Goal: Task Accomplishment & Management: Use online tool/utility

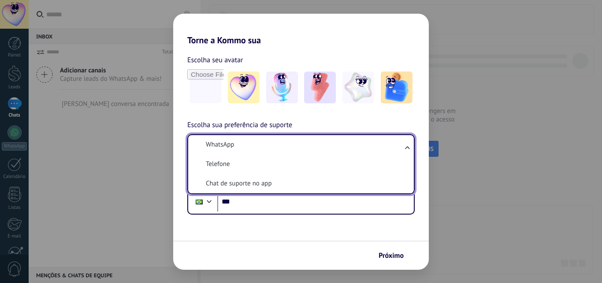
click at [249, 149] on li "WhatsApp" at bounding box center [299, 144] width 215 height 19
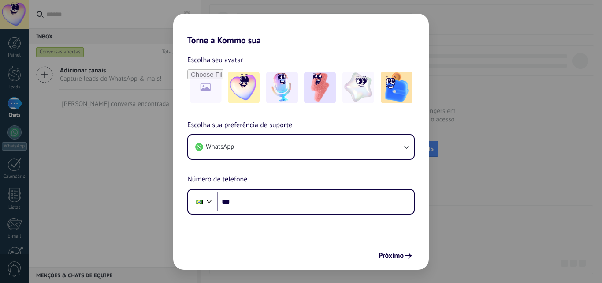
click at [251, 180] on div "Escolha sua preferência de suporte WhatsApp Número de telefone Phone ***" at bounding box center [301, 166] width 256 height 95
drag, startPoint x: 243, startPoint y: 125, endPoint x: 266, endPoint y: 125, distance: 23.4
click at [264, 125] on span "Escolha sua preferência de suporte" at bounding box center [239, 124] width 105 height 11
click at [267, 125] on span "Escolha sua preferência de suporte" at bounding box center [239, 124] width 105 height 11
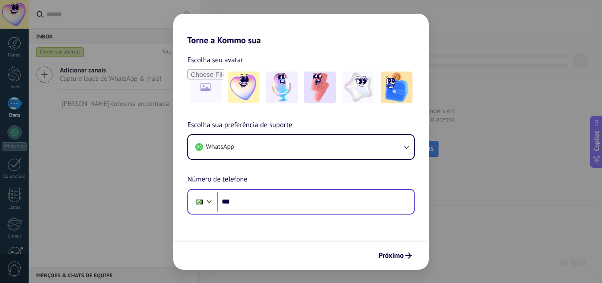
click at [300, 190] on div "Phone ***" at bounding box center [301, 202] width 228 height 26
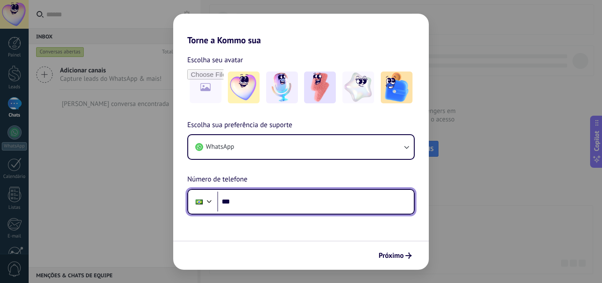
click at [301, 204] on input "***" at bounding box center [315, 201] width 197 height 20
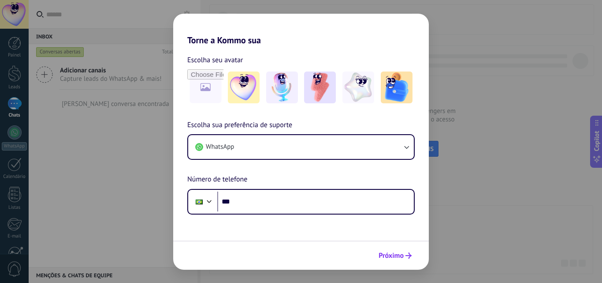
click at [397, 258] on span "Próximo" at bounding box center [391, 255] width 25 height 6
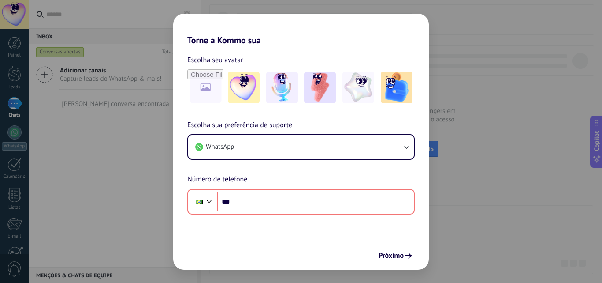
click at [327, 214] on form "Escolha seu avatar Escolha sua preferência de suporte WhatsApp Número de telefo…" at bounding box center [301, 157] width 256 height 224
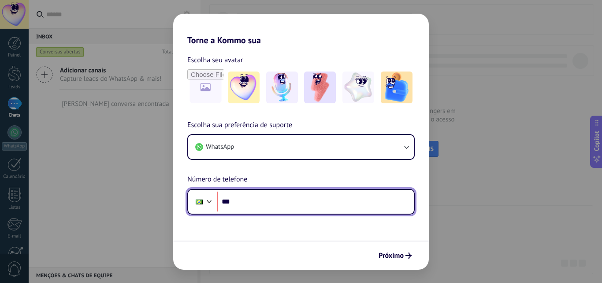
click at [327, 205] on input "***" at bounding box center [315, 201] width 197 height 20
type input "**********"
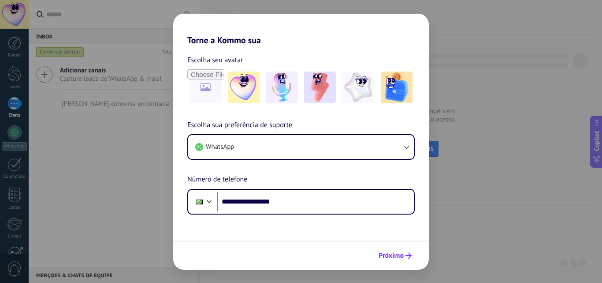
click at [407, 251] on button "Próximo" at bounding box center [395, 255] width 41 height 15
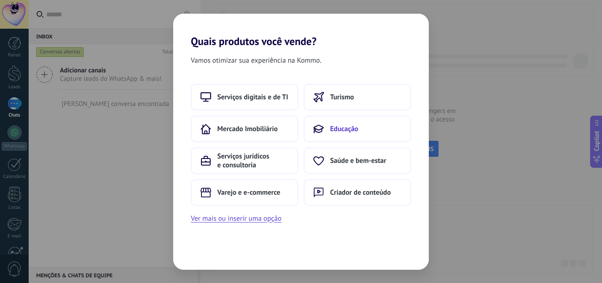
click at [353, 127] on span "Educação" at bounding box center [344, 128] width 28 height 9
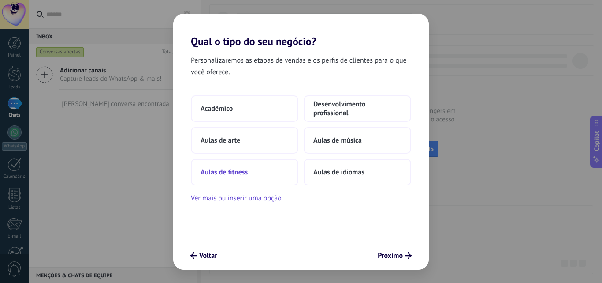
click at [249, 175] on button "Aulas de fitness" at bounding box center [245, 172] width 108 height 26
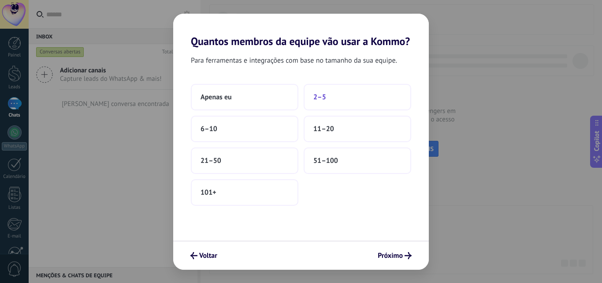
click at [321, 101] on button "2–5" at bounding box center [358, 97] width 108 height 26
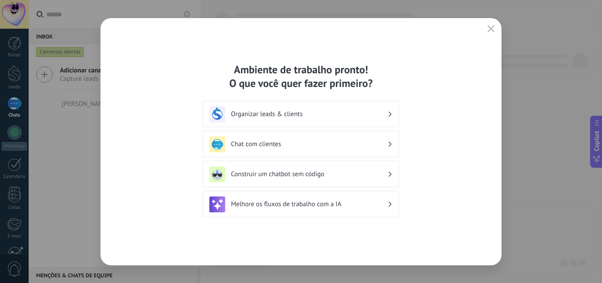
click at [298, 180] on div "Construir um chatbot sem código" at bounding box center [300, 174] width 183 height 16
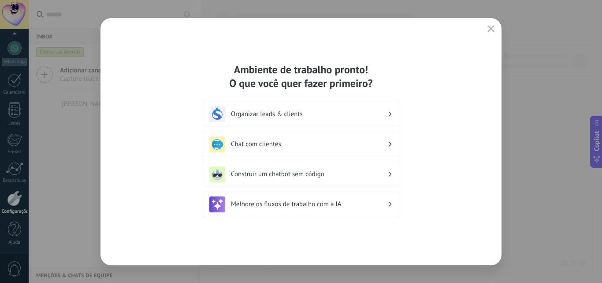
click at [379, 172] on h3 "Construir um chatbot sem código" at bounding box center [309, 174] width 157 height 8
click at [389, 175] on icon at bounding box center [390, 174] width 3 height 5
click at [493, 26] on icon "button" at bounding box center [491, 28] width 7 height 7
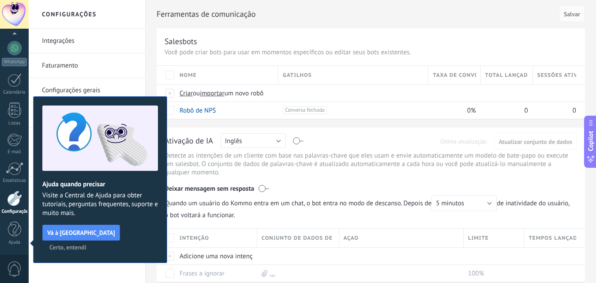
click at [86, 244] on span "Certo, entendi" at bounding box center [67, 247] width 37 height 6
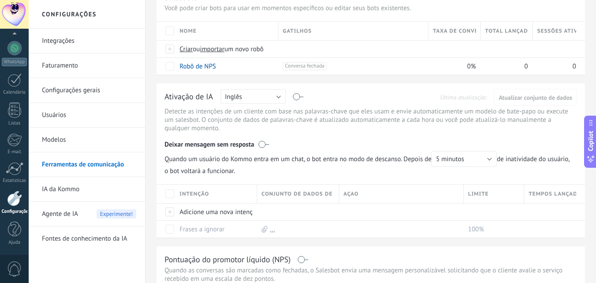
scroll to position [0, 0]
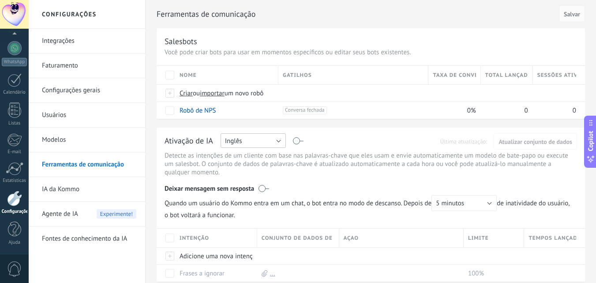
click at [228, 141] on span "Inglês" at bounding box center [233, 141] width 17 height 8
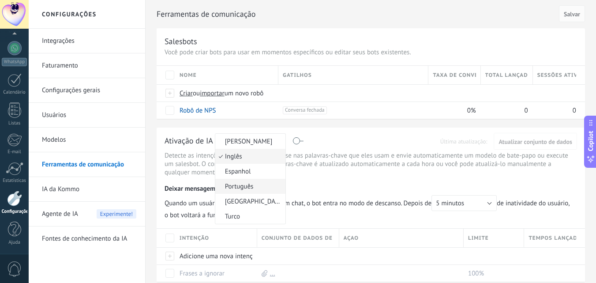
click at [234, 187] on span "Português" at bounding box center [248, 186] width 67 height 8
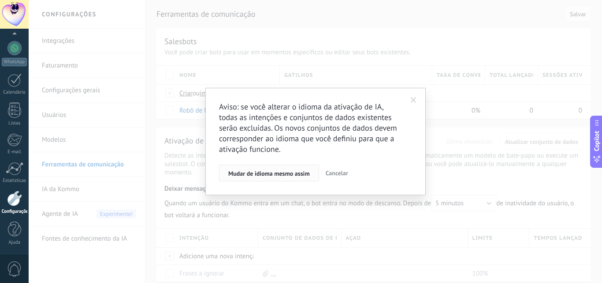
click at [259, 174] on span "Mudar de idioma mesmo assim" at bounding box center [269, 173] width 82 height 6
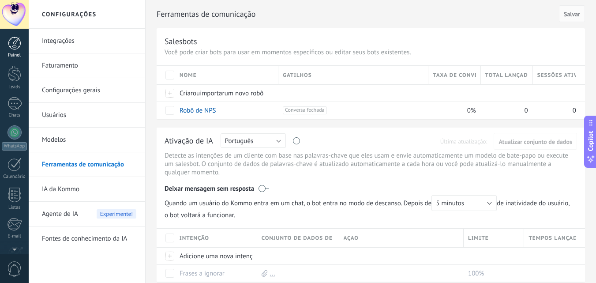
click at [18, 41] on div at bounding box center [14, 43] width 13 height 13
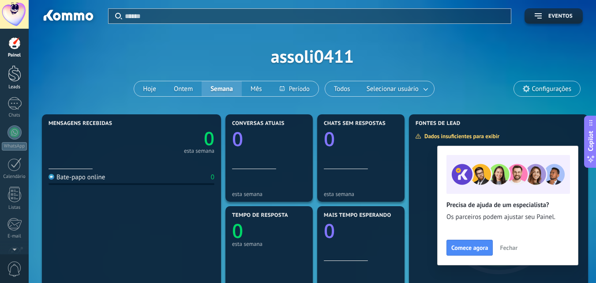
click at [13, 79] on div at bounding box center [14, 73] width 13 height 16
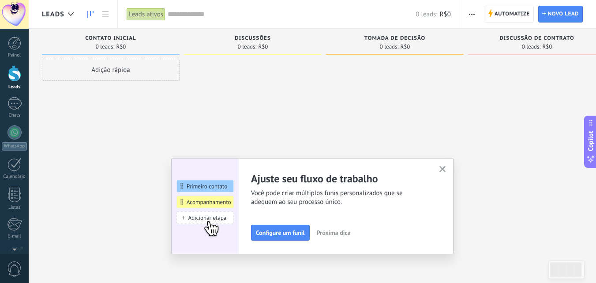
click at [442, 167] on icon "button" at bounding box center [442, 169] width 7 height 7
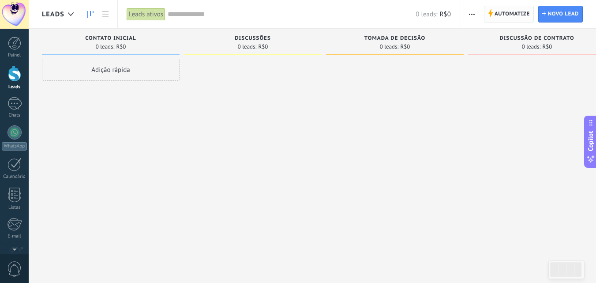
click at [525, 19] on span "Automatize" at bounding box center [511, 14] width 35 height 16
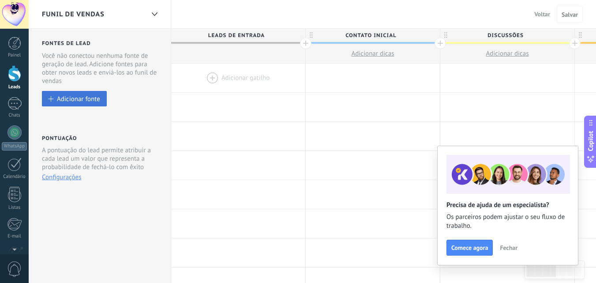
click at [82, 101] on div "Adicionar fonte" at bounding box center [78, 98] width 43 height 7
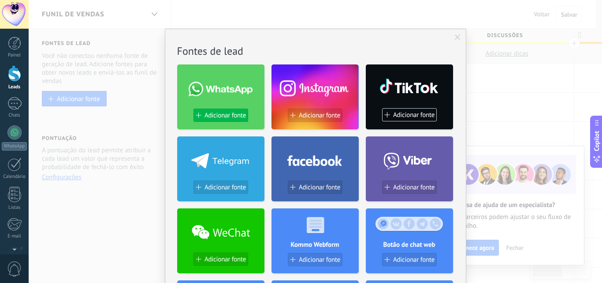
click at [226, 123] on div "Adicionar fonte" at bounding box center [220, 118] width 87 height 20
click at [232, 116] on span "Adicionar fonte" at bounding box center [225, 115] width 41 height 7
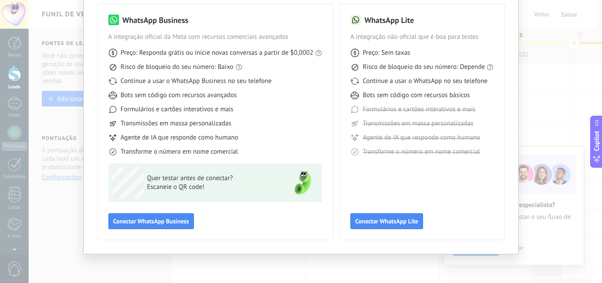
scroll to position [19, 0]
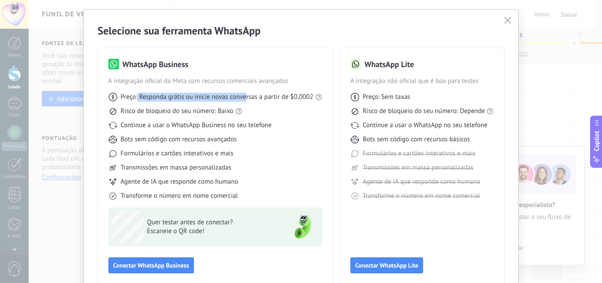
drag, startPoint x: 205, startPoint y: 96, endPoint x: 286, endPoint y: 88, distance: 80.7
click at [271, 89] on div "Preço: Responda grátis ou inicie novas conversas a partir de $0,0002 Risco de b…" at bounding box center [215, 143] width 214 height 115
click at [303, 103] on div "Preço: Responda grátis ou inicie novas conversas a partir de $0,0002 Risco de b…" at bounding box center [215, 143] width 214 height 115
click at [250, 131] on div "Preço: Responda grátis ou inicie novas conversas a partir de $0,0002 Risco de b…" at bounding box center [215, 143] width 214 height 115
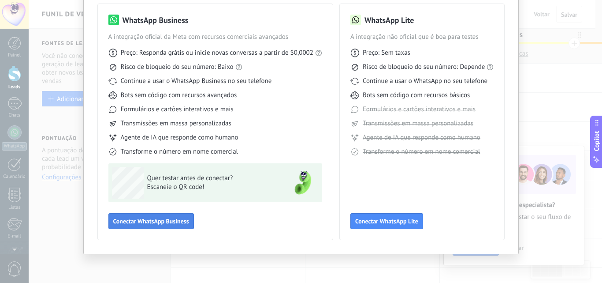
click at [140, 216] on button "Conectar WhatsApp Business" at bounding box center [151, 221] width 86 height 16
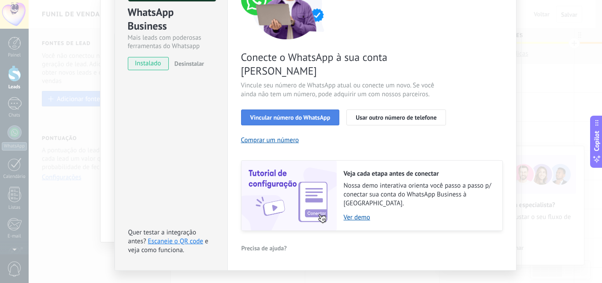
scroll to position [58, 0]
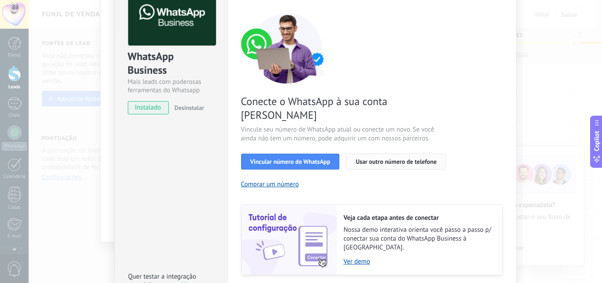
click at [382, 158] on span "Usar outro número de telefone" at bounding box center [396, 161] width 81 height 6
click at [290, 153] on button "Vincular número do WhatsApp" at bounding box center [290, 161] width 99 height 16
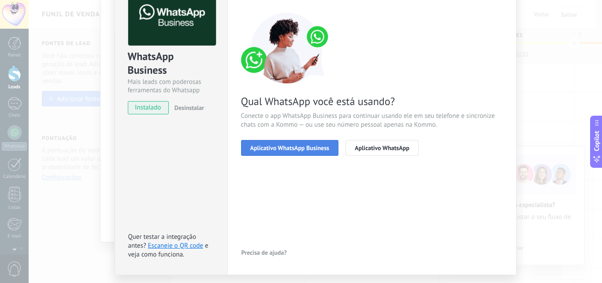
click at [306, 147] on span "Aplicativo WhatsApp Business" at bounding box center [289, 148] width 79 height 6
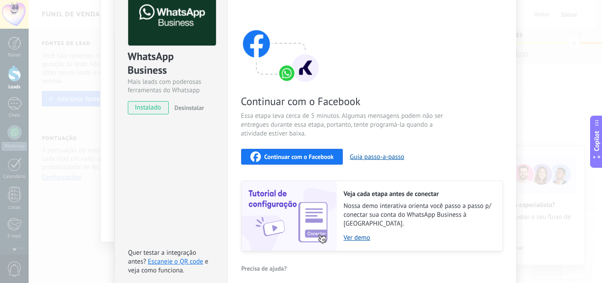
scroll to position [92, 0]
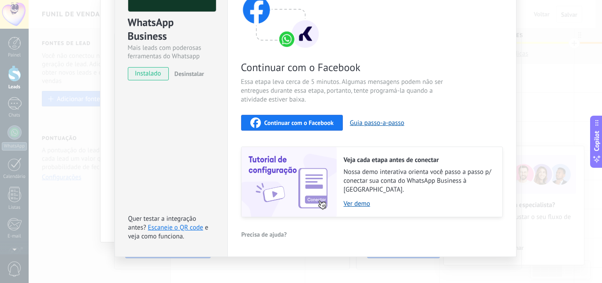
click at [293, 116] on button "Continuar com o Facebook" at bounding box center [292, 123] width 102 height 16
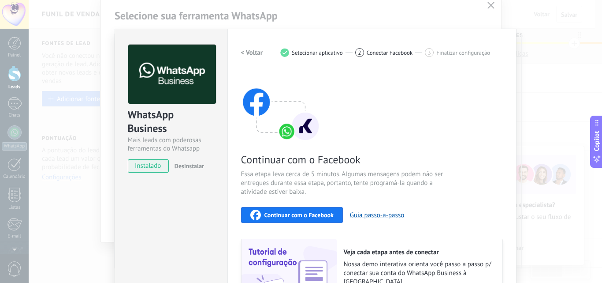
click at [523, 28] on div "WhatsApp Business Mais leads com poderosas ferramentas do Whatsapp instalado De…" at bounding box center [316, 141] width 574 height 283
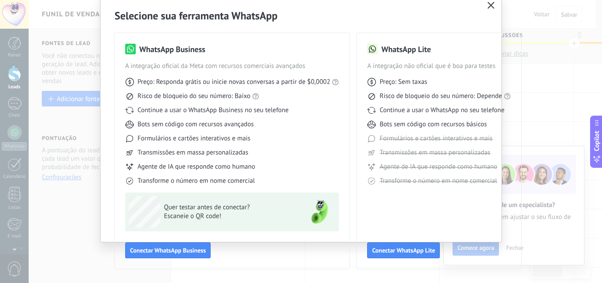
click at [492, 6] on icon "button" at bounding box center [491, 5] width 7 height 7
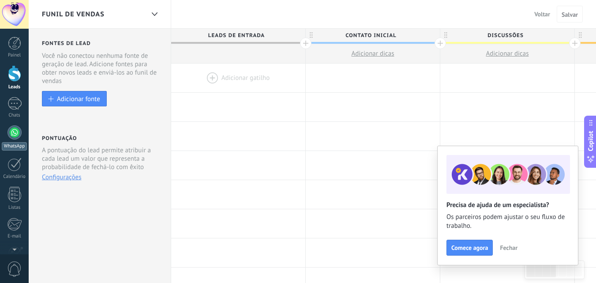
click at [9, 139] on link "WhatsApp" at bounding box center [14, 137] width 29 height 25
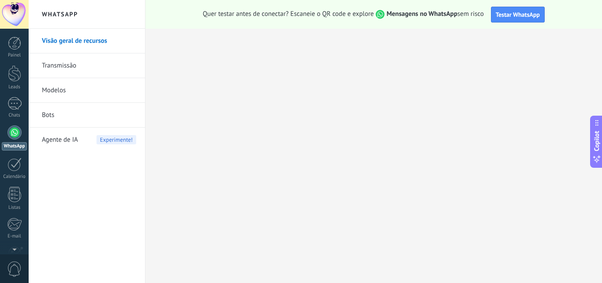
click at [63, 110] on link "Bots" at bounding box center [89, 115] width 94 height 25
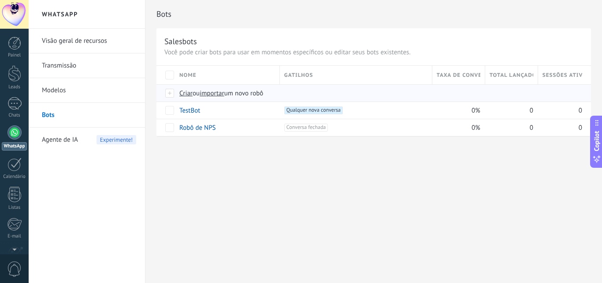
click at [168, 92] on div at bounding box center [170, 93] width 10 height 8
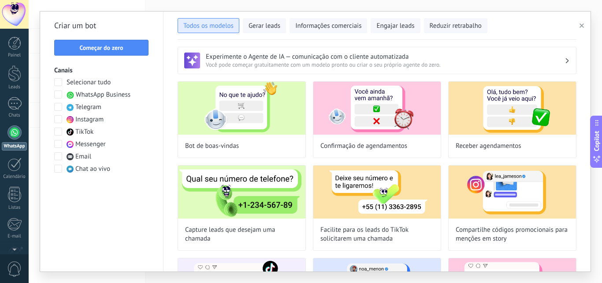
click at [212, 29] on span "Todos os modelos" at bounding box center [208, 26] width 50 height 9
click at [127, 53] on button "Começar do zero" at bounding box center [101, 48] width 94 height 16
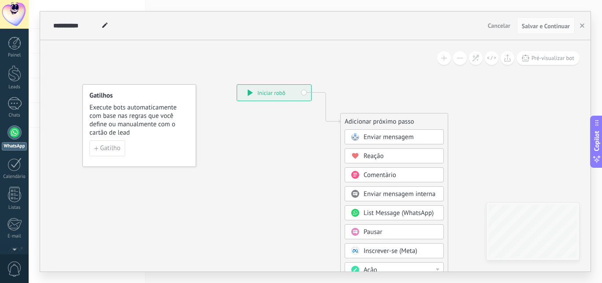
click at [198, 62] on icon at bounding box center [312, 240] width 593 height 752
click at [116, 145] on span "Gatilho" at bounding box center [110, 148] width 20 height 6
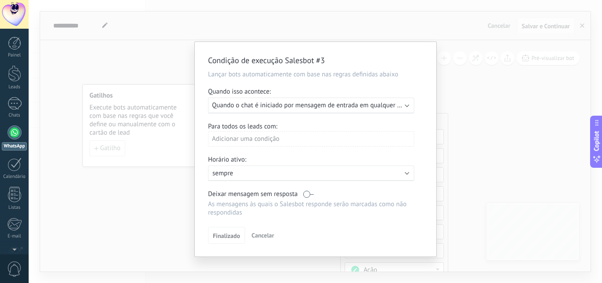
click at [265, 107] on span "Quando o chat é iniciado por mensagem de entrada em qualquer canal" at bounding box center [312, 105] width 200 height 8
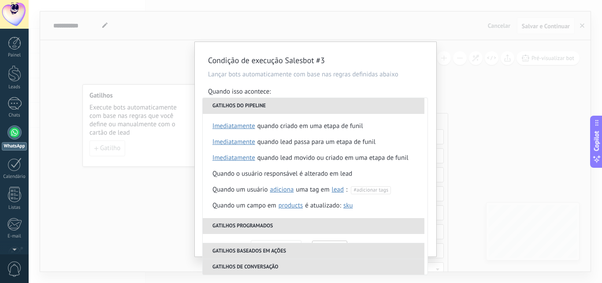
click at [241, 106] on li "Gatilhos do pipeline" at bounding box center [314, 106] width 222 height 16
click at [373, 68] on div "Condição de execução Salesbot #3 Lançar bots automaticamente com base nas regra…" at bounding box center [316, 149] width 242 height 214
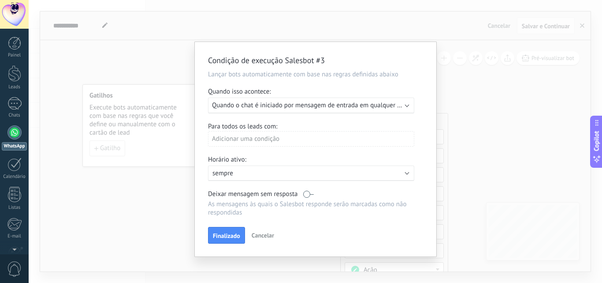
click at [276, 176] on p "sempre" at bounding box center [290, 173] width 154 height 8
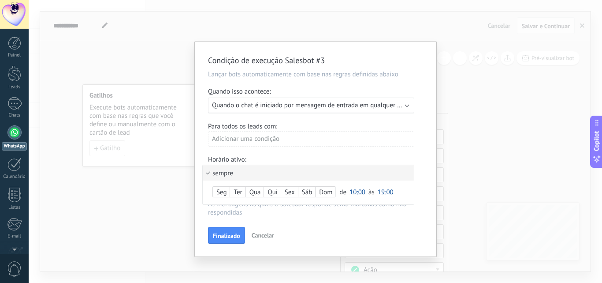
click at [276, 176] on li "sempre" at bounding box center [308, 172] width 211 height 15
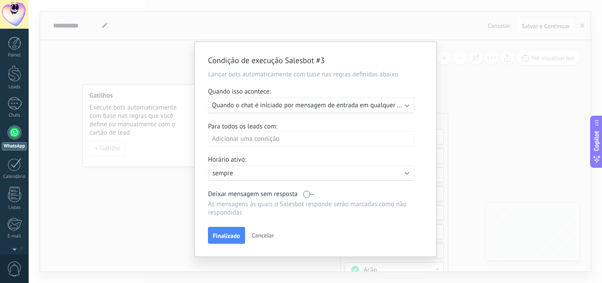
click at [274, 151] on div "Adicionar uma condição" at bounding box center [311, 142] width 206 height 22
click at [273, 138] on div "Adicionar uma condição" at bounding box center [311, 138] width 206 height 15
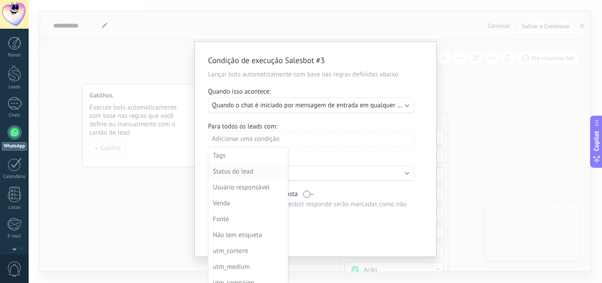
scroll to position [95, 0]
click at [323, 160] on div at bounding box center [316, 149] width 242 height 214
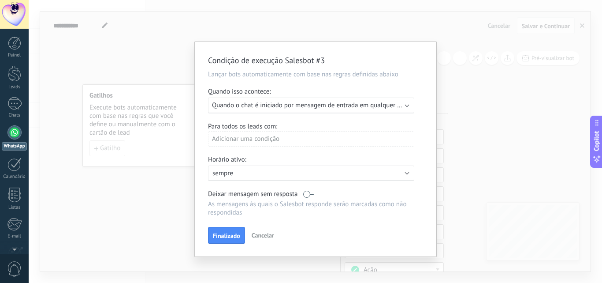
click at [259, 231] on span "Cancelar" at bounding box center [263, 235] width 22 height 8
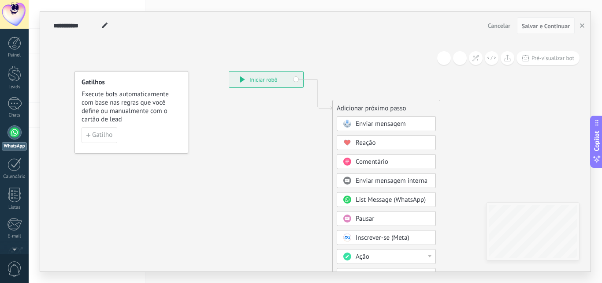
drag, startPoint x: 310, startPoint y: 156, endPoint x: 264, endPoint y: 126, distance: 55.0
click at [264, 126] on icon at bounding box center [304, 227] width 593 height 752
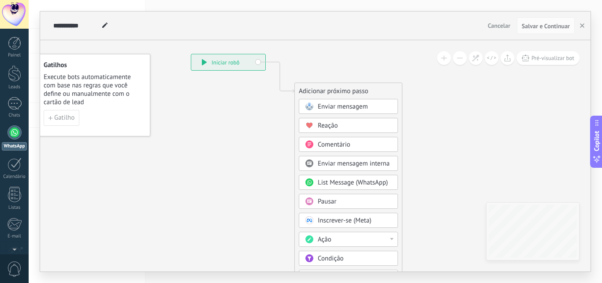
click at [243, 61] on div "**********" at bounding box center [228, 62] width 74 height 16
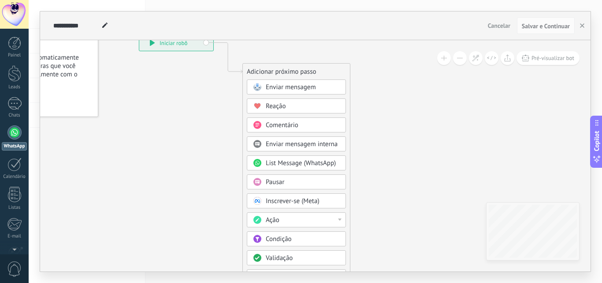
drag, startPoint x: 248, startPoint y: 136, endPoint x: 200, endPoint y: 119, distance: 50.8
click at [200, 119] on icon at bounding box center [214, 190] width 593 height 752
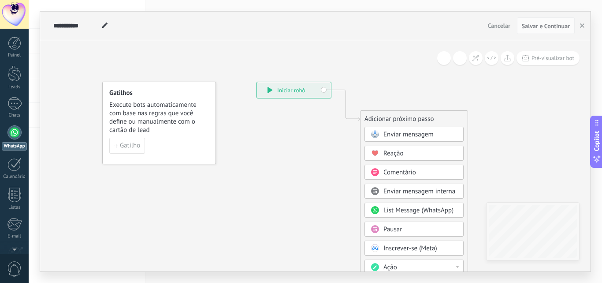
drag, startPoint x: 200, startPoint y: 119, endPoint x: 338, endPoint y: 171, distance: 147.1
click at [338, 171] on icon at bounding box center [332, 237] width 593 height 752
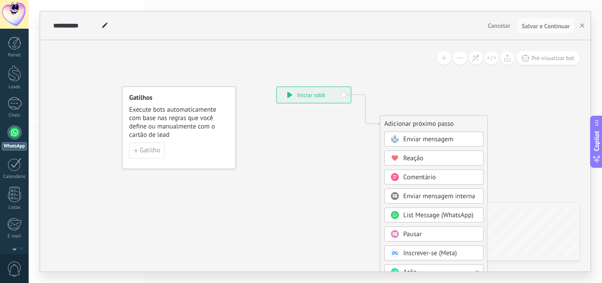
click at [198, 127] on span "Execute bots automaticamente com base nas regras que você define ou manualmente…" at bounding box center [179, 122] width 101 height 34
click at [157, 153] on span "Gatilho" at bounding box center [150, 150] width 20 height 6
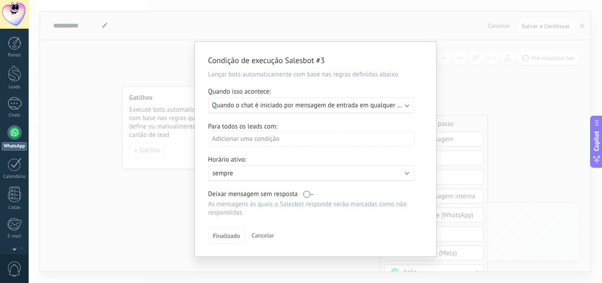
click at [294, 102] on span "Quando o chat é iniciado por mensagem de entrada em qualquer canal" at bounding box center [312, 105] width 200 height 8
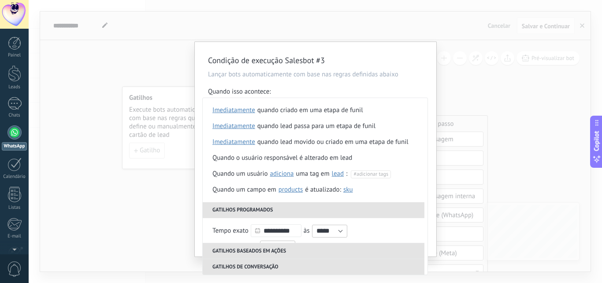
scroll to position [0, 0]
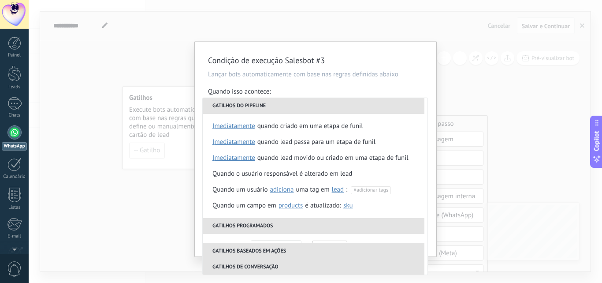
click at [329, 90] on div "Quando isso acontece:" at bounding box center [315, 92] width 215 height 10
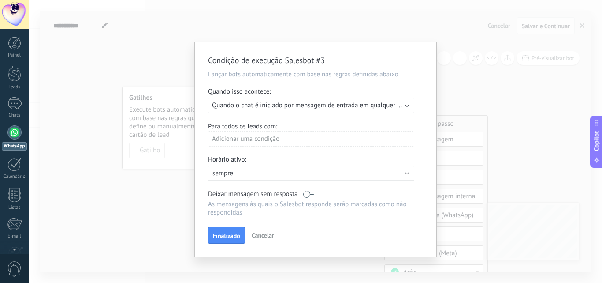
click at [268, 138] on div "Adicionar uma condição" at bounding box center [311, 138] width 206 height 15
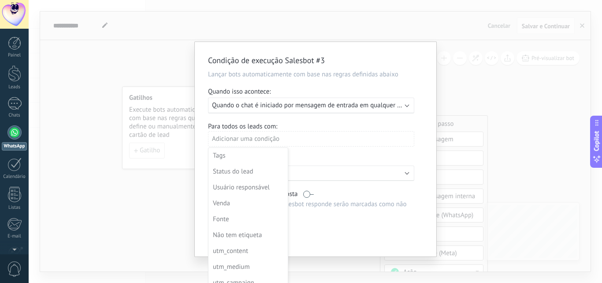
click at [315, 143] on div at bounding box center [316, 149] width 242 height 214
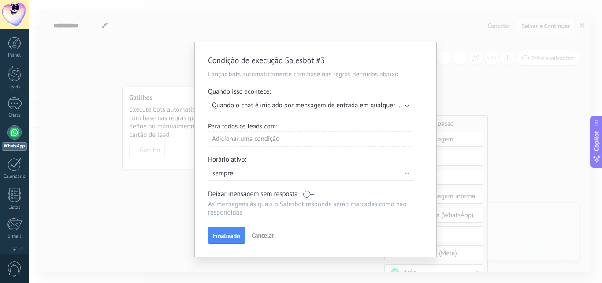
click at [280, 175] on p "sempre" at bounding box center [290, 173] width 154 height 8
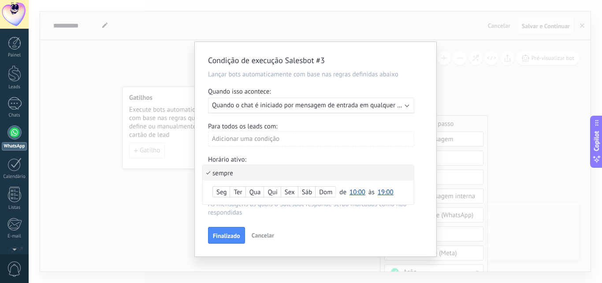
click at [280, 175] on li "sempre" at bounding box center [308, 172] width 211 height 15
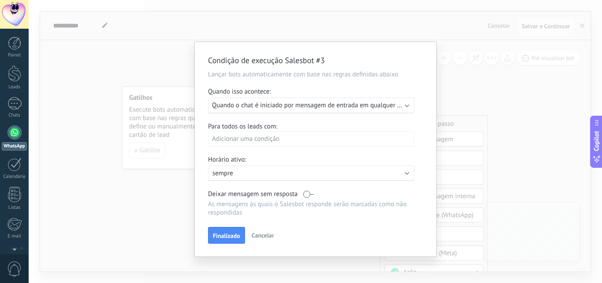
click at [301, 159] on div "Horário ativo:" at bounding box center [315, 160] width 215 height 10
drag, startPoint x: 229, startPoint y: 192, endPoint x: 265, endPoint y: 193, distance: 35.7
click at [265, 193] on span "Deixar mensagem sem resposta" at bounding box center [253, 194] width 90 height 8
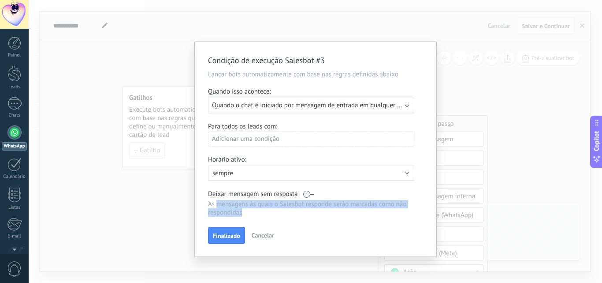
drag, startPoint x: 219, startPoint y: 202, endPoint x: 252, endPoint y: 210, distance: 33.9
click at [254, 209] on p "As mensagens às quais o Salesbot responde serão marcadas como não respondidas" at bounding box center [311, 208] width 206 height 17
click at [251, 210] on p "As mensagens às quais o Salesbot responde serão marcadas como não respondidas" at bounding box center [311, 208] width 206 height 17
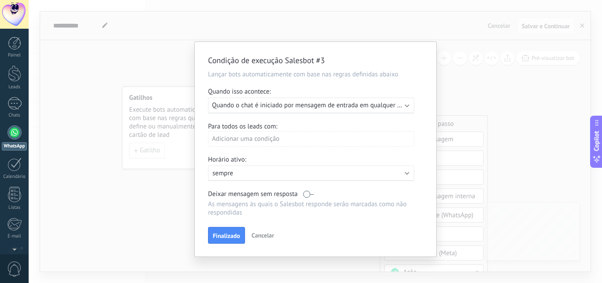
click at [260, 234] on span "Cancelar" at bounding box center [263, 235] width 22 height 8
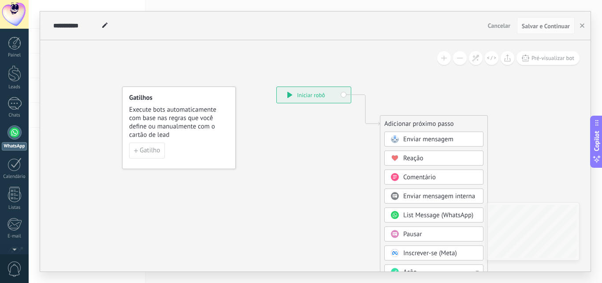
click at [174, 157] on div "Gatilho" at bounding box center [179, 150] width 100 height 16
click at [156, 157] on button "Gatilho" at bounding box center [147, 150] width 36 height 16
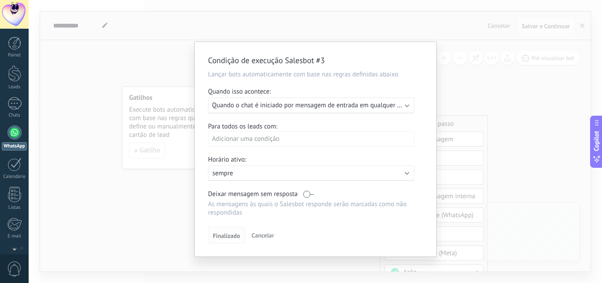
click at [227, 230] on button "Finalizado" at bounding box center [226, 235] width 37 height 17
click at [226, 235] on span "Finalizado" at bounding box center [226, 235] width 27 height 6
click at [266, 141] on div "Adicionar uma condição" at bounding box center [311, 138] width 206 height 15
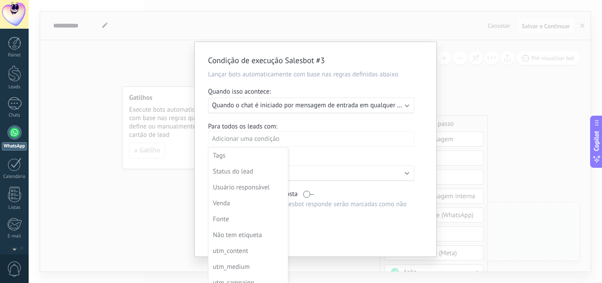
click at [276, 126] on div at bounding box center [316, 149] width 242 height 214
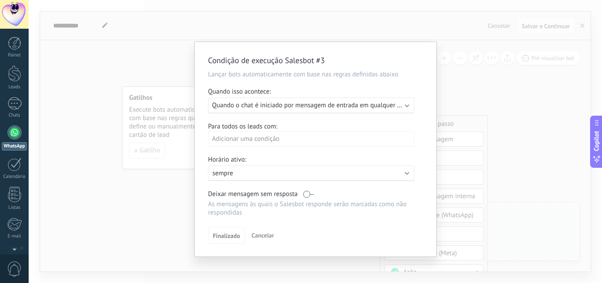
click at [293, 109] on div "Executar: Quando o chat é iniciado por mensagem de entrada em qualquer canal" at bounding box center [311, 105] width 206 height 16
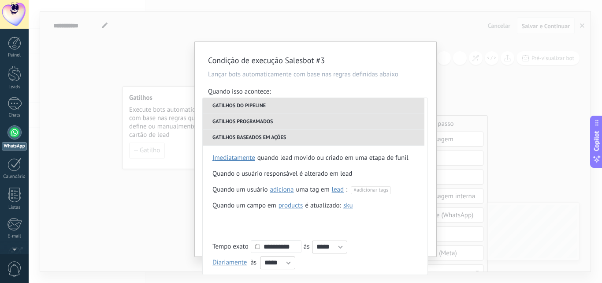
scroll to position [192, 0]
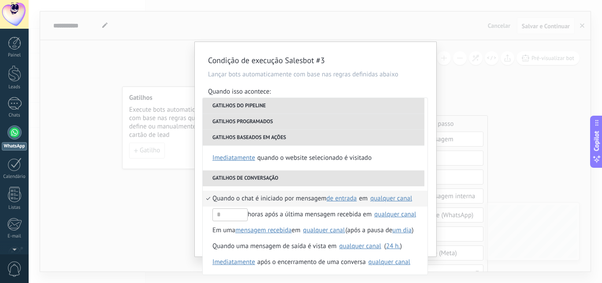
click at [244, 200] on span "Quando o chat é iniciado por mensagem" at bounding box center [270, 198] width 114 height 16
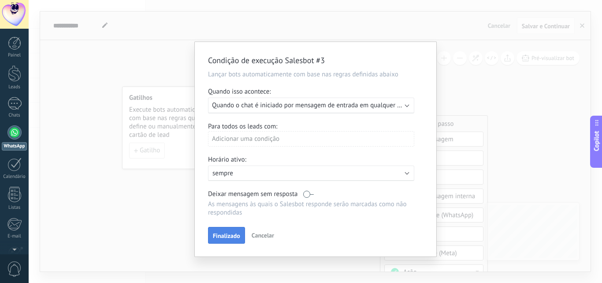
click at [228, 232] on span "Finalizado" at bounding box center [226, 235] width 27 height 6
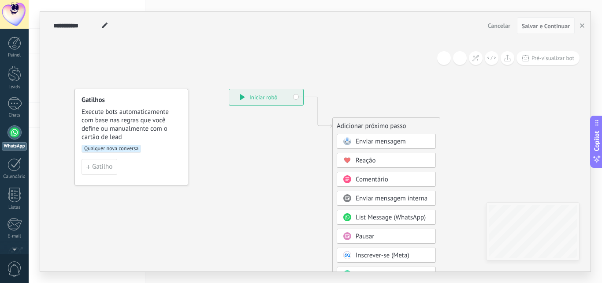
drag, startPoint x: 276, startPoint y: 193, endPoint x: 228, endPoint y: 195, distance: 47.7
click at [228, 195] on icon at bounding box center [304, 244] width 593 height 752
click at [280, 95] on div "**********" at bounding box center [266, 97] width 74 height 16
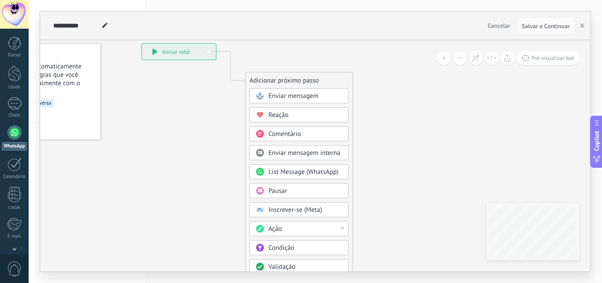
drag, startPoint x: 291, startPoint y: 160, endPoint x: 203, endPoint y: 114, distance: 99.0
click at [203, 114] on icon at bounding box center [217, 199] width 593 height 752
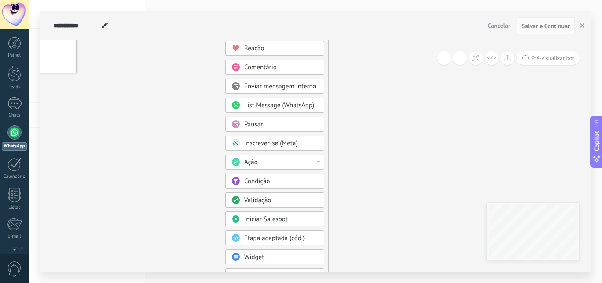
drag, startPoint x: 203, startPoint y: 123, endPoint x: 178, endPoint y: 51, distance: 77.0
click at [178, 51] on icon at bounding box center [193, 132] width 593 height 752
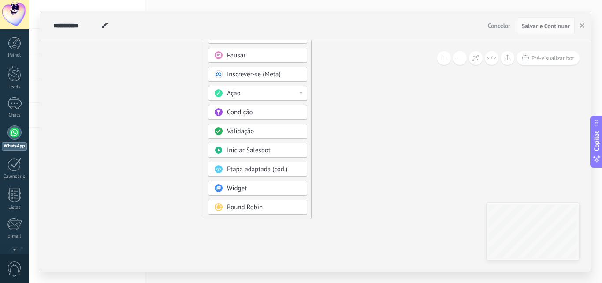
drag, startPoint x: 191, startPoint y: 198, endPoint x: 175, endPoint y: 135, distance: 64.6
click at [175, 135] on icon at bounding box center [176, 63] width 593 height 752
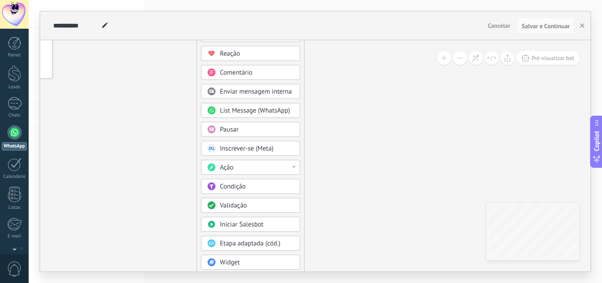
drag, startPoint x: 178, startPoint y: 127, endPoint x: 172, endPoint y: 212, distance: 84.9
click at [172, 212] on icon at bounding box center [169, 137] width 593 height 752
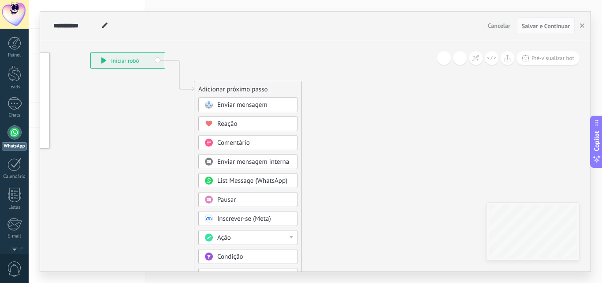
drag, startPoint x: 176, startPoint y: 126, endPoint x: 172, endPoint y: 202, distance: 75.5
click at [172, 202] on icon at bounding box center [166, 208] width 593 height 752
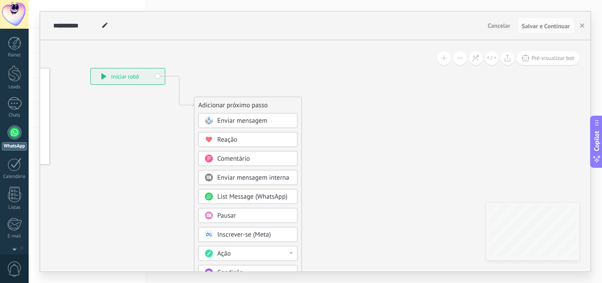
drag, startPoint x: 174, startPoint y: 184, endPoint x: 183, endPoint y: 192, distance: 11.9
click at [183, 192] on icon at bounding box center [166, 223] width 593 height 752
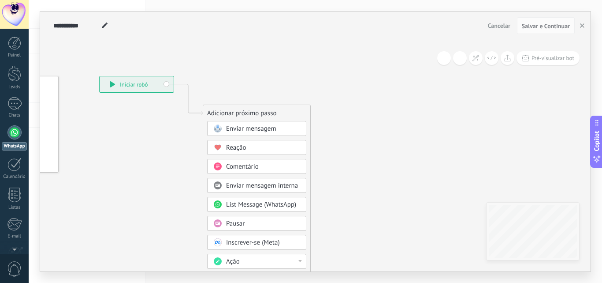
click at [255, 127] on span "Enviar mensagem" at bounding box center [251, 128] width 50 height 8
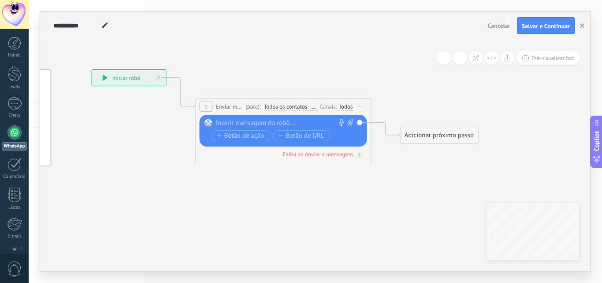
drag, startPoint x: 268, startPoint y: 196, endPoint x: 218, endPoint y: 188, distance: 50.5
click at [218, 188] on icon at bounding box center [270, 111] width 798 height 524
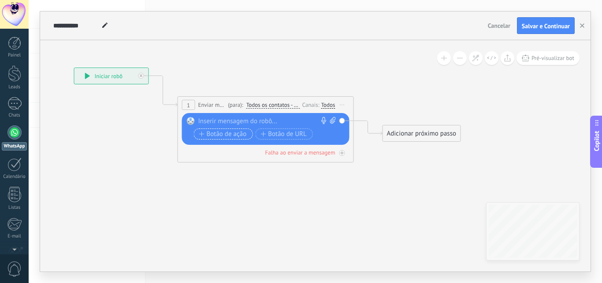
click at [225, 134] on span "Botão de ação" at bounding box center [223, 134] width 48 height 7
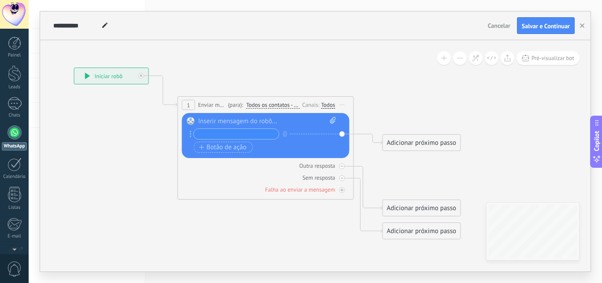
click at [226, 134] on input "text" at bounding box center [236, 134] width 85 height 10
click at [157, 158] on icon at bounding box center [253, 153] width 798 height 612
click at [283, 133] on icon "button" at bounding box center [285, 133] width 4 height 5
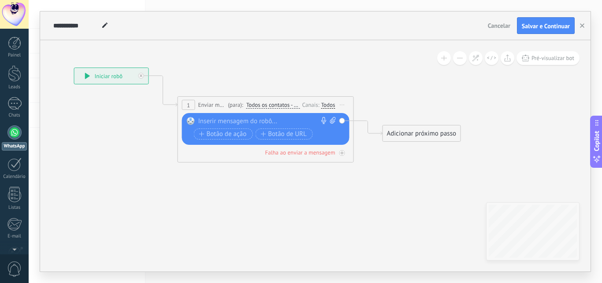
click at [242, 121] on div at bounding box center [263, 121] width 131 height 9
click at [344, 102] on span "Iniciar pré-visualização aqui [GEOGRAPHIC_DATA] Duplicar Excluir" at bounding box center [343, 104] width 14 height 13
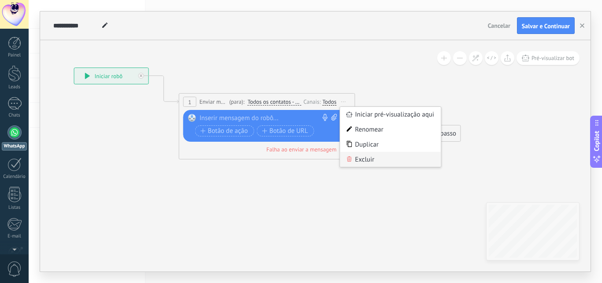
click at [358, 157] on div "Excluir" at bounding box center [390, 159] width 101 height 15
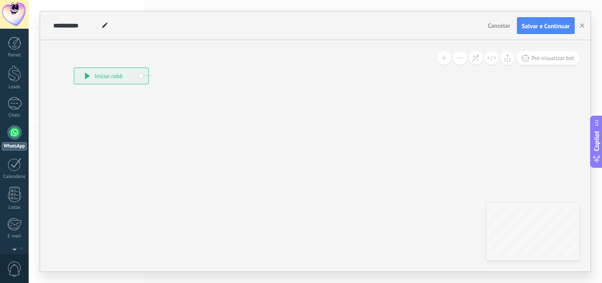
click at [140, 73] on div "**********" at bounding box center [112, 76] width 74 height 16
click at [142, 78] on div "**********" at bounding box center [112, 76] width 74 height 16
click at [149, 76] on icon at bounding box center [253, 115] width 798 height 536
drag, startPoint x: 178, startPoint y: 83, endPoint x: 197, endPoint y: 96, distance: 23.1
click at [161, 101] on icon at bounding box center [253, 115] width 798 height 536
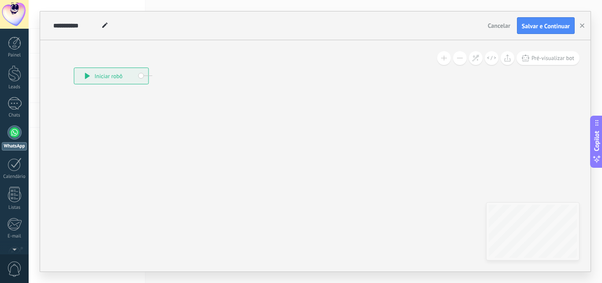
click at [142, 75] on div "**********" at bounding box center [112, 76] width 74 height 16
drag, startPoint x: 147, startPoint y: 78, endPoint x: 164, endPoint y: 78, distance: 17.2
click at [150, 78] on div "**********" at bounding box center [113, 76] width 74 height 16
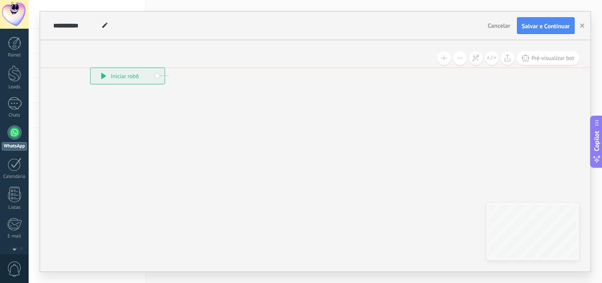
drag, startPoint x: 159, startPoint y: 82, endPoint x: 161, endPoint y: 90, distance: 8.7
click at [161, 84] on div "**********" at bounding box center [128, 76] width 74 height 16
click at [160, 85] on div "**********" at bounding box center [130, 85] width 74 height 16
click at [107, 84] on icon at bounding box center [106, 85] width 5 height 6
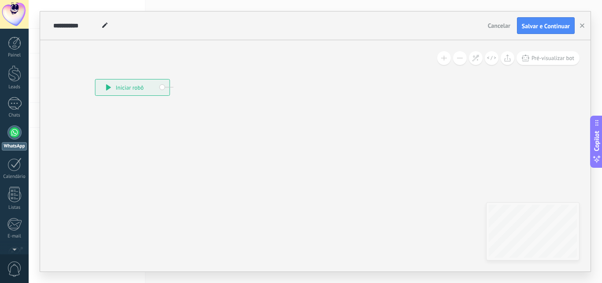
drag, startPoint x: 168, startPoint y: 152, endPoint x: 230, endPoint y: 175, distance: 66.4
click at [220, 179] on icon at bounding box center [133, 87] width 516 height 458
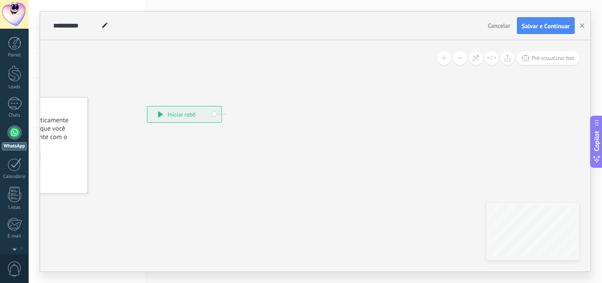
click at [295, 173] on icon at bounding box center [185, 114] width 516 height 458
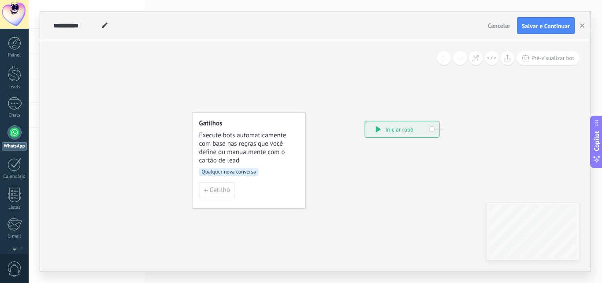
drag, startPoint x: 381, startPoint y: 235, endPoint x: 331, endPoint y: 183, distance: 72.0
click at [332, 183] on icon at bounding box center [403, 129] width 516 height 458
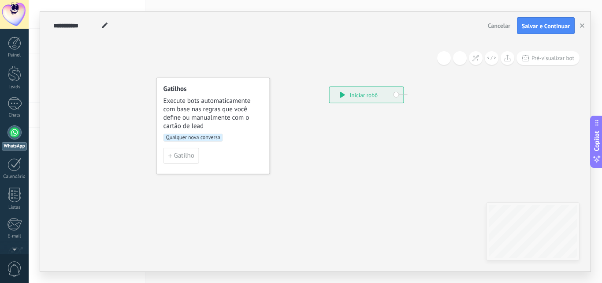
click at [222, 147] on div "Qualquer nova conversa" at bounding box center [214, 141] width 100 height 14
click at [207, 139] on span "Qualquer nova conversa" at bounding box center [194, 138] width 60 height 8
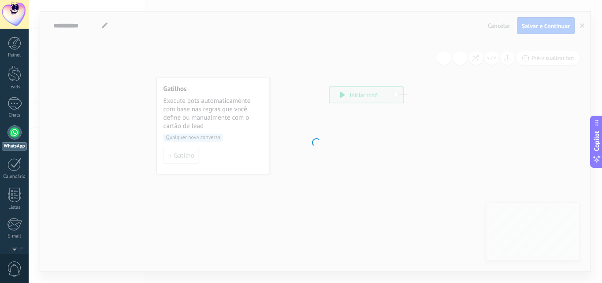
click at [207, 139] on div at bounding box center [316, 141] width 574 height 283
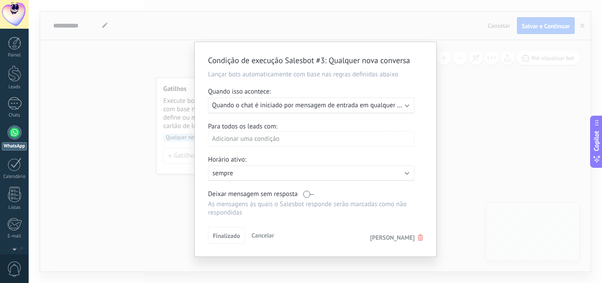
click at [524, 137] on div "Condição de execução Salesbot #3 : Qualquer nova conversa Lançar bots automatic…" at bounding box center [316, 141] width 574 height 283
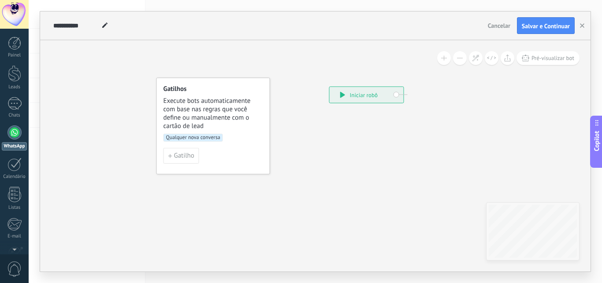
click at [351, 79] on icon at bounding box center [367, 95] width 516 height 458
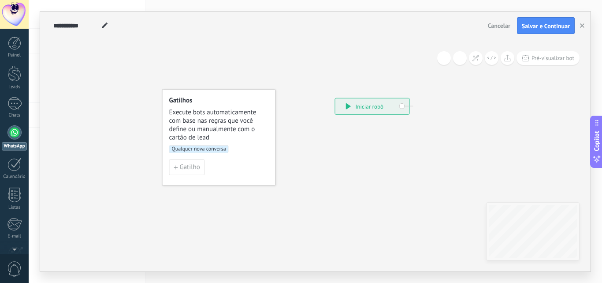
click at [362, 98] on div "**********" at bounding box center [373, 106] width 74 height 16
click at [370, 108] on div "**********" at bounding box center [373, 106] width 74 height 16
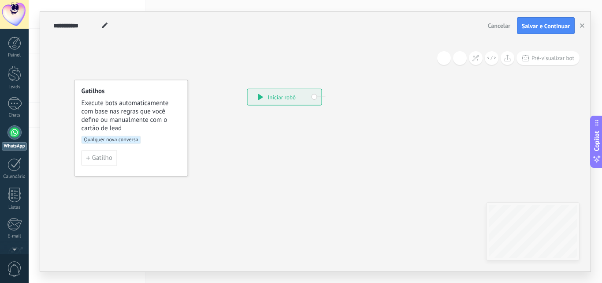
drag, startPoint x: 377, startPoint y: 147, endPoint x: 252, endPoint y: 133, distance: 125.2
click at [252, 133] on icon at bounding box center [285, 97] width 516 height 458
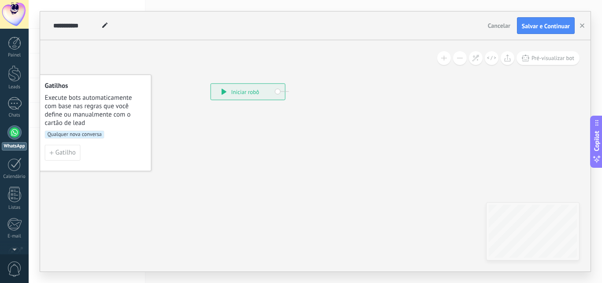
click at [276, 92] on div "**********" at bounding box center [248, 92] width 74 height 16
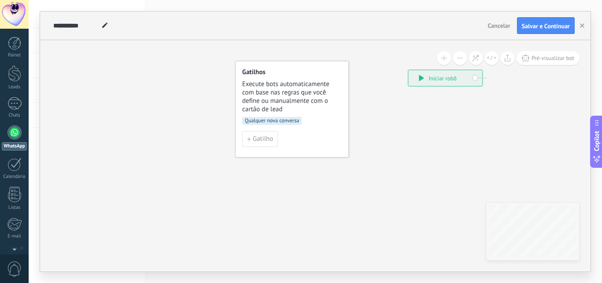
drag, startPoint x: 152, startPoint y: 213, endPoint x: 348, endPoint y: 209, distance: 196.2
click at [342, 209] on icon at bounding box center [446, 78] width 516 height 458
click at [348, 209] on icon at bounding box center [446, 78] width 516 height 458
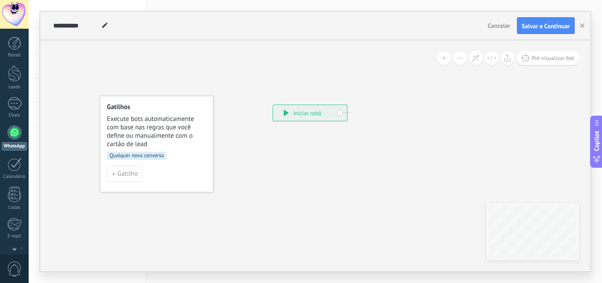
drag, startPoint x: 378, startPoint y: 173, endPoint x: 224, endPoint y: 208, distance: 158.1
click at [224, 208] on icon at bounding box center [310, 113] width 516 height 458
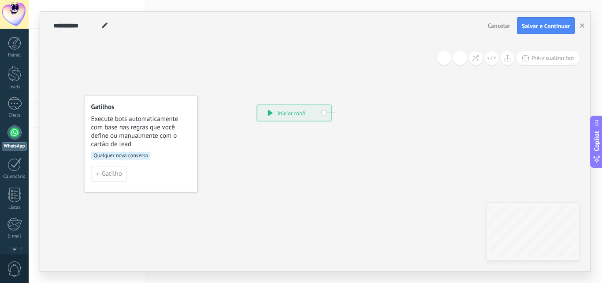
click at [325, 112] on div "**********" at bounding box center [295, 113] width 74 height 16
click at [330, 112] on div "**********" at bounding box center [306, 113] width 74 height 16
click at [338, 113] on icon at bounding box center [301, 113] width 516 height 458
click at [343, 115] on icon at bounding box center [300, 113] width 516 height 458
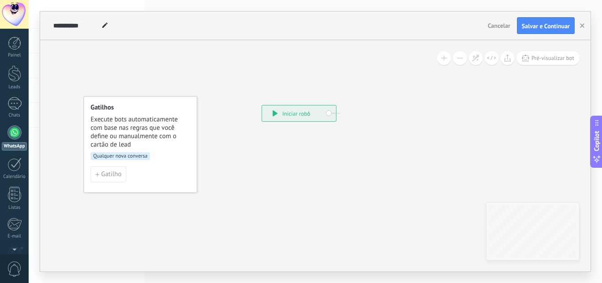
click at [343, 115] on icon at bounding box center [300, 113] width 516 height 458
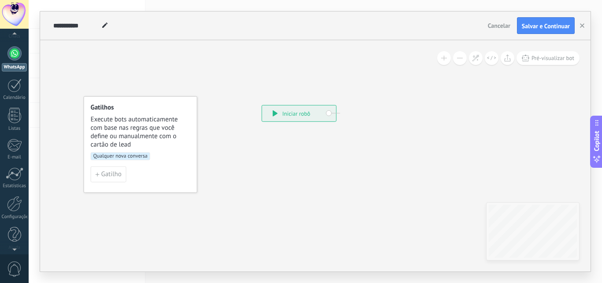
scroll to position [0, 0]
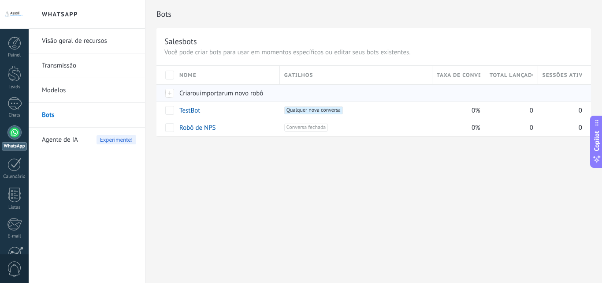
click at [170, 93] on div at bounding box center [170, 93] width 10 height 8
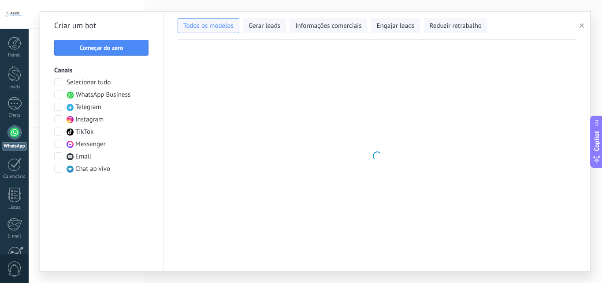
type input "**********"
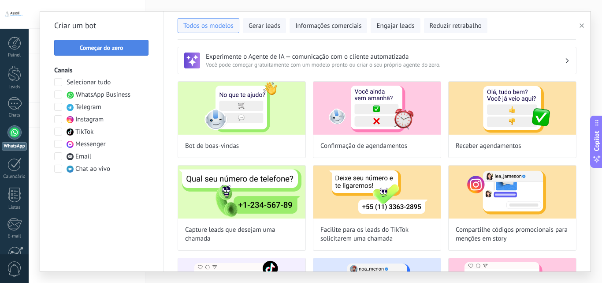
click at [125, 51] on button "Começar do zero" at bounding box center [101, 48] width 94 height 16
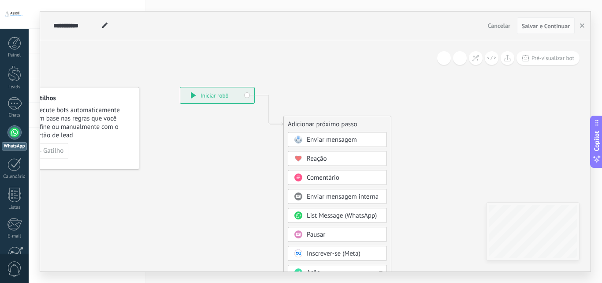
drag, startPoint x: 254, startPoint y: 164, endPoint x: 195, endPoint y: 141, distance: 63.4
click at [195, 141] on icon at bounding box center [255, 242] width 593 height 752
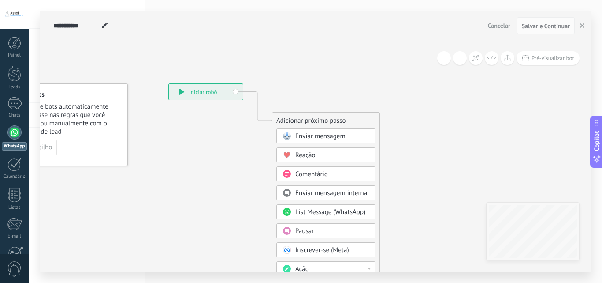
click at [295, 135] on span "Enviar mensagem" at bounding box center [320, 136] width 50 height 8
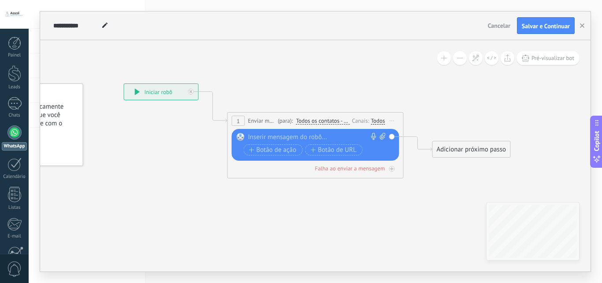
click at [295, 135] on div at bounding box center [313, 137] width 131 height 9
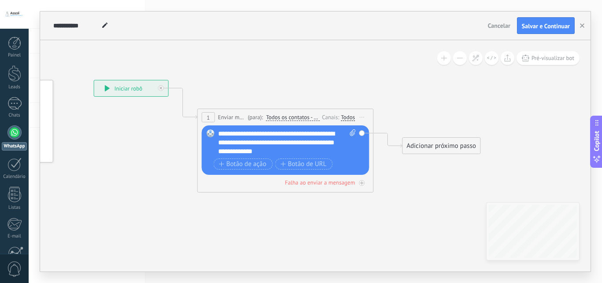
drag, startPoint x: 493, startPoint y: 128, endPoint x: 427, endPoint y: 118, distance: 66.9
click at [427, 118] on icon at bounding box center [272, 121] width 798 height 524
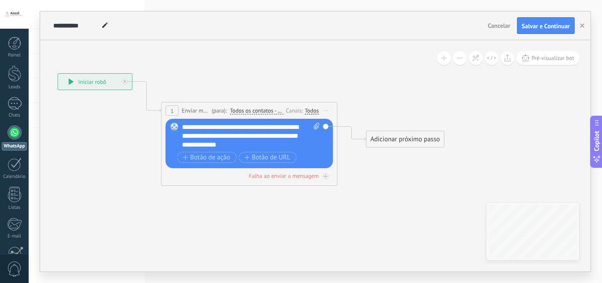
click at [397, 142] on div "Adicionar próximo passo" at bounding box center [406, 139] width 78 height 15
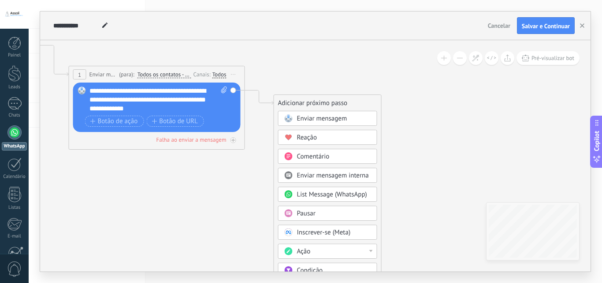
drag, startPoint x: 435, startPoint y: 112, endPoint x: 343, endPoint y: 76, distance: 99.2
click at [343, 76] on icon at bounding box center [144, 79] width 798 height 524
click at [339, 123] on div "Enviar mensagem" at bounding box center [328, 117] width 99 height 15
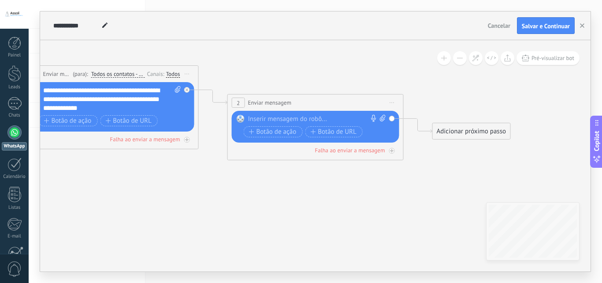
click at [291, 117] on div at bounding box center [313, 119] width 131 height 9
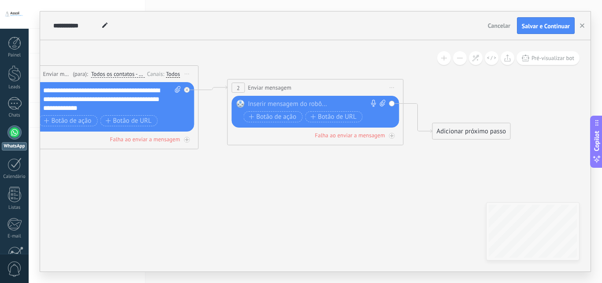
drag, startPoint x: 300, startPoint y: 103, endPoint x: 300, endPoint y: 87, distance: 15.9
click at [300, 87] on div "**********" at bounding box center [315, 87] width 175 height 16
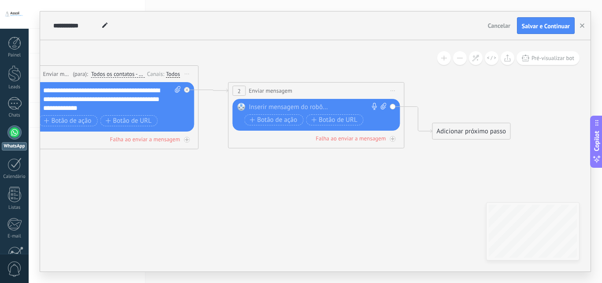
drag, startPoint x: 297, startPoint y: 91, endPoint x: 298, endPoint y: 95, distance: 4.5
click at [298, 95] on div "**********" at bounding box center [316, 90] width 175 height 16
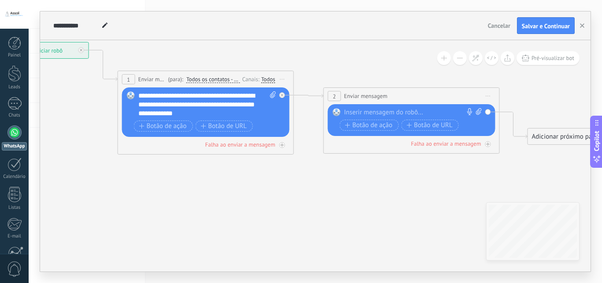
drag, startPoint x: 250, startPoint y: 164, endPoint x: 469, endPoint y: 183, distance: 219.6
click at [468, 183] on icon at bounding box center [295, 97] width 1003 height 553
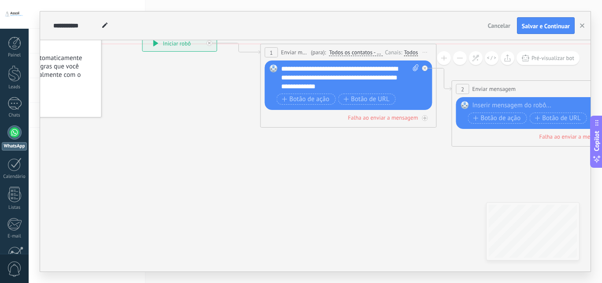
drag, startPoint x: 231, startPoint y: 84, endPoint x: 306, endPoint y: 47, distance: 83.6
click at [309, 48] on div "(para): Todos os contatos - canais selecionados Todos os contatos - canais sele…" at bounding box center [346, 52] width 74 height 8
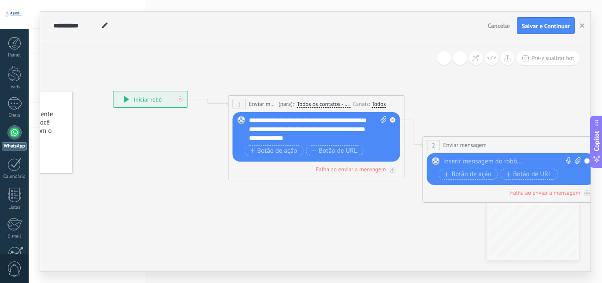
drag, startPoint x: 234, startPoint y: 109, endPoint x: 204, endPoint y: 166, distance: 63.7
click at [204, 166] on icon at bounding box center [394, 146] width 1003 height 552
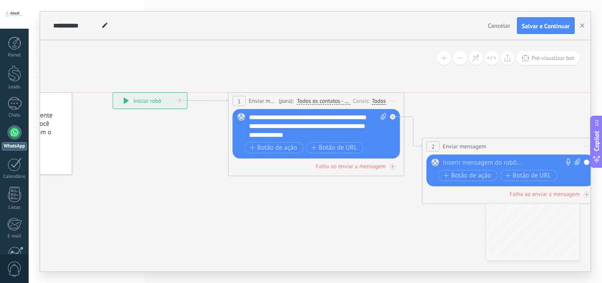
drag, startPoint x: 265, startPoint y: 106, endPoint x: 265, endPoint y: 99, distance: 7.1
click at [265, 99] on span "Enviar mensagem" at bounding box center [263, 101] width 28 height 8
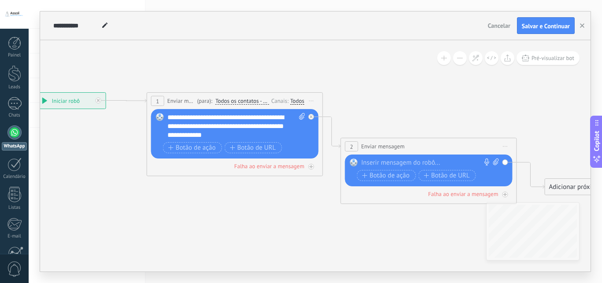
drag, startPoint x: 224, startPoint y: 205, endPoint x: 142, endPoint y: 205, distance: 82.0
click at [142, 205] on icon at bounding box center [312, 148] width 1003 height 552
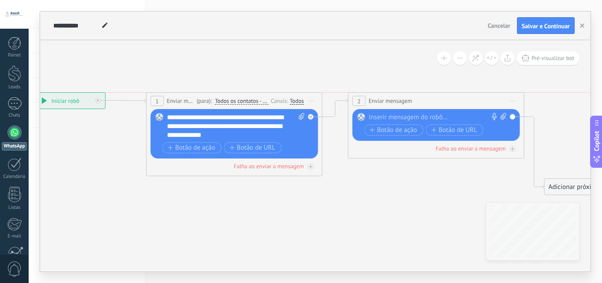
drag, startPoint x: 379, startPoint y: 144, endPoint x: 387, endPoint y: 96, distance: 48.7
click at [387, 96] on div "**********" at bounding box center [436, 101] width 175 height 16
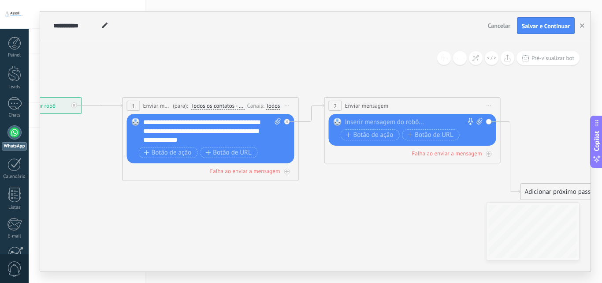
drag, startPoint x: 368, startPoint y: 179, endPoint x: 328, endPoint y: 182, distance: 39.8
click at [328, 182] on icon at bounding box center [288, 149] width 1003 height 544
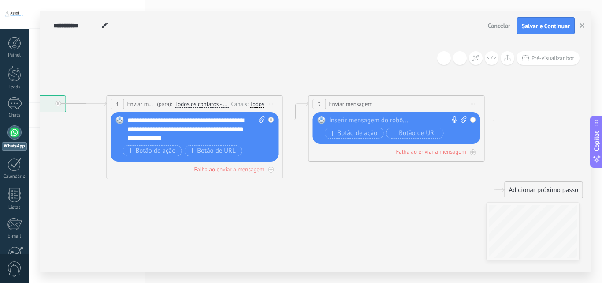
click at [361, 118] on div at bounding box center [394, 120] width 131 height 9
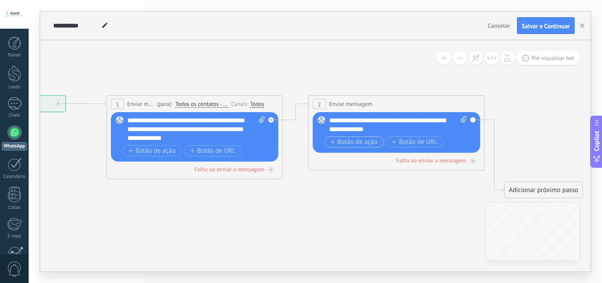
click at [336, 140] on span "Botão de ação" at bounding box center [354, 141] width 48 height 7
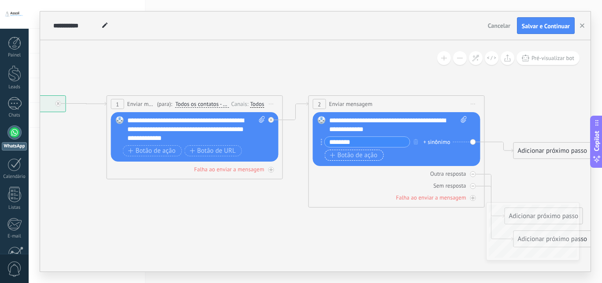
type input "********"
click at [366, 157] on span "Botão de ação" at bounding box center [354, 155] width 48 height 7
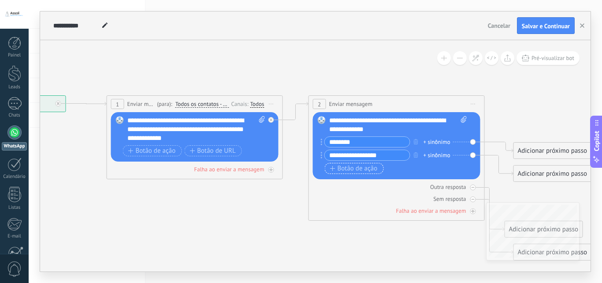
type input "**********"
click at [372, 168] on span "Botão de ação" at bounding box center [354, 168] width 48 height 7
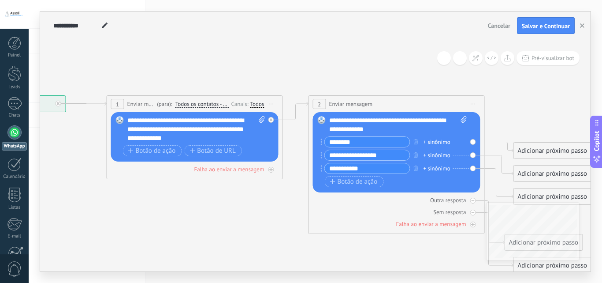
type input "**********"
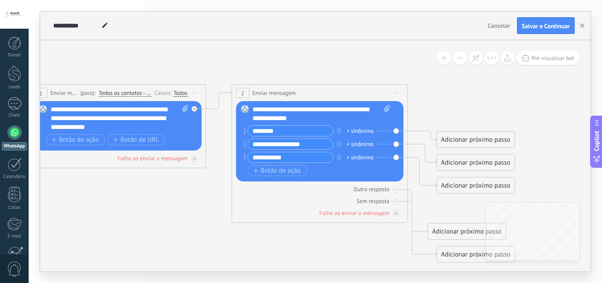
drag, startPoint x: 327, startPoint y: 62, endPoint x: 272, endPoint y: 60, distance: 55.1
click at [265, 47] on icon at bounding box center [199, 173] width 1011 height 619
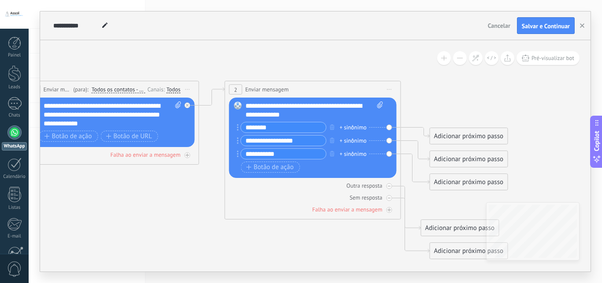
click at [356, 128] on div "+ sinônimo" at bounding box center [353, 127] width 27 height 9
click at [356, 89] on div "**********" at bounding box center [312, 89] width 175 height 16
click at [466, 101] on icon at bounding box center [192, 169] width 1011 height 619
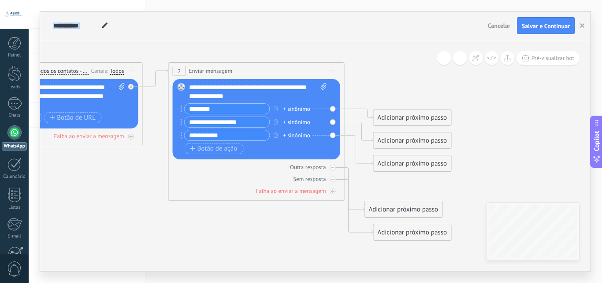
drag, startPoint x: 466, startPoint y: 101, endPoint x: 409, endPoint y: 82, distance: 59.4
click at [409, 82] on icon at bounding box center [135, 151] width 1011 height 619
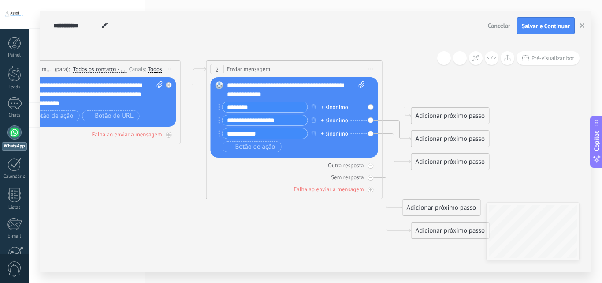
drag, startPoint x: 102, startPoint y: 165, endPoint x: 144, endPoint y: 163, distance: 41.9
click at [144, 163] on icon at bounding box center [173, 149] width 1011 height 619
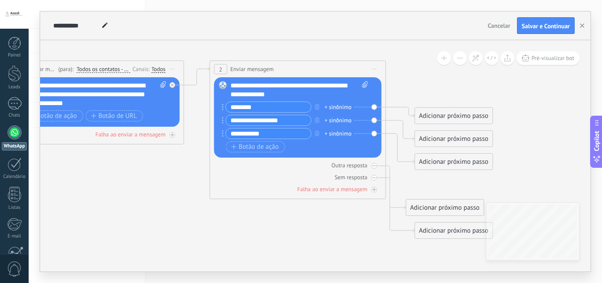
click at [169, 140] on div "**********" at bounding box center [96, 102] width 176 height 84
click at [173, 138] on div "Falha ao enviar a mensagem" at bounding box center [96, 134] width 168 height 8
click at [247, 213] on div "Adicionar próximo passo" at bounding box center [252, 212] width 78 height 15
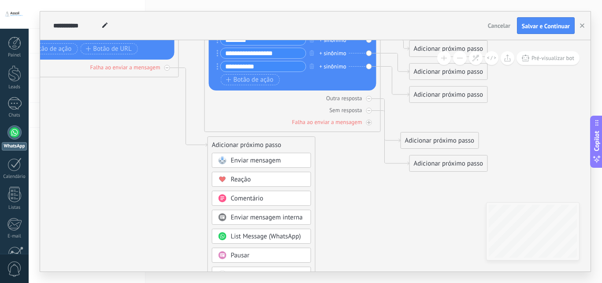
drag, startPoint x: 186, startPoint y: 238, endPoint x: 187, endPoint y: 155, distance: 82.9
click at [187, 155] on icon at bounding box center [172, 82] width 1011 height 619
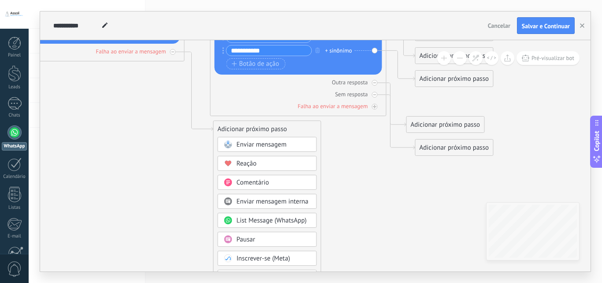
click at [179, 161] on icon at bounding box center [177, 66] width 1011 height 619
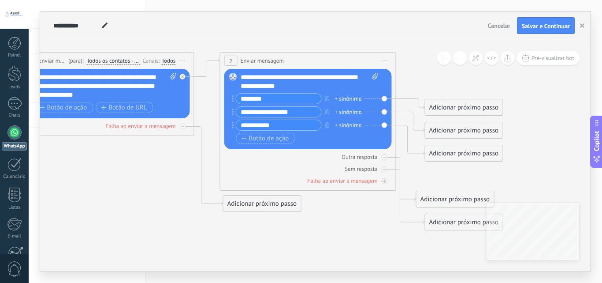
drag, startPoint x: 159, startPoint y: 131, endPoint x: 168, endPoint y: 205, distance: 75.1
click at [168, 205] on icon at bounding box center [187, 141] width 1011 height 619
click at [204, 151] on icon at bounding box center [208, 166] width 29 height 79
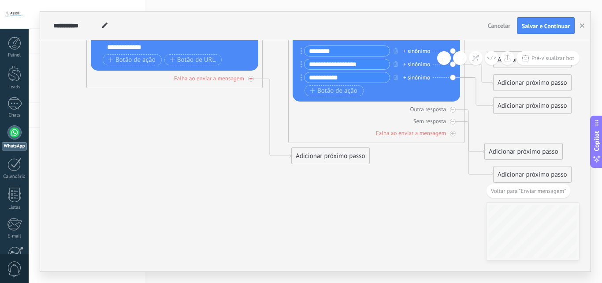
click at [250, 77] on icon at bounding box center [251, 78] width 3 height 3
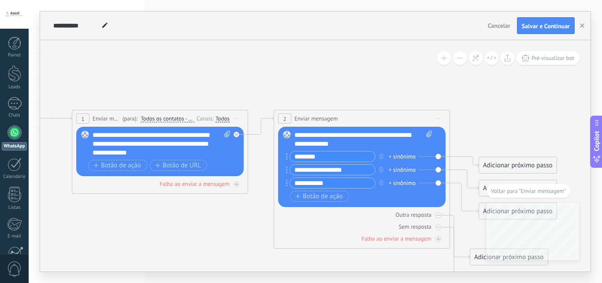
drag, startPoint x: 255, startPoint y: 116, endPoint x: 236, endPoint y: 235, distance: 121.0
click at [236, 235] on icon at bounding box center [241, 198] width 1011 height 619
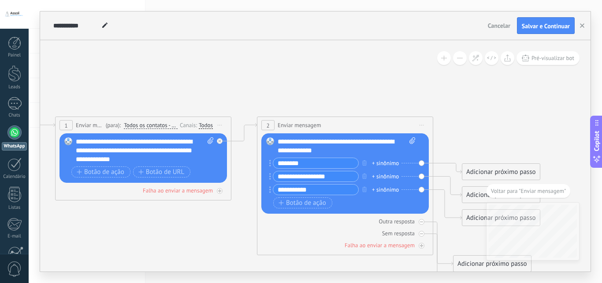
drag, startPoint x: 313, startPoint y: 100, endPoint x: 299, endPoint y: 89, distance: 17.6
click at [299, 89] on icon at bounding box center [224, 205] width 1011 height 619
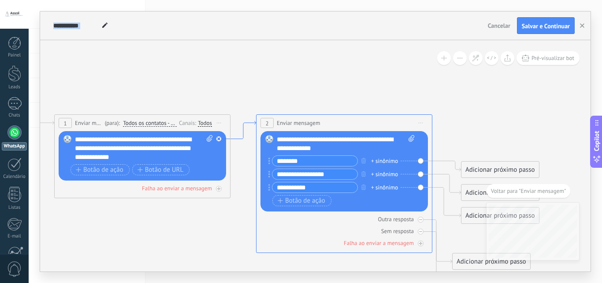
click at [246, 129] on icon at bounding box center [244, 130] width 26 height 18
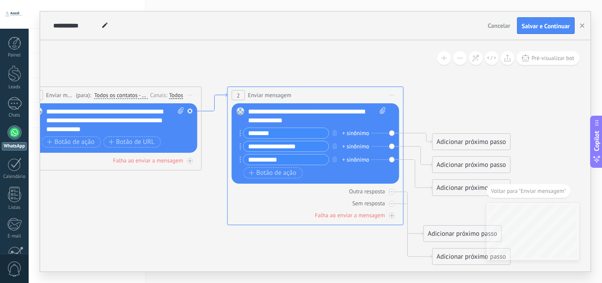
click at [274, 80] on icon at bounding box center [195, 175] width 1011 height 619
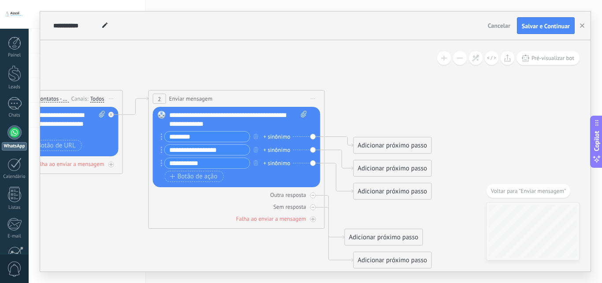
drag, startPoint x: 410, startPoint y: 104, endPoint x: 331, endPoint y: 104, distance: 78.9
click at [331, 107] on icon at bounding box center [116, 178] width 1011 height 619
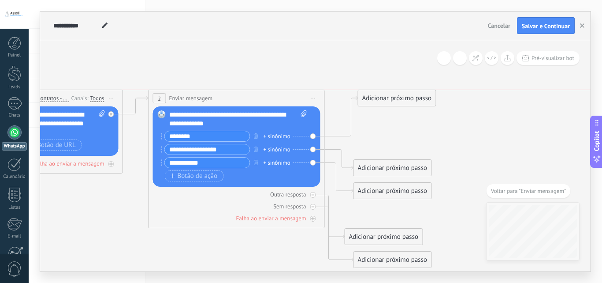
drag, startPoint x: 374, startPoint y: 139, endPoint x: 379, endPoint y: 89, distance: 50.5
click at [381, 101] on div "Adicionar próximo passo" at bounding box center [397, 98] width 78 height 15
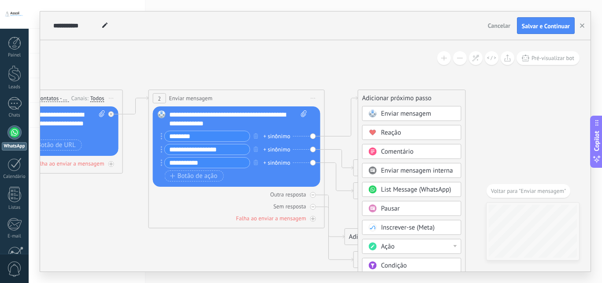
click at [384, 113] on span "Enviar mensagem" at bounding box center [406, 113] width 50 height 8
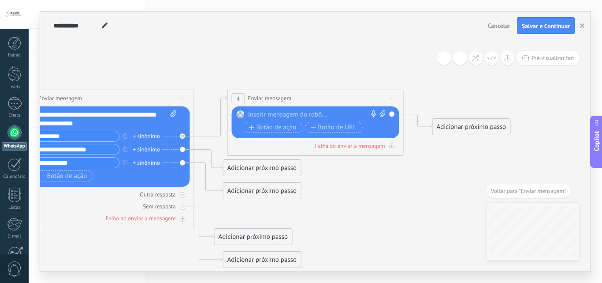
click at [315, 115] on div at bounding box center [313, 114] width 131 height 9
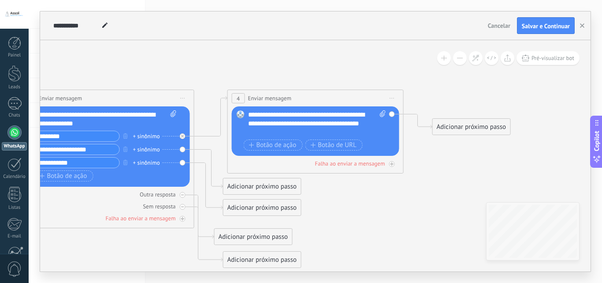
click at [360, 82] on icon at bounding box center [90, 178] width 1221 height 619
click at [383, 115] on icon at bounding box center [383, 113] width 6 height 7
click input "Upload" at bounding box center [0, 0] width 0 height 0
click at [383, 115] on icon at bounding box center [383, 113] width 6 height 7
click input "Upload" at bounding box center [0, 0] width 0 height 0
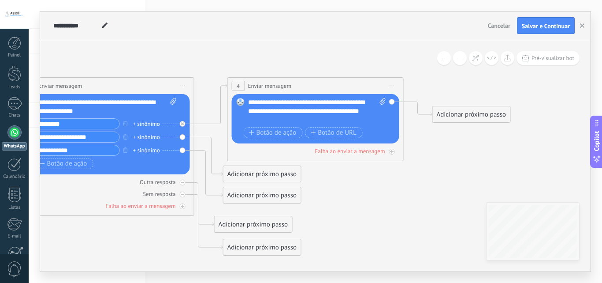
drag, startPoint x: 306, startPoint y: 71, endPoint x: 306, endPoint y: 52, distance: 19.8
click at [306, 52] on icon at bounding box center [90, 166] width 1221 height 619
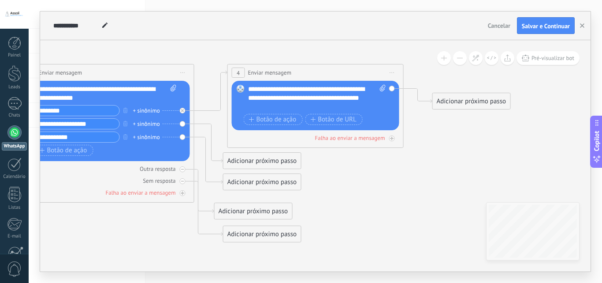
click at [248, 166] on div "Adicionar próximo passo" at bounding box center [263, 160] width 78 height 15
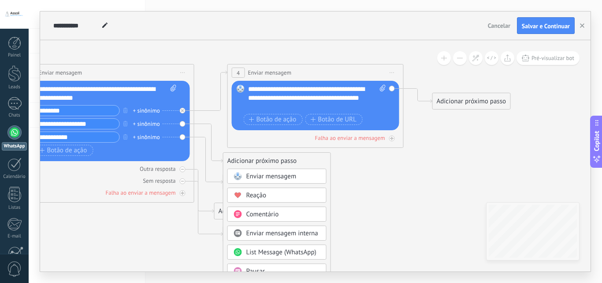
click at [250, 177] on span "Enviar mensagem" at bounding box center [271, 176] width 50 height 8
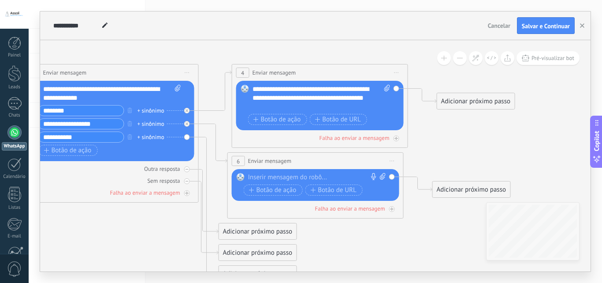
click at [259, 175] on div at bounding box center [313, 177] width 131 height 9
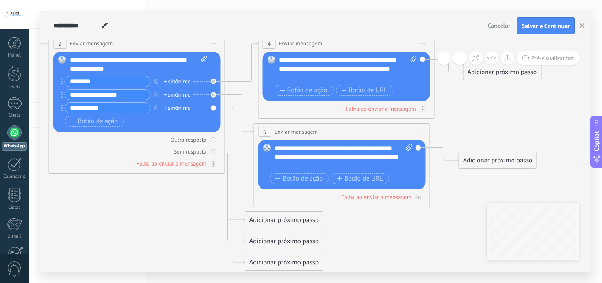
drag, startPoint x: 358, startPoint y: 221, endPoint x: 376, endPoint y: 227, distance: 19.0
click at [376, 227] on icon at bounding box center [121, 143] width 1221 height 659
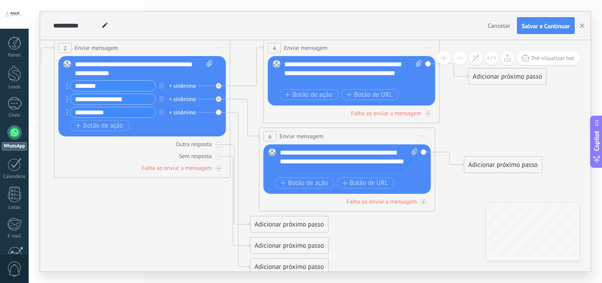
drag, startPoint x: 376, startPoint y: 227, endPoint x: 380, endPoint y: 233, distance: 7.9
click at [380, 233] on icon at bounding box center [126, 148] width 1221 height 659
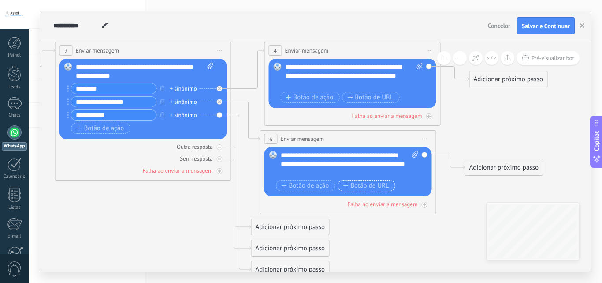
drag, startPoint x: 350, startPoint y: 185, endPoint x: 348, endPoint y: 179, distance: 7.0
click at [357, 187] on button "Botão de URL" at bounding box center [367, 185] width 58 height 11
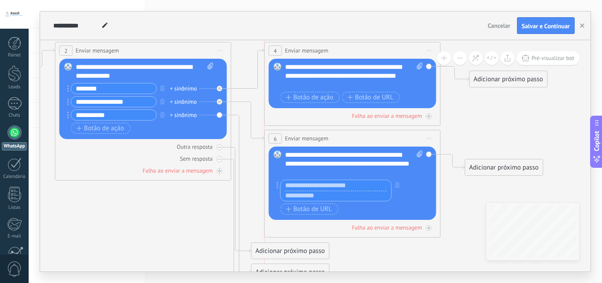
click at [321, 141] on span "Enviar mensagem" at bounding box center [307, 138] width 44 height 8
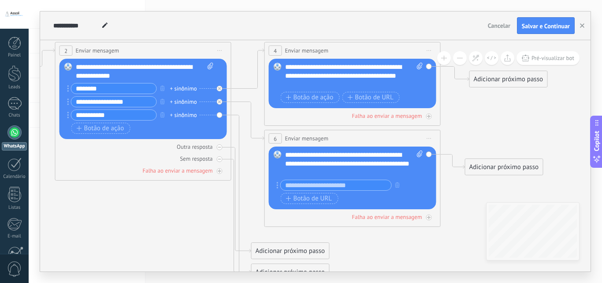
click at [383, 238] on icon at bounding box center [127, 171] width 1221 height 700
click at [348, 188] on input "text" at bounding box center [336, 185] width 111 height 10
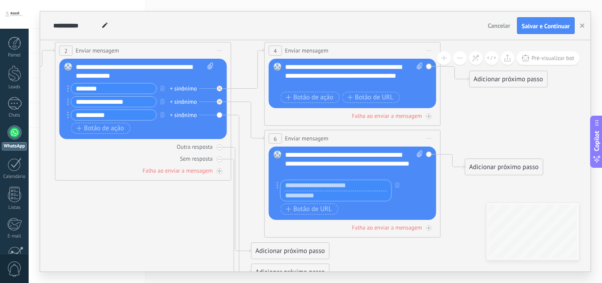
click at [368, 173] on div "**********" at bounding box center [354, 163] width 138 height 26
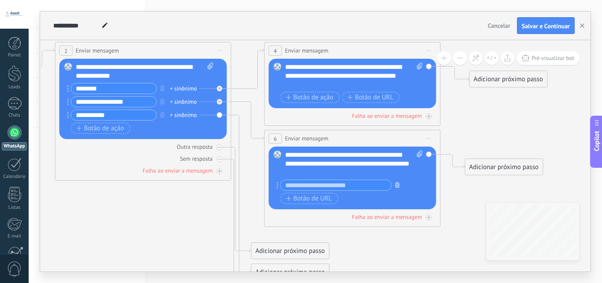
click at [400, 186] on button "button" at bounding box center [398, 184] width 10 height 11
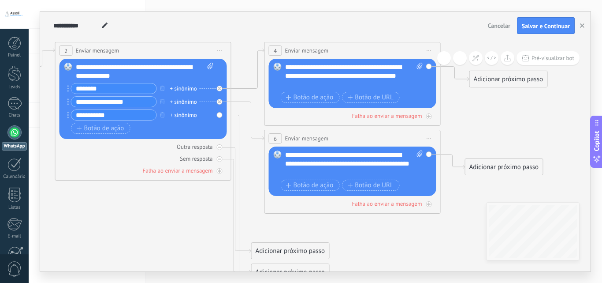
click at [397, 247] on icon at bounding box center [127, 171] width 1221 height 700
click at [311, 190] on button "Botão de ação" at bounding box center [310, 184] width 59 height 11
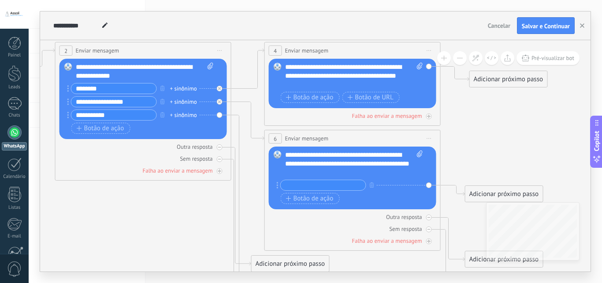
click at [382, 170] on div "**********" at bounding box center [354, 163] width 138 height 26
click at [378, 176] on div "**********" at bounding box center [354, 163] width 138 height 26
click at [276, 175] on div "Substituir Remover Converter para mensagem de voz Arraste a imagem aqui para an…" at bounding box center [353, 177] width 168 height 63
click at [369, 186] on button "button" at bounding box center [372, 184] width 10 height 11
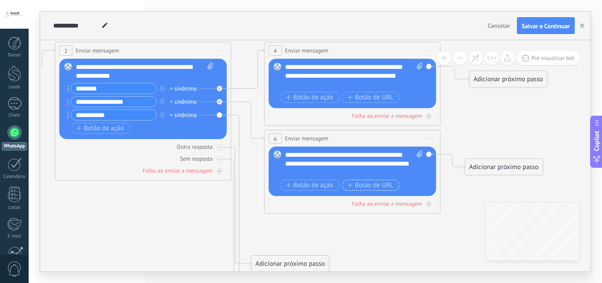
click at [368, 188] on span "Botão de URL" at bounding box center [370, 185] width 46 height 7
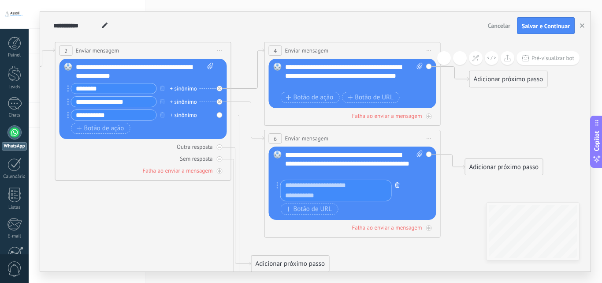
click at [401, 187] on button "button" at bounding box center [398, 184] width 10 height 11
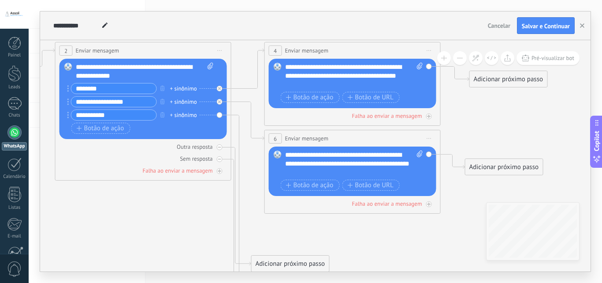
click at [400, 230] on icon at bounding box center [127, 177] width 1221 height 713
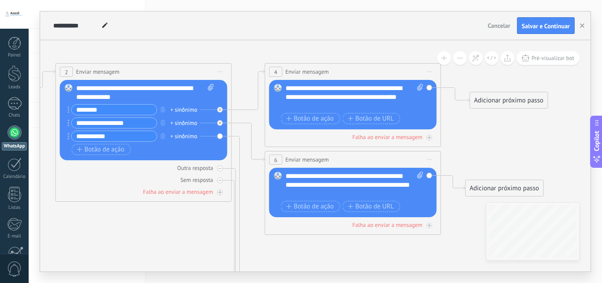
drag, startPoint x: 254, startPoint y: 73, endPoint x: 258, endPoint y: 100, distance: 27.2
click at [256, 99] on icon at bounding box center [128, 199] width 1221 height 713
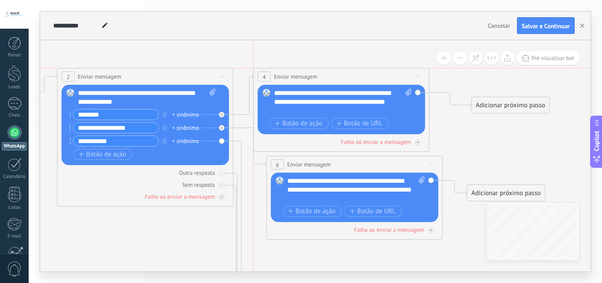
drag, startPoint x: 324, startPoint y: 78, endPoint x: 312, endPoint y: 79, distance: 11.6
click at [312, 79] on span "Enviar mensagem" at bounding box center [296, 76] width 44 height 8
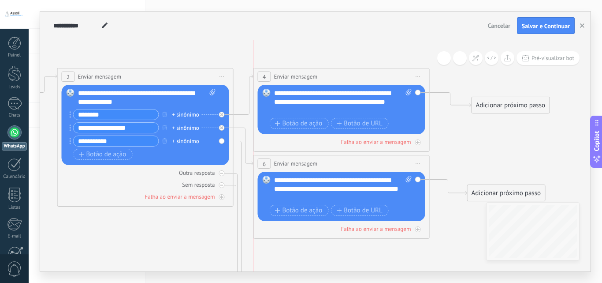
drag, startPoint x: 335, startPoint y: 168, endPoint x: 319, endPoint y: 167, distance: 15.5
click at [319, 167] on div "**********" at bounding box center [341, 163] width 175 height 16
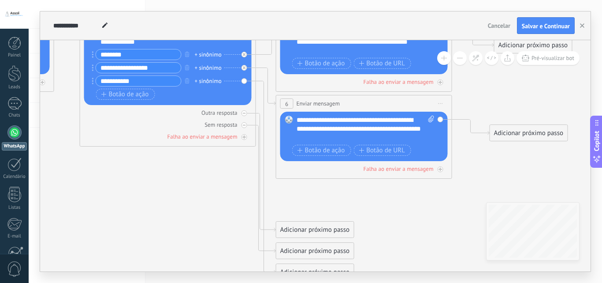
drag, startPoint x: 353, startPoint y: 257, endPoint x: 376, endPoint y: 196, distance: 65.3
click at [376, 196] on icon at bounding box center [152, 143] width 1221 height 713
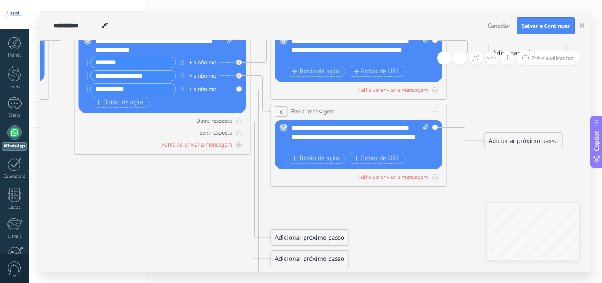
drag, startPoint x: 376, startPoint y: 196, endPoint x: 370, endPoint y: 205, distance: 10.7
click at [370, 205] on icon at bounding box center [147, 151] width 1221 height 713
click at [306, 234] on div "Adicionar próximo passo" at bounding box center [310, 237] width 78 height 15
click at [319, 246] on div "Enviar mensagem" at bounding box center [324, 252] width 99 height 15
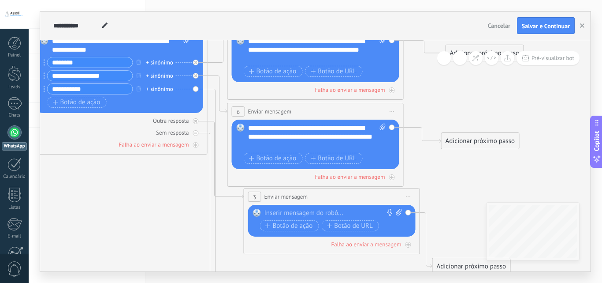
drag, startPoint x: 302, startPoint y: 235, endPoint x: 339, endPoint y: 196, distance: 53.7
click at [339, 196] on div "**********" at bounding box center [331, 196] width 175 height 16
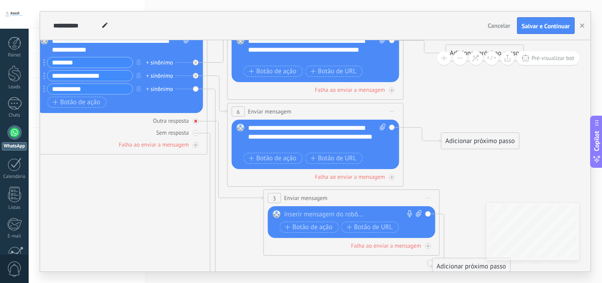
click at [195, 123] on div at bounding box center [196, 121] width 6 height 6
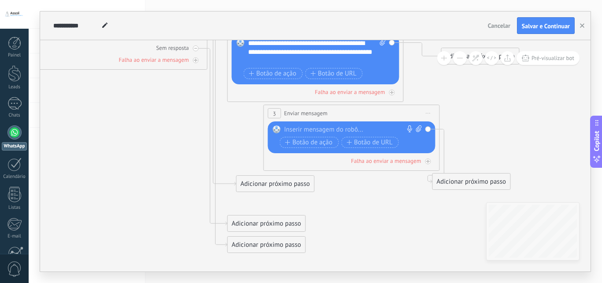
click at [247, 248] on div "Adicionar próximo passo" at bounding box center [267, 244] width 78 height 15
click at [258, 263] on span "Enviar mensagem" at bounding box center [276, 260] width 50 height 8
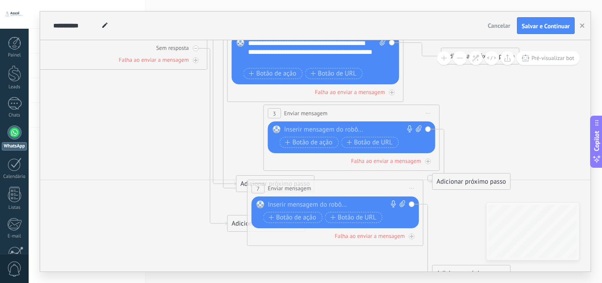
drag, startPoint x: 269, startPoint y: 235, endPoint x: 289, endPoint y: 184, distance: 55.2
click at [289, 186] on span "Enviar mensagem" at bounding box center [290, 188] width 44 height 8
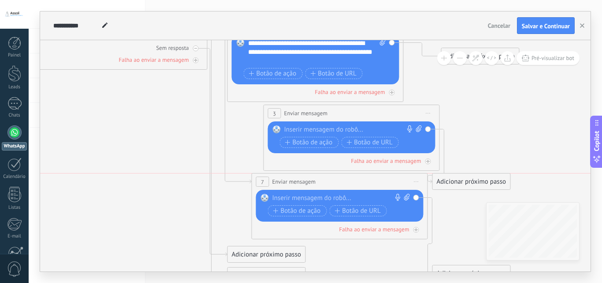
click at [293, 181] on span "Enviar mensagem" at bounding box center [294, 181] width 44 height 8
click at [290, 182] on span "Enviar mensagem" at bounding box center [294, 181] width 44 height 8
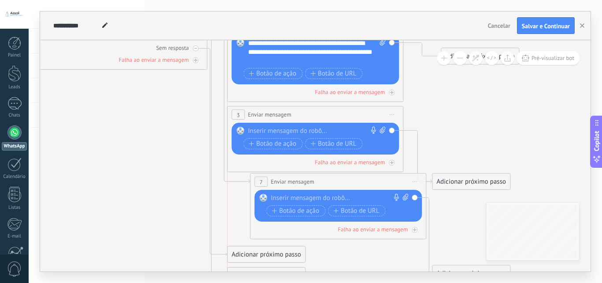
drag, startPoint x: 297, startPoint y: 112, endPoint x: 261, endPoint y: 113, distance: 35.3
click at [261, 113] on span "Enviar mensagem" at bounding box center [270, 114] width 44 height 8
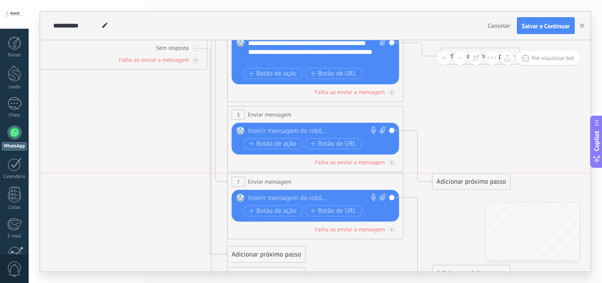
drag, startPoint x: 270, startPoint y: 183, endPoint x: 246, endPoint y: 187, distance: 24.9
click at [246, 187] on div "**********" at bounding box center [315, 181] width 175 height 16
click at [270, 199] on div at bounding box center [313, 198] width 131 height 9
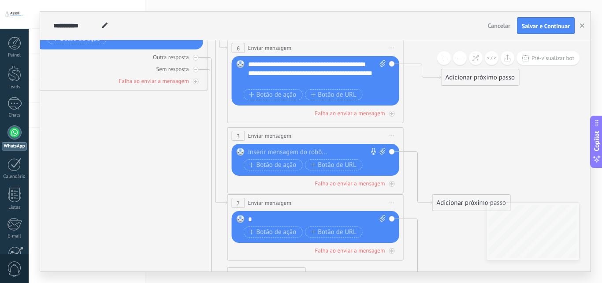
click at [187, 194] on icon at bounding box center [103, 128] width 1221 height 793
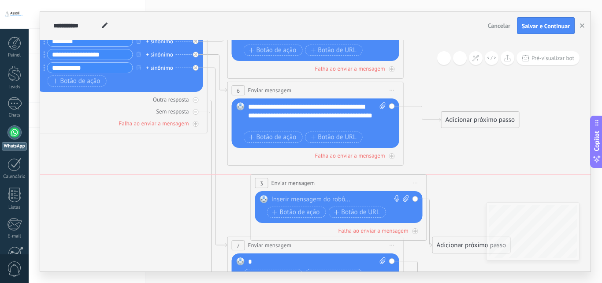
drag, startPoint x: 258, startPoint y: 184, endPoint x: 282, endPoint y: 187, distance: 23.5
click at [282, 187] on div "**********" at bounding box center [338, 183] width 175 height 16
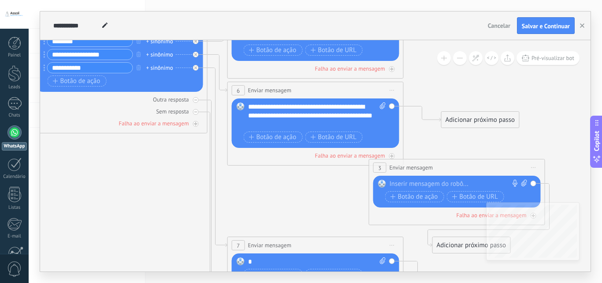
drag, startPoint x: 376, startPoint y: 188, endPoint x: 501, endPoint y: 173, distance: 126.1
click at [501, 173] on div "**********" at bounding box center [457, 167] width 175 height 16
drag, startPoint x: 457, startPoint y: 175, endPoint x: 418, endPoint y: 172, distance: 39.8
click at [400, 171] on div "**********" at bounding box center [461, 168] width 175 height 16
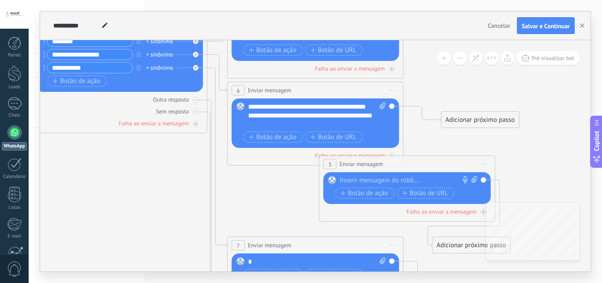
click at [481, 164] on span "Iniciar pré-visualização aqui [GEOGRAPHIC_DATA] Duplicar Excluir" at bounding box center [484, 163] width 14 height 13
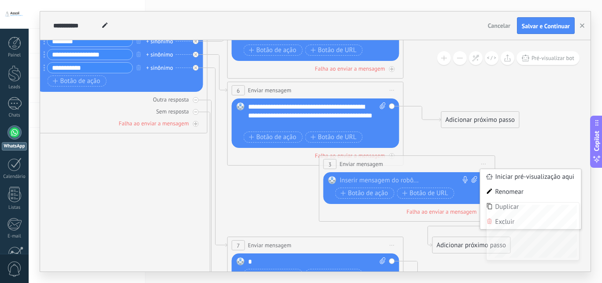
click at [481, 220] on div "Excluir" at bounding box center [531, 221] width 101 height 15
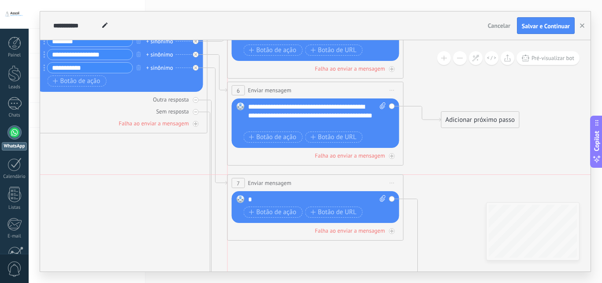
drag, startPoint x: 302, startPoint y: 243, endPoint x: 302, endPoint y: 183, distance: 60.9
click at [302, 183] on div "**********" at bounding box center [315, 183] width 175 height 16
click at [265, 199] on div "*" at bounding box center [317, 199] width 138 height 9
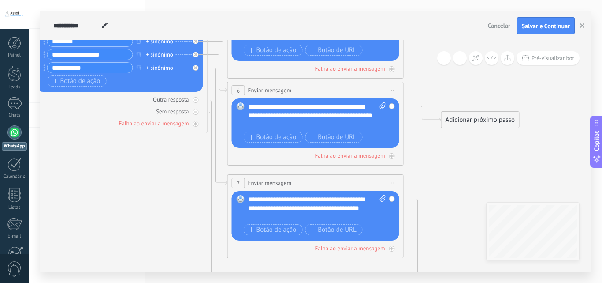
click at [179, 189] on icon at bounding box center [103, 170] width 1221 height 793
click at [478, 106] on icon at bounding box center [103, 170] width 1221 height 793
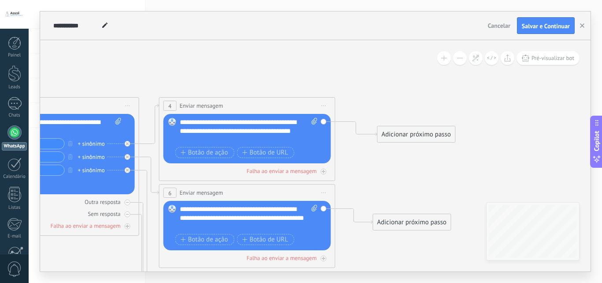
drag, startPoint x: 466, startPoint y: 139, endPoint x: 409, endPoint y: 196, distance: 80.1
click at [408, 205] on icon at bounding box center [35, 273] width 1221 height 793
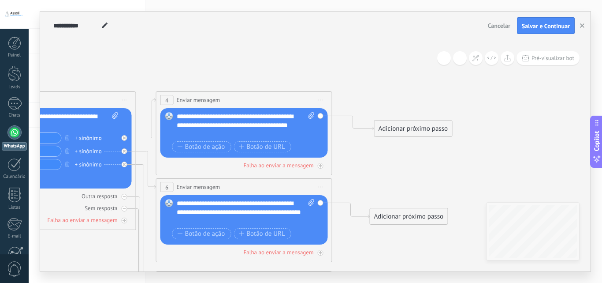
click at [413, 134] on div "Adicionar próximo passo" at bounding box center [414, 128] width 78 height 15
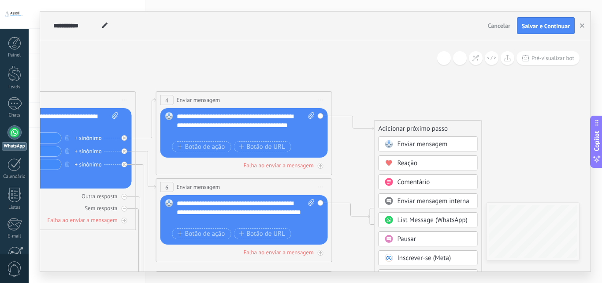
click at [418, 144] on span "Enviar mensagem" at bounding box center [423, 144] width 50 height 8
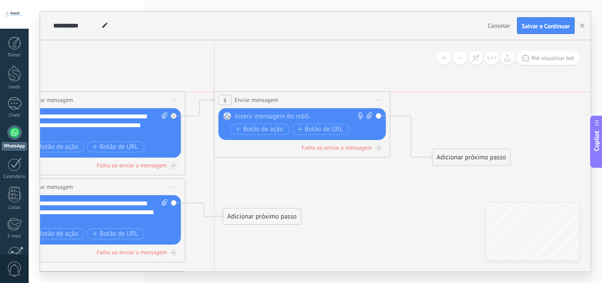
drag, startPoint x: 304, startPoint y: 130, endPoint x: 291, endPoint y: 101, distance: 32.0
click at [291, 101] on div "**********" at bounding box center [302, 100] width 175 height 16
click at [283, 114] on div at bounding box center [300, 116] width 131 height 9
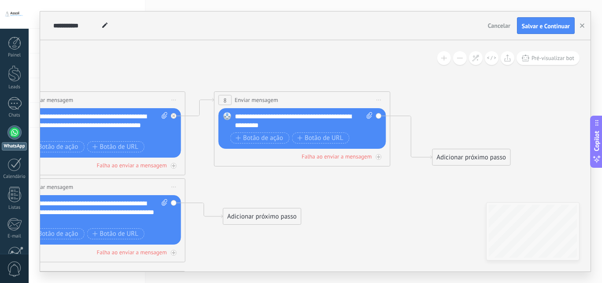
click at [326, 92] on div "**********" at bounding box center [302, 100] width 175 height 16
click at [250, 134] on span "Botão de ação" at bounding box center [260, 137] width 48 height 7
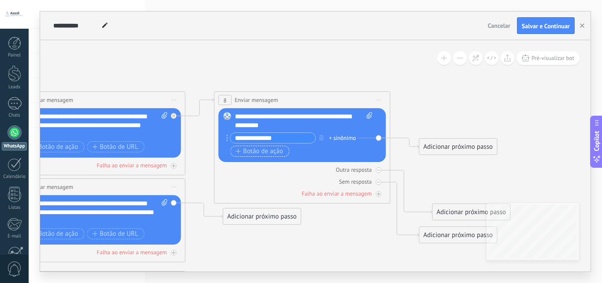
type input "**********"
click at [263, 148] on span "Botão de ação" at bounding box center [260, 151] width 48 height 7
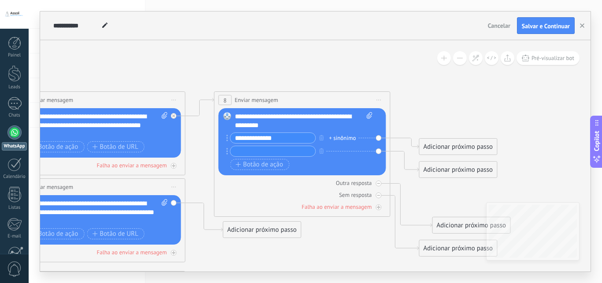
click at [263, 152] on input "text" at bounding box center [273, 151] width 85 height 10
type input "*********"
click at [263, 160] on button "Botão de ação" at bounding box center [260, 164] width 59 height 11
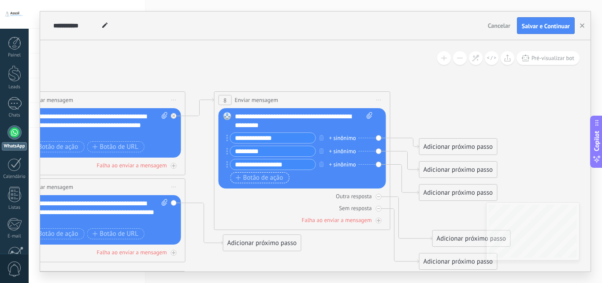
type input "**********"
click at [276, 177] on span "Botão de ação" at bounding box center [260, 177] width 48 height 7
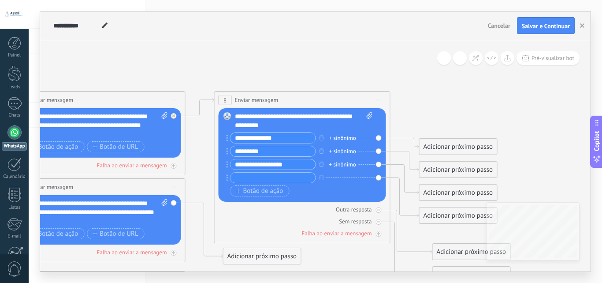
click at [276, 181] on input "text" at bounding box center [273, 177] width 85 height 10
type input "**********"
click at [249, 189] on span "Botão de ação" at bounding box center [260, 190] width 48 height 7
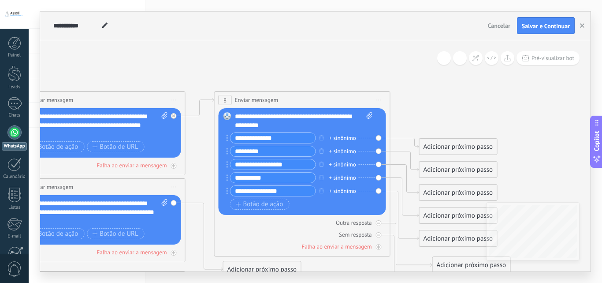
type input "**********"
click at [324, 208] on div "Botão de ação Botão de URL" at bounding box center [302, 203] width 142 height 11
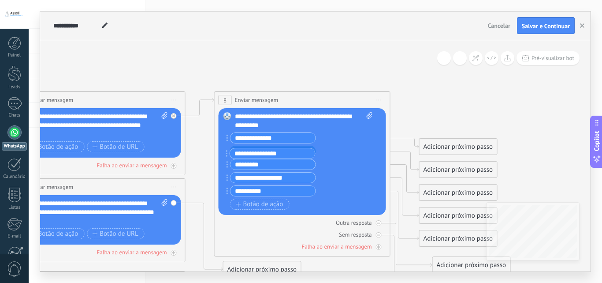
drag, startPoint x: 228, startPoint y: 192, endPoint x: 227, endPoint y: 154, distance: 37.5
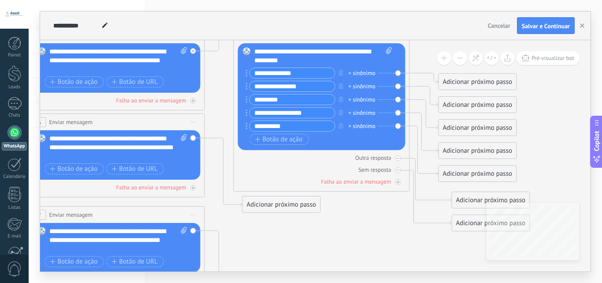
drag, startPoint x: 194, startPoint y: 174, endPoint x: 213, endPoint y: 109, distance: 67.7
click at [213, 109] on icon at bounding box center [8, 194] width 1426 height 776
click at [211, 112] on icon at bounding box center [8, 194] width 1426 height 776
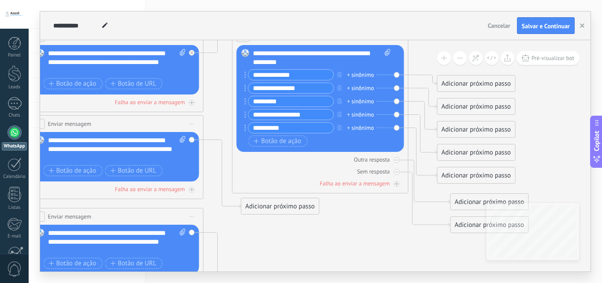
click at [192, 114] on icon at bounding box center [6, 196] width 1426 height 776
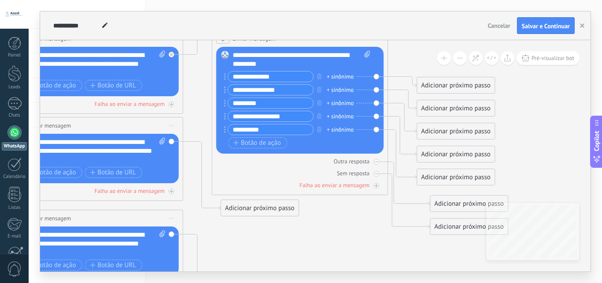
drag, startPoint x: 177, startPoint y: 116, endPoint x: 163, endPoint y: 118, distance: 13.9
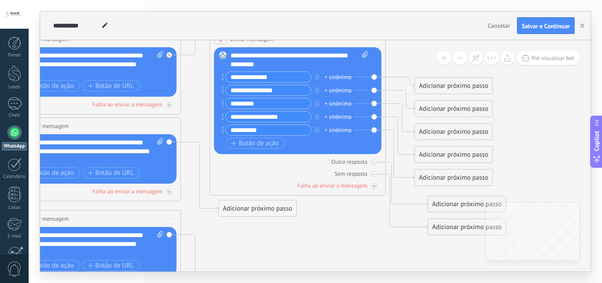
click at [163, 118] on div "**********" at bounding box center [92, 126] width 175 height 16
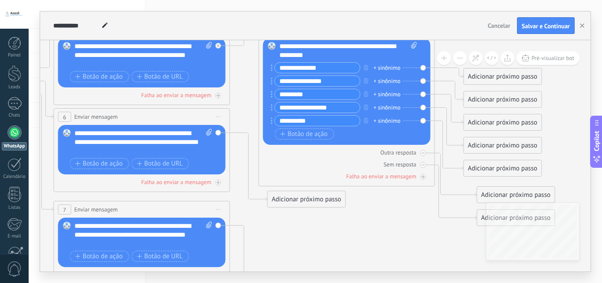
drag, startPoint x: 258, startPoint y: 227, endPoint x: 304, endPoint y: 218, distance: 47.1
click at [304, 218] on icon at bounding box center [33, 189] width 1426 height 776
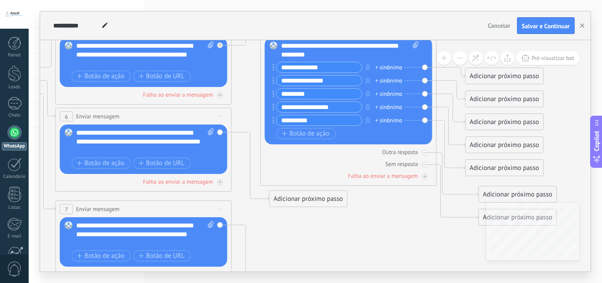
click at [309, 205] on div "Adicionar próximo passo" at bounding box center [309, 198] width 78 height 15
click at [306, 215] on span "Enviar mensagem" at bounding box center [318, 214] width 50 height 8
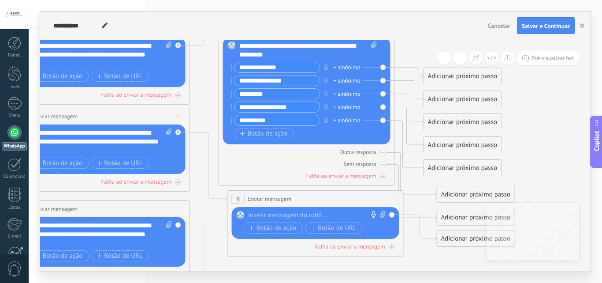
click at [295, 218] on div at bounding box center [313, 215] width 131 height 9
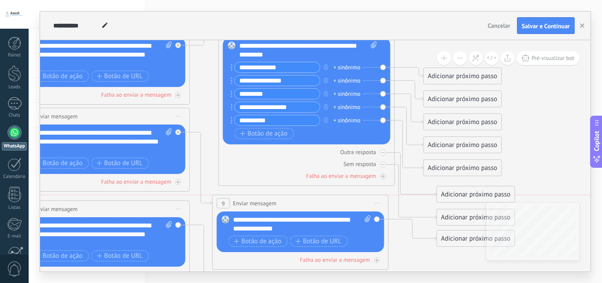
drag, startPoint x: 267, startPoint y: 198, endPoint x: 256, endPoint y: 201, distance: 11.8
click at [256, 201] on span "Enviar mensagem" at bounding box center [255, 203] width 44 height 8
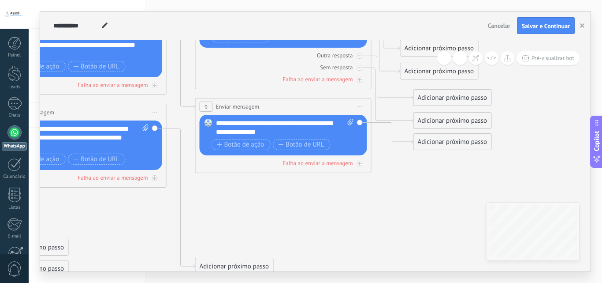
drag, startPoint x: 252, startPoint y: 180, endPoint x: 228, endPoint y: 209, distance: 37.8
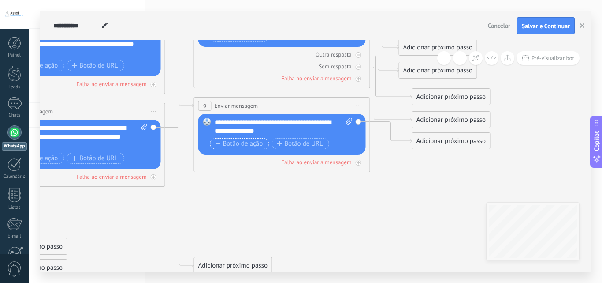
click at [229, 140] on span "Botão de ação" at bounding box center [240, 143] width 48 height 7
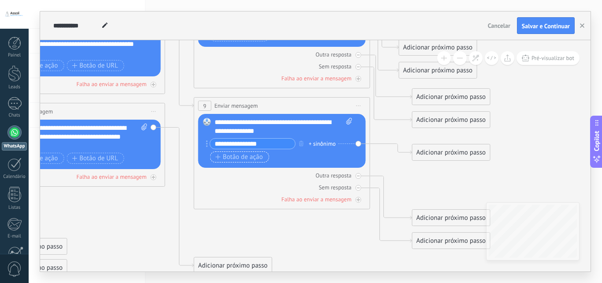
type input "**********"
click at [248, 153] on span "Botão de ação" at bounding box center [240, 156] width 48 height 7
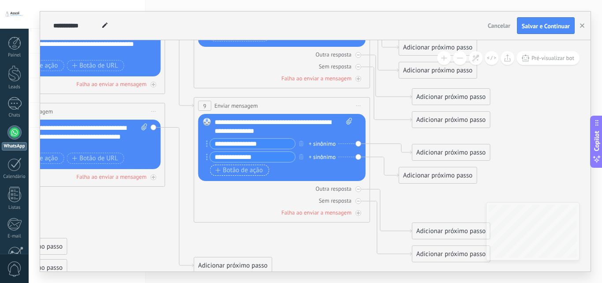
type input "**********"
click at [252, 164] on button "Botão de ação" at bounding box center [239, 169] width 59 height 11
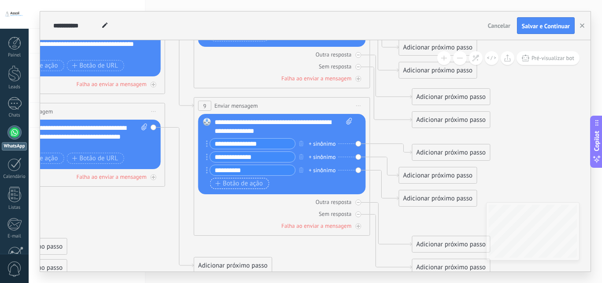
type input "**********"
click at [244, 187] on button "Botão de ação" at bounding box center [239, 183] width 59 height 11
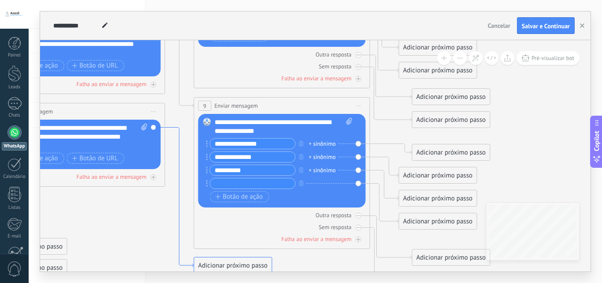
click at [179, 212] on icon at bounding box center [179, 197] width 29 height 140
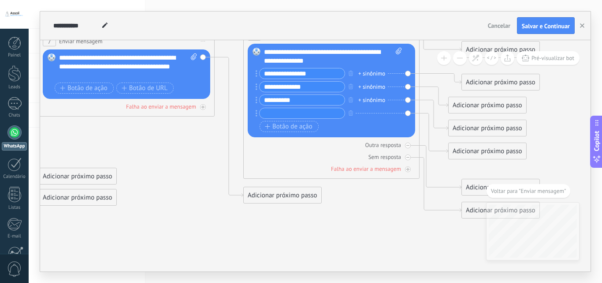
drag, startPoint x: 187, startPoint y: 222, endPoint x: 202, endPoint y: 215, distance: 17.0
click at [183, 228] on icon at bounding box center [17, 36] width 1426 height 806
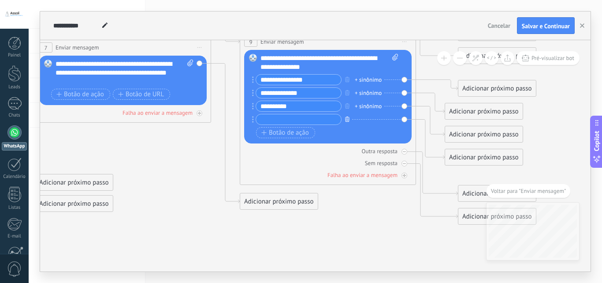
click at [345, 119] on button "button" at bounding box center [348, 118] width 10 height 11
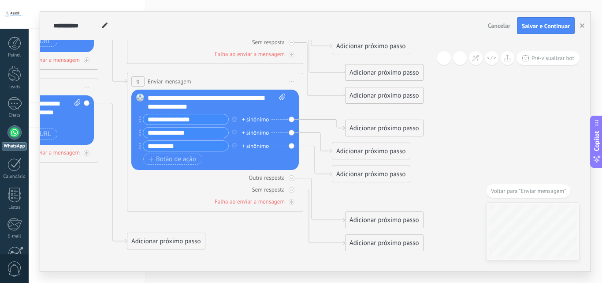
drag, startPoint x: 376, startPoint y: 195, endPoint x: 259, endPoint y: 237, distance: 124.7
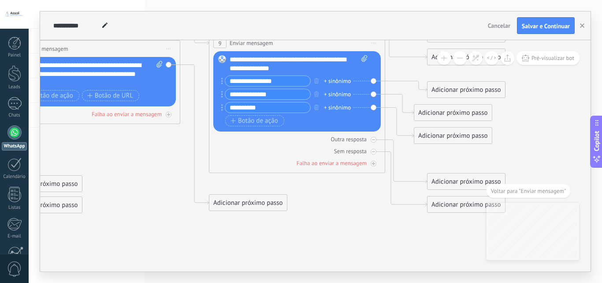
drag, startPoint x: 259, startPoint y: 237, endPoint x: 345, endPoint y: 196, distance: 95.7
drag, startPoint x: 296, startPoint y: 75, endPoint x: 302, endPoint y: 134, distance: 58.4
click at [302, 135] on div "**********" at bounding box center [297, 103] width 176 height 138
drag, startPoint x: 222, startPoint y: 61, endPoint x: 230, endPoint y: 119, distance: 58.7
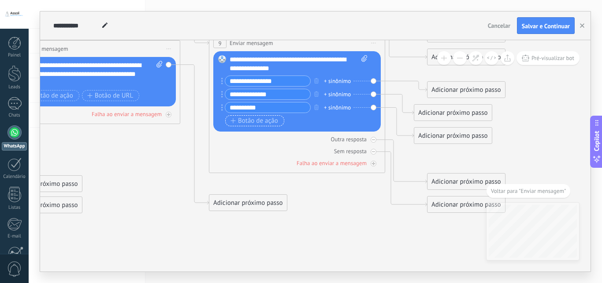
click at [230, 119] on div "Substituir Remover Converter para mensagem de voz Arraste a imagem aqui para an…" at bounding box center [297, 91] width 168 height 80
click at [236, 152] on div "Sem resposta" at bounding box center [297, 151] width 168 height 8
drag, startPoint x: 225, startPoint y: 64, endPoint x: 228, endPoint y: 115, distance: 50.8
click at [228, 122] on div "Substituir Remover Converter para mensagem de voz Arraste a imagem aqui para an…" at bounding box center [297, 91] width 168 height 80
drag, startPoint x: 223, startPoint y: 67, endPoint x: 232, endPoint y: 123, distance: 56.3
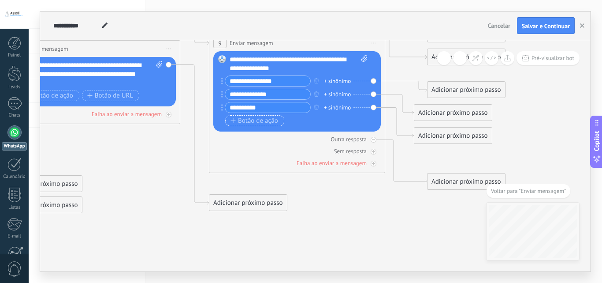
click at [229, 124] on div "Substituir Remover Converter para mensagem de voz Arraste a imagem aqui para an…" at bounding box center [297, 91] width 168 height 80
drag, startPoint x: 357, startPoint y: 54, endPoint x: 340, endPoint y: 89, distance: 38.7
click at [358, 66] on div "Substituir Remover Converter para mensagem de voz Arraste a imagem aqui para an…" at bounding box center [297, 91] width 168 height 80
click at [261, 154] on div "Sem resposta" at bounding box center [297, 151] width 168 height 8
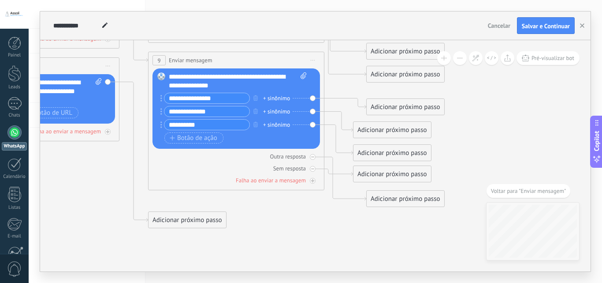
drag, startPoint x: 341, startPoint y: 204, endPoint x: 313, endPoint y: 203, distance: 28.2
click at [311, 170] on div at bounding box center [313, 169] width 6 height 6
click at [310, 156] on div at bounding box center [313, 157] width 6 height 6
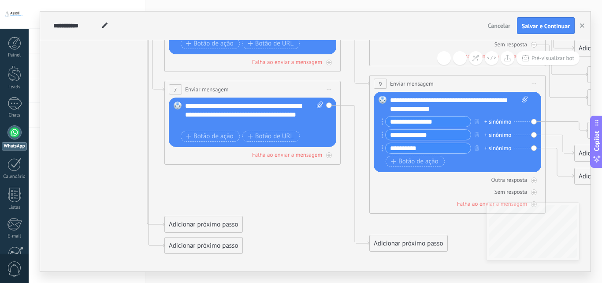
drag, startPoint x: 78, startPoint y: 188, endPoint x: 350, endPoint y: 231, distance: 275.5
click at [349, 230] on icon at bounding box center [143, 77] width 1426 height 793
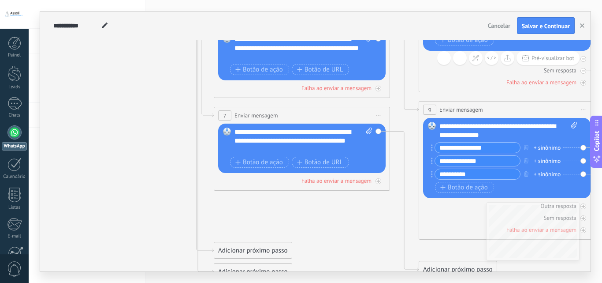
drag, startPoint x: 173, startPoint y: 128, endPoint x: 188, endPoint y: 208, distance: 80.8
click at [188, 206] on icon at bounding box center [193, 103] width 1426 height 793
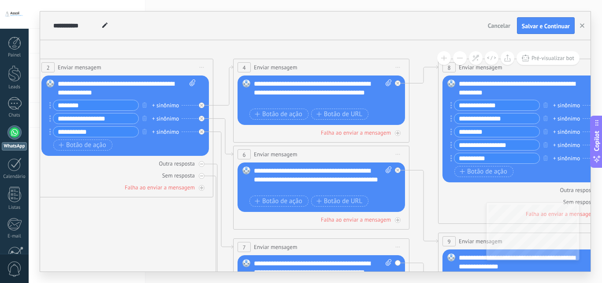
drag, startPoint x: 187, startPoint y: 164, endPoint x: 191, endPoint y: 218, distance: 53.5
click at [191, 218] on icon at bounding box center [212, 234] width 1426 height 793
click at [200, 177] on div at bounding box center [202, 176] width 6 height 6
click at [199, 163] on div at bounding box center [202, 164] width 6 height 6
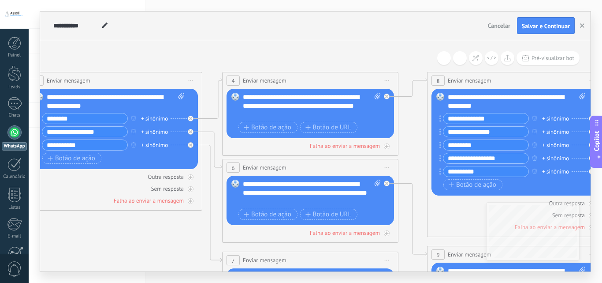
drag, startPoint x: 187, startPoint y: 235, endPoint x: 182, endPoint y: 242, distance: 8.4
click at [182, 242] on icon at bounding box center [201, 247] width 1426 height 793
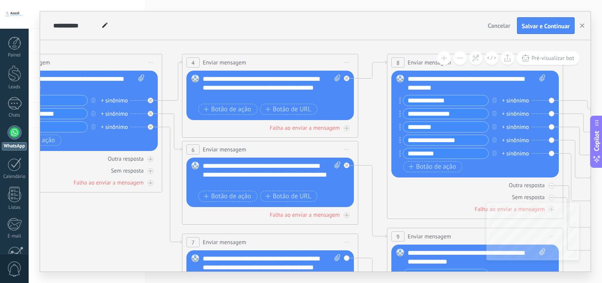
drag, startPoint x: 171, startPoint y: 222, endPoint x: 264, endPoint y: 177, distance: 103.7
click at [118, 185] on icon at bounding box center [161, 229] width 1426 height 793
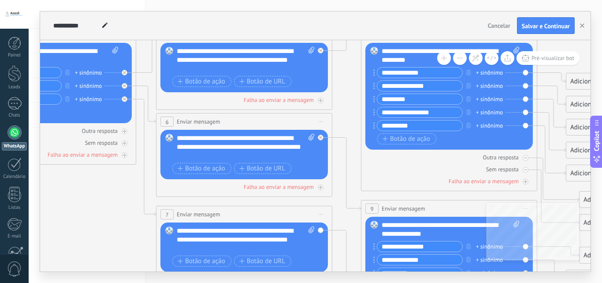
click at [335, 115] on icon at bounding box center [135, 202] width 1426 height 793
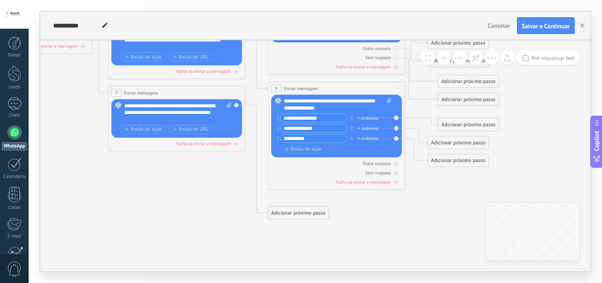
drag, startPoint x: 447, startPoint y: 221, endPoint x: 311, endPoint y: 237, distance: 136.7
click at [311, 237] on icon at bounding box center [91, 83] width 1112 height 619
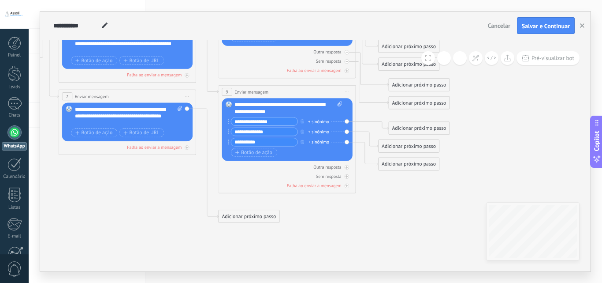
click at [252, 215] on div "Adicionar próximo passo" at bounding box center [249, 216] width 60 height 11
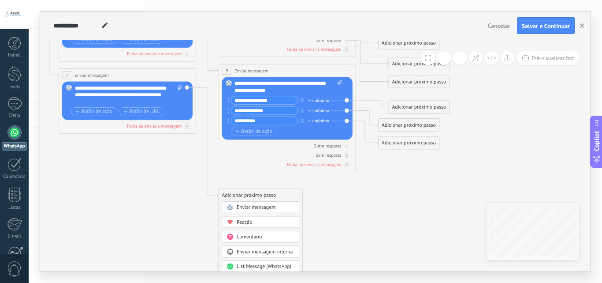
click at [267, 210] on span "Enviar mensagem" at bounding box center [256, 207] width 39 height 7
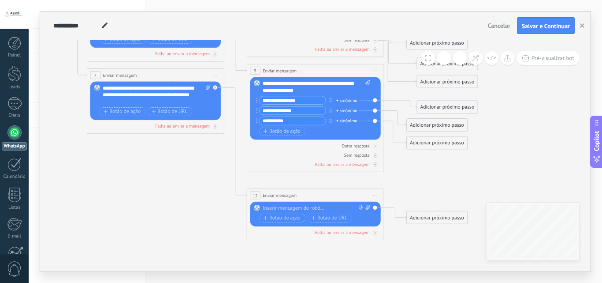
click at [270, 209] on div at bounding box center [314, 208] width 102 height 7
click at [184, 199] on icon at bounding box center [70, 85] width 1112 height 656
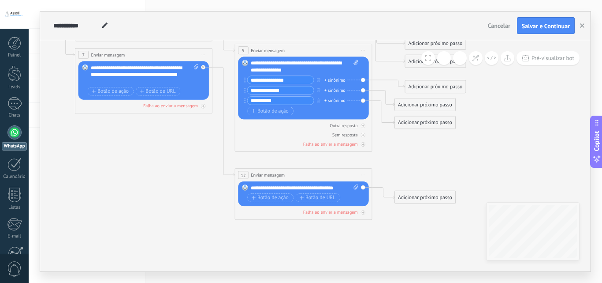
drag, startPoint x: 426, startPoint y: 185, endPoint x: 412, endPoint y: 162, distance: 26.9
click at [413, 163] on icon at bounding box center [58, 64] width 1112 height 656
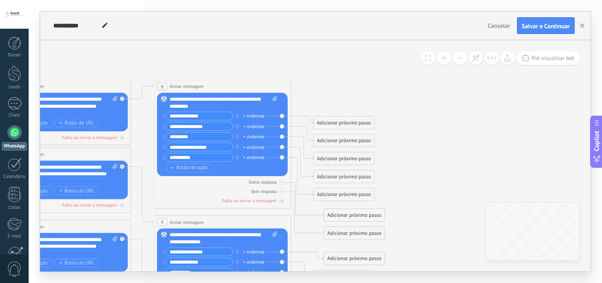
drag, startPoint x: 461, startPoint y: 136, endPoint x: 386, endPoint y: 139, distance: 75.0
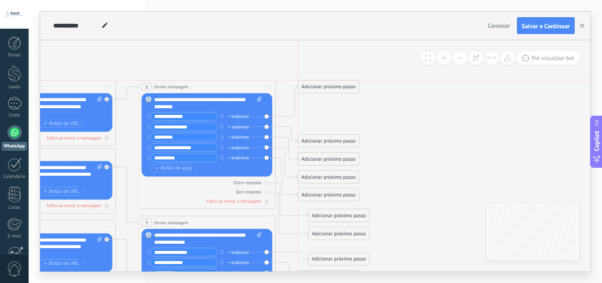
drag, startPoint x: 340, startPoint y: 122, endPoint x: 340, endPoint y: 86, distance: 36.2
click at [340, 86] on div "Adicionar próximo passo" at bounding box center [329, 86] width 60 height 11
drag, startPoint x: 329, startPoint y: 111, endPoint x: 329, endPoint y: 104, distance: 7.1
click at [329, 110] on div "Adicionar próximo passo" at bounding box center [329, 115] width 60 height 11
drag, startPoint x: 327, startPoint y: 155, endPoint x: 327, endPoint y: 123, distance: 31.7
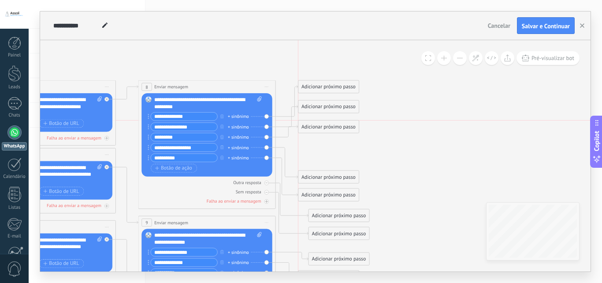
click at [327, 123] on div "Adicionar próximo passo" at bounding box center [329, 126] width 60 height 11
drag, startPoint x: 322, startPoint y: 175, endPoint x: 322, endPoint y: 146, distance: 29.5
click at [322, 146] on div "Adicionar próximo passo" at bounding box center [329, 146] width 60 height 11
drag, startPoint x: 337, startPoint y: 192, endPoint x: 336, endPoint y: 162, distance: 30.5
click at [336, 162] on div "Adicionar próximo passo" at bounding box center [329, 166] width 60 height 11
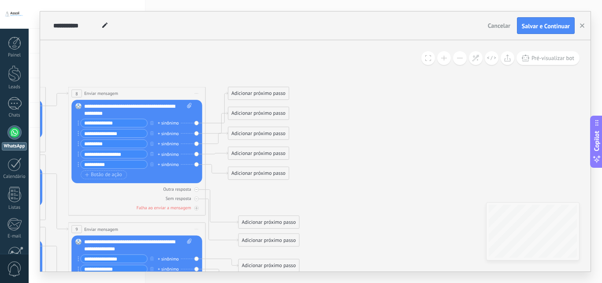
drag, startPoint x: 356, startPoint y: 111, endPoint x: 319, endPoint y: 112, distance: 37.5
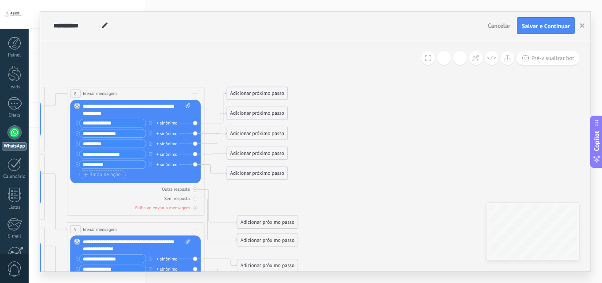
click at [272, 94] on div "Adicionar próximo passo" at bounding box center [257, 93] width 60 height 11
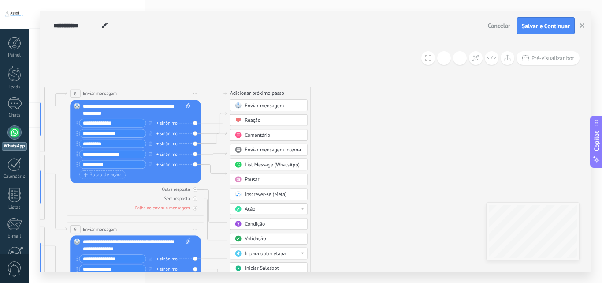
click at [272, 103] on span "Enviar mensagem" at bounding box center [264, 105] width 39 height 7
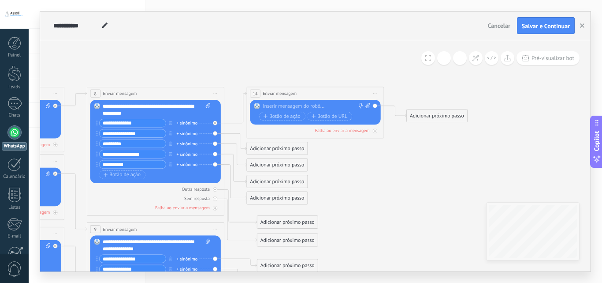
click at [272, 103] on div at bounding box center [314, 106] width 102 height 7
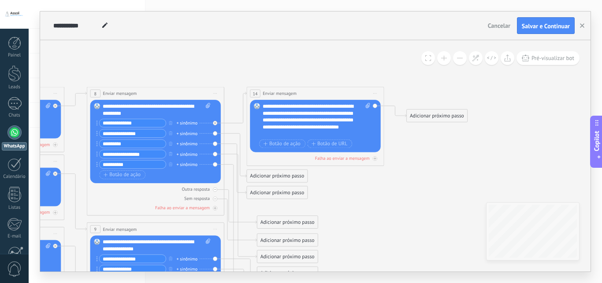
click at [440, 118] on div "Adicionar próximo passo" at bounding box center [437, 115] width 60 height 11
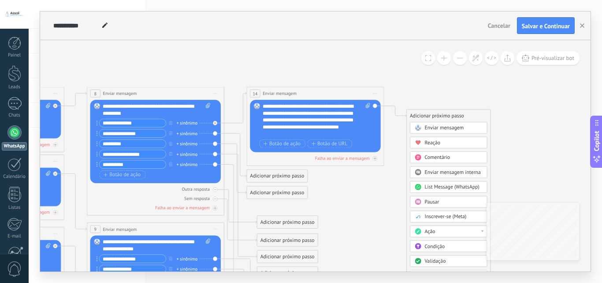
click at [443, 129] on span "Enviar mensagem" at bounding box center [444, 127] width 39 height 7
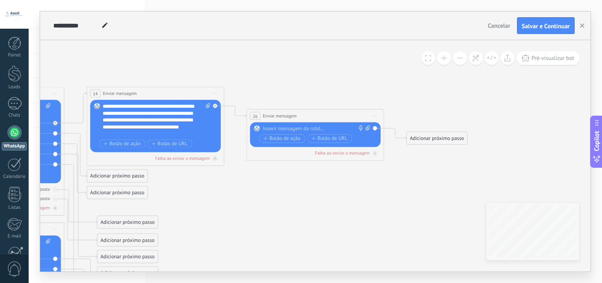
click at [320, 127] on div at bounding box center [314, 128] width 102 height 7
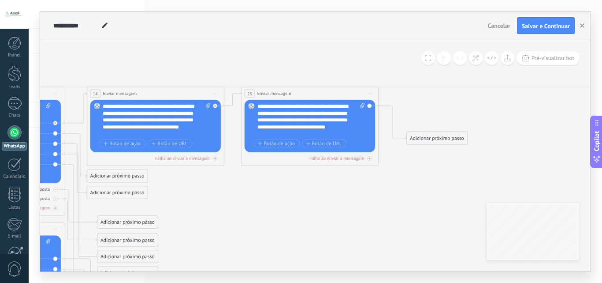
drag, startPoint x: 329, startPoint y: 109, endPoint x: 324, endPoint y: 88, distance: 21.8
click at [324, 88] on div "**********" at bounding box center [310, 93] width 137 height 13
click at [429, 141] on div "Adicionar próximo passo" at bounding box center [437, 137] width 60 height 11
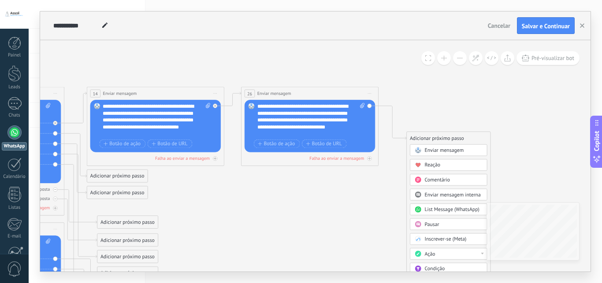
click at [429, 147] on span "Enviar mensagem" at bounding box center [444, 150] width 39 height 7
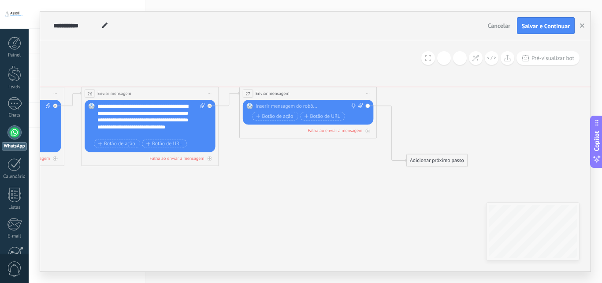
drag, startPoint x: 327, startPoint y: 136, endPoint x: 320, endPoint y: 90, distance: 47.3
click at [320, 90] on div "**********" at bounding box center [308, 93] width 137 height 13
click at [299, 105] on div at bounding box center [307, 106] width 102 height 7
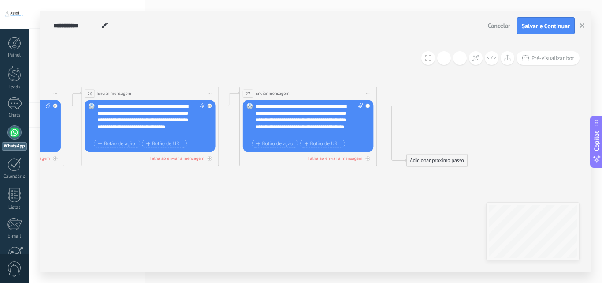
click at [440, 159] on div "Adicionar próximo passo" at bounding box center [437, 160] width 60 height 11
click at [432, 175] on span "Enviar mensagem" at bounding box center [444, 172] width 39 height 7
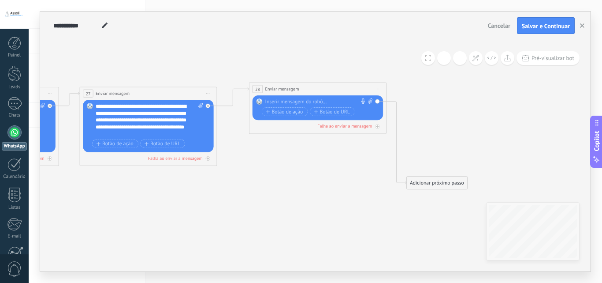
drag, startPoint x: 265, startPoint y: 162, endPoint x: 268, endPoint y: 91, distance: 71.5
click at [268, 91] on span "Enviar mensagem" at bounding box center [282, 89] width 34 height 7
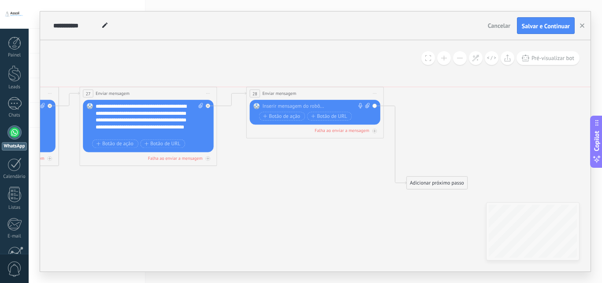
drag, startPoint x: 270, startPoint y: 90, endPoint x: 268, endPoint y: 97, distance: 7.5
click at [268, 97] on div "**********" at bounding box center [315, 93] width 137 height 13
click at [268, 103] on div at bounding box center [313, 106] width 102 height 7
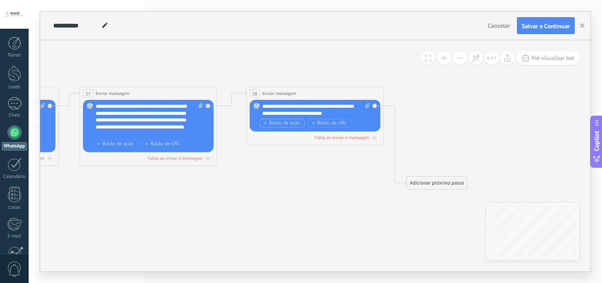
click at [291, 126] on span "Botão de ação" at bounding box center [281, 122] width 37 height 5
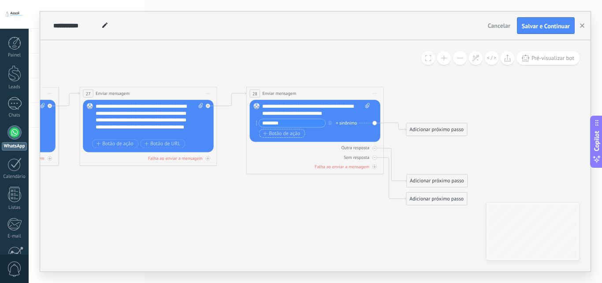
type input "********"
click at [288, 135] on span "Botão de ação" at bounding box center [281, 133] width 37 height 5
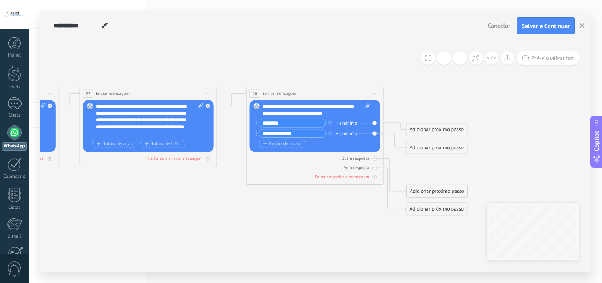
type input "**********"
drag, startPoint x: 488, startPoint y: 152, endPoint x: 483, endPoint y: 154, distance: 5.6
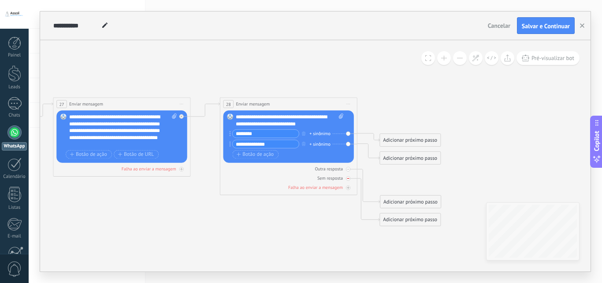
click at [349, 179] on icon at bounding box center [348, 178] width 2 height 2
click at [350, 172] on div "Outra resposta Sem resposta Falha ao enviar a mensagem" at bounding box center [289, 177] width 131 height 28
click at [349, 169] on icon at bounding box center [348, 169] width 2 height 2
drag, startPoint x: 455, startPoint y: 179, endPoint x: 411, endPoint y: 186, distance: 44.2
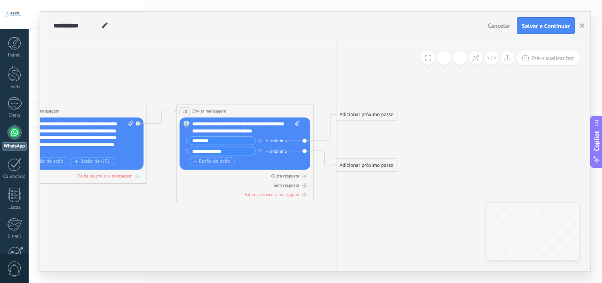
drag, startPoint x: 379, startPoint y: 149, endPoint x: 380, endPoint y: 112, distance: 37.1
click at [380, 112] on div "Adicionar próximo passo" at bounding box center [366, 114] width 60 height 11
click at [380, 112] on div "Adicionar próximo passo" at bounding box center [366, 110] width 60 height 11
drag, startPoint x: 364, startPoint y: 165, endPoint x: 367, endPoint y: 158, distance: 7.7
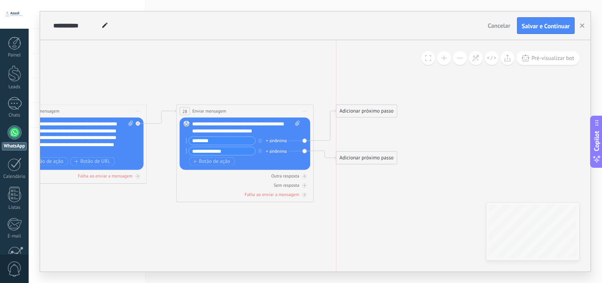
click at [367, 158] on div "Adicionar próximo passo" at bounding box center [366, 157] width 60 height 11
click at [369, 112] on div "Adicionar próximo passo" at bounding box center [366, 110] width 60 height 11
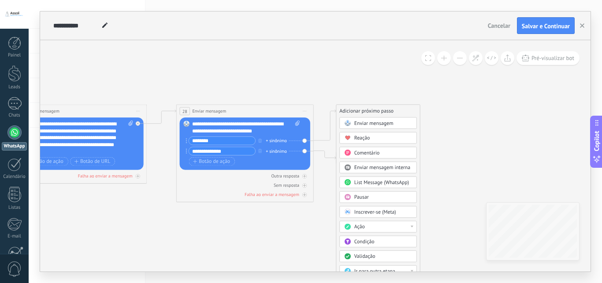
click at [370, 121] on span "Enviar mensagem" at bounding box center [374, 123] width 39 height 7
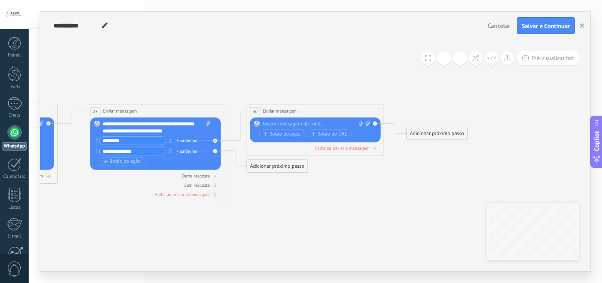
click at [329, 123] on div at bounding box center [314, 123] width 102 height 7
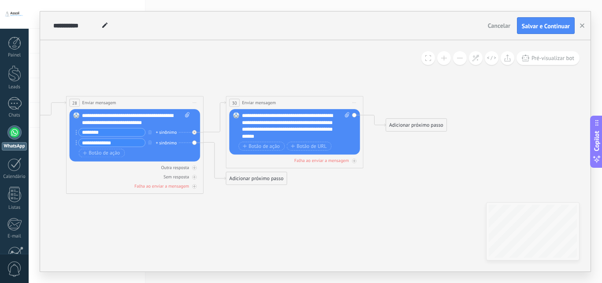
drag, startPoint x: 343, startPoint y: 211, endPoint x: 319, endPoint y: 201, distance: 25.7
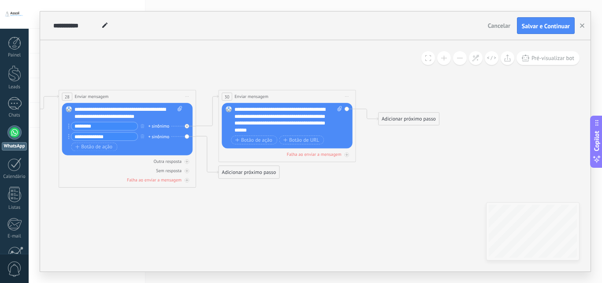
drag, startPoint x: 414, startPoint y: 158, endPoint x: 411, endPoint y: 155, distance: 4.7
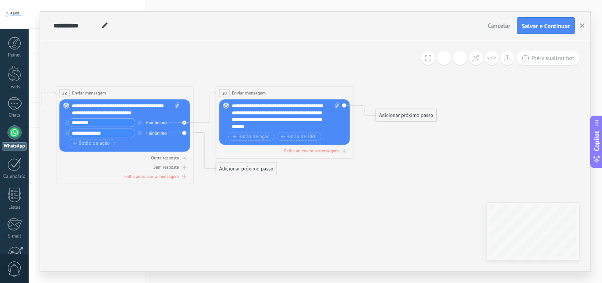
click at [412, 117] on div "Adicionar próximo passo" at bounding box center [406, 115] width 60 height 11
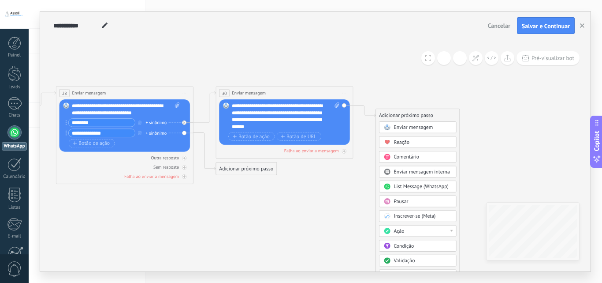
click at [411, 155] on span "Comentário" at bounding box center [407, 156] width 26 height 7
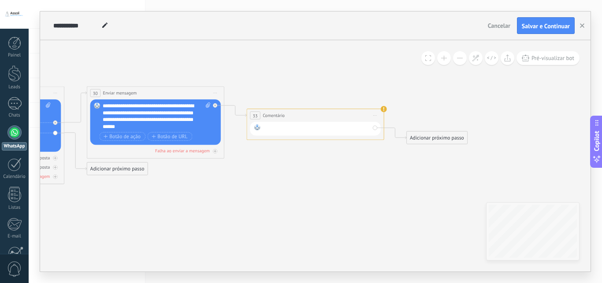
click at [302, 133] on div at bounding box center [316, 128] width 107 height 9
click at [374, 112] on span "Iniciar pré-visualização aqui [GEOGRAPHIC_DATA] Duplicar Excluir" at bounding box center [375, 115] width 11 height 10
click at [391, 159] on div "Excluir" at bounding box center [412, 160] width 78 height 12
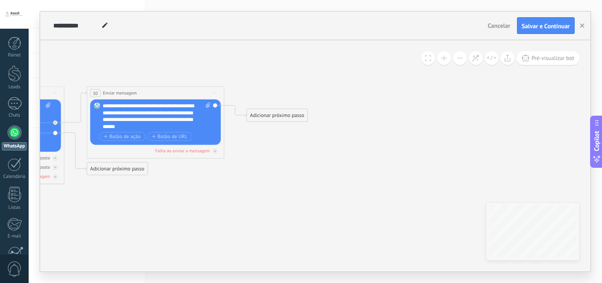
click at [274, 114] on div "Adicionar próximo passo" at bounding box center [277, 115] width 60 height 11
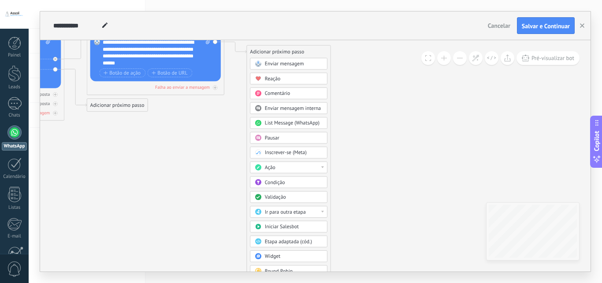
click at [284, 125] on span "List Message (WhatsApp)" at bounding box center [292, 122] width 55 height 7
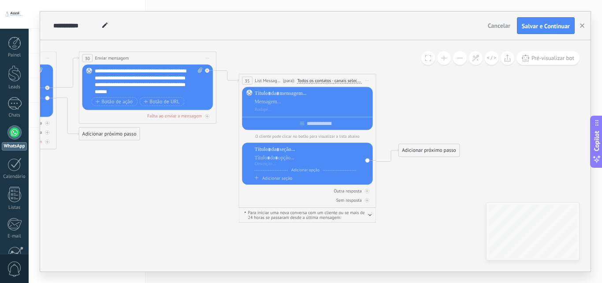
drag, startPoint x: 216, startPoint y: 144, endPoint x: 207, endPoint y: 179, distance: 36.0
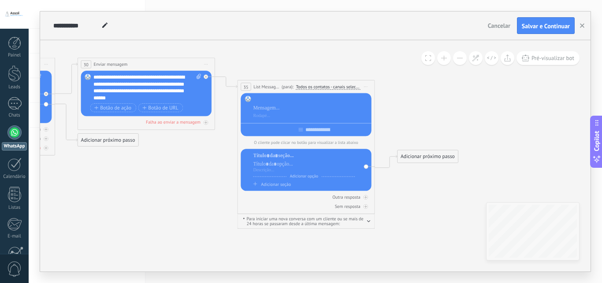
click at [287, 98] on div at bounding box center [311, 99] width 116 height 7
click at [287, 101] on div at bounding box center [311, 99] width 116 height 7
click at [284, 106] on div at bounding box center [311, 108] width 116 height 7
click at [272, 117] on div at bounding box center [311, 115] width 116 height 7
click at [272, 157] on div at bounding box center [304, 155] width 102 height 7
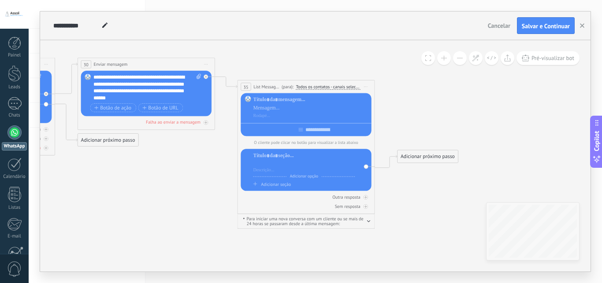
click at [273, 164] on div at bounding box center [304, 163] width 102 height 7
click at [273, 169] on div at bounding box center [304, 169] width 102 height 5
click at [296, 172] on div at bounding box center [304, 169] width 102 height 5
click at [298, 184] on div "Adicionar seção" at bounding box center [304, 184] width 102 height 6
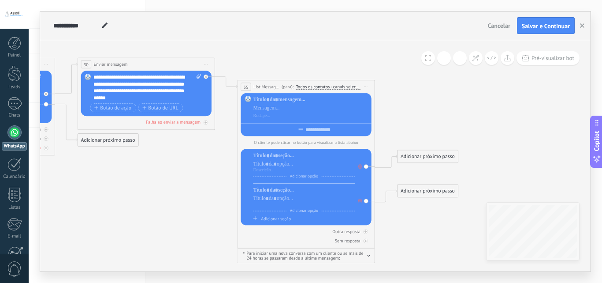
click at [295, 205] on div at bounding box center [304, 204] width 102 height 5
click at [360, 202] on icon at bounding box center [360, 200] width 4 height 4
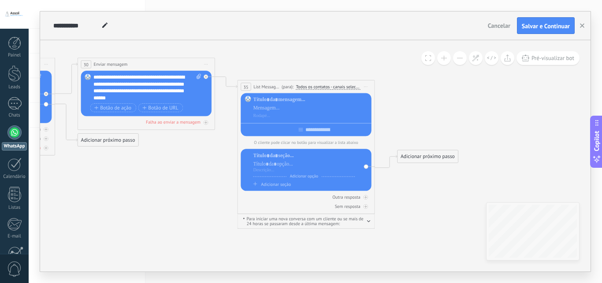
click at [364, 82] on span "Iniciar pré-visualização aqui [GEOGRAPHIC_DATA] Duplicar Excluir" at bounding box center [366, 87] width 11 height 10
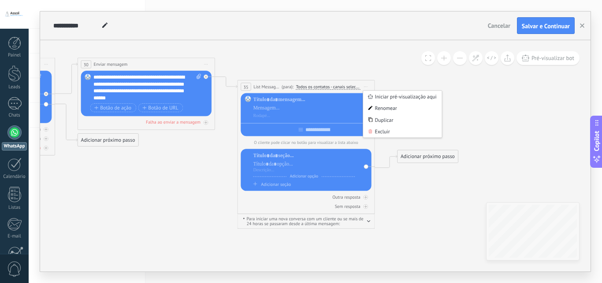
click at [378, 133] on div "Excluir" at bounding box center [402, 132] width 78 height 12
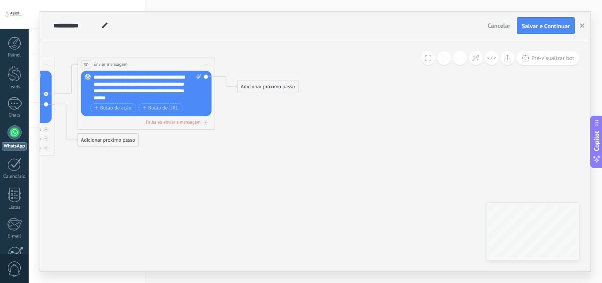
click at [265, 87] on div "Adicionar próximo passo" at bounding box center [268, 86] width 60 height 11
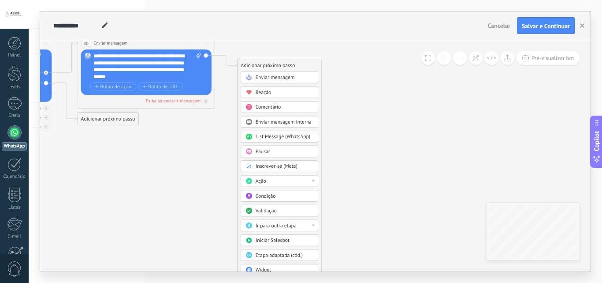
click at [281, 180] on div "Ação" at bounding box center [285, 181] width 58 height 7
click at [285, 159] on div "Enviar mensagem Enviar mensagem Enviar mensagem Reação Comentário Enviar mensag…" at bounding box center [280, 187] width 78 height 232
click at [284, 261] on div "Enviar mensagem Enviar mensagem Enviar mensagem Reação Comentário Enviar mensag…" at bounding box center [280, 187] width 78 height 232
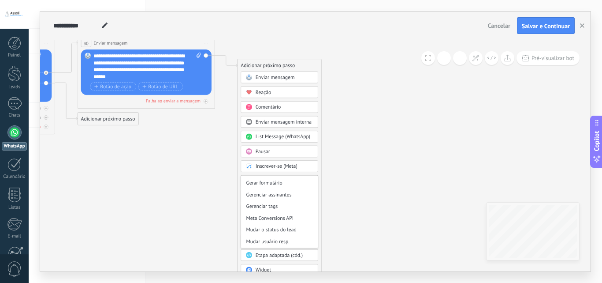
click at [269, 64] on div "Adicionar próximo passo" at bounding box center [280, 65] width 84 height 11
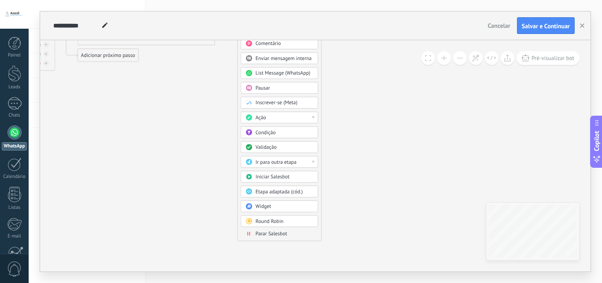
click at [277, 160] on span "Ir para outra etapa" at bounding box center [276, 162] width 41 height 7
click at [279, 150] on div "Validação" at bounding box center [285, 147] width 58 height 7
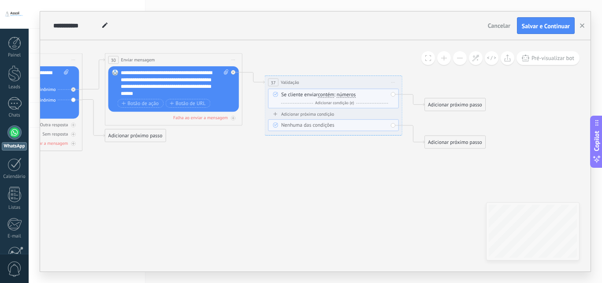
drag, startPoint x: 289, startPoint y: 190, endPoint x: 299, endPoint y: 240, distance: 50.3
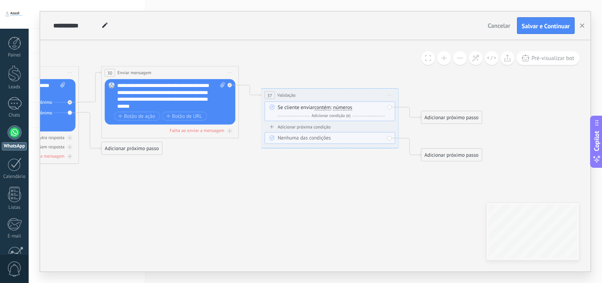
drag, startPoint x: 296, startPoint y: 202, endPoint x: 295, endPoint y: 209, distance: 6.6
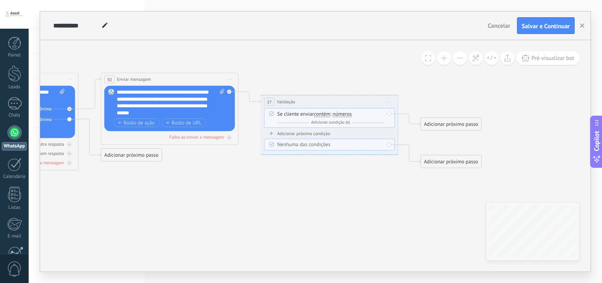
click at [387, 100] on span "Iniciar pré-visualização aqui [GEOGRAPHIC_DATA] Duplicar Excluir" at bounding box center [389, 102] width 11 height 10
click at [404, 144] on div "Excluir" at bounding box center [426, 147] width 78 height 12
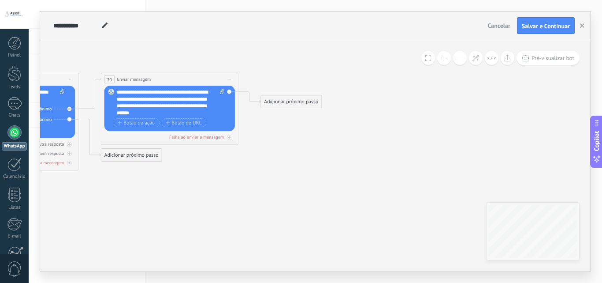
click at [279, 104] on div "Adicionar próximo passo" at bounding box center [291, 101] width 60 height 11
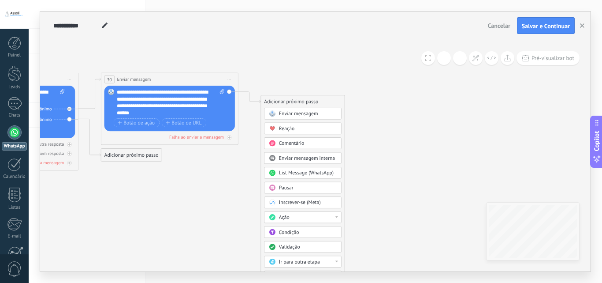
click at [296, 155] on span "Enviar mensagem interna" at bounding box center [307, 158] width 56 height 7
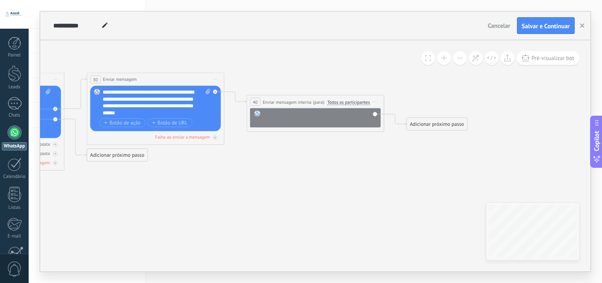
click at [307, 112] on div at bounding box center [320, 117] width 114 height 14
click at [362, 105] on div "(para): Todos os participantes Usuário responsável Todos os participantes Seção…" at bounding box center [340, 101] width 59 height 7
click at [361, 102] on span "Todos os participantes" at bounding box center [349, 101] width 43 height 5
click at [361, 102] on button "Todos os participantes" at bounding box center [367, 102] width 86 height 12
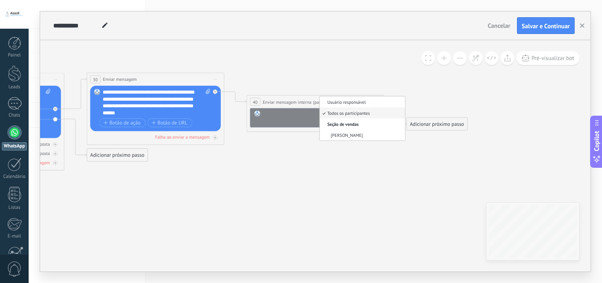
click at [279, 119] on div at bounding box center [320, 117] width 114 height 14
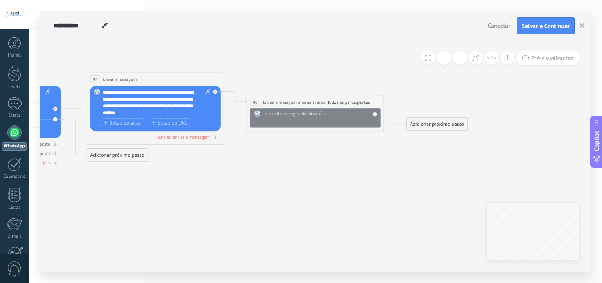
click at [347, 102] on span "Todos os participantes" at bounding box center [349, 101] width 43 height 5
click at [347, 102] on button "Todos os participantes" at bounding box center [367, 102] width 86 height 12
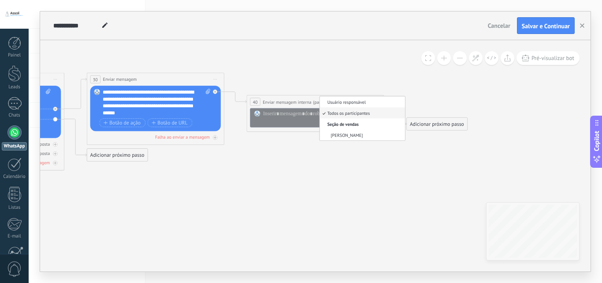
click at [351, 130] on li "[PERSON_NAME]" at bounding box center [362, 134] width 85 height 11
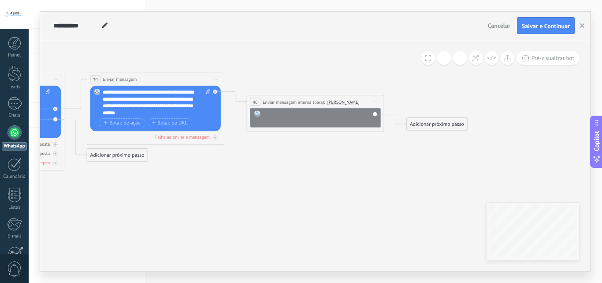
click at [340, 119] on div at bounding box center [320, 117] width 114 height 14
click at [339, 102] on span "[PERSON_NAME]" at bounding box center [344, 101] width 32 height 5
click at [339, 102] on button "[PERSON_NAME]" at bounding box center [367, 102] width 86 height 12
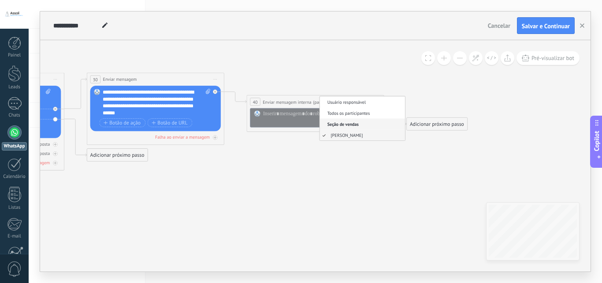
click at [347, 121] on span "Seção de vendas" at bounding box center [361, 124] width 83 height 6
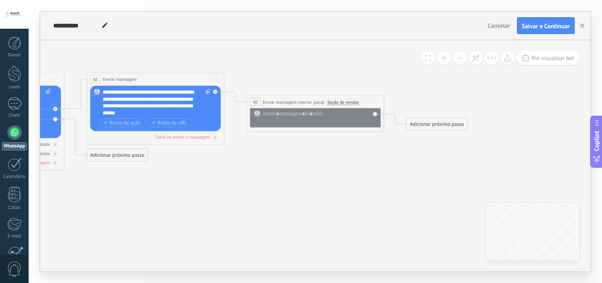
click at [380, 103] on span "Iniciar pré-visualização aqui [GEOGRAPHIC_DATA] Duplicar Excluir" at bounding box center [375, 102] width 11 height 10
click at [354, 110] on div at bounding box center [320, 117] width 114 height 14
click at [371, 101] on span "Iniciar pré-visualização aqui [GEOGRAPHIC_DATA] Duplicar Excluir" at bounding box center [375, 102] width 11 height 10
click at [385, 144] on div "Excluir" at bounding box center [412, 147] width 78 height 12
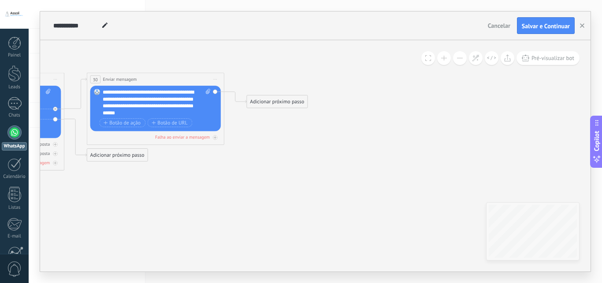
click at [257, 101] on div "Adicionar próximo passo" at bounding box center [277, 101] width 60 height 11
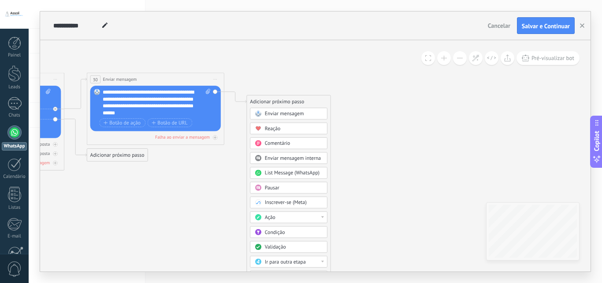
click at [281, 143] on span "Comentário" at bounding box center [278, 143] width 26 height 7
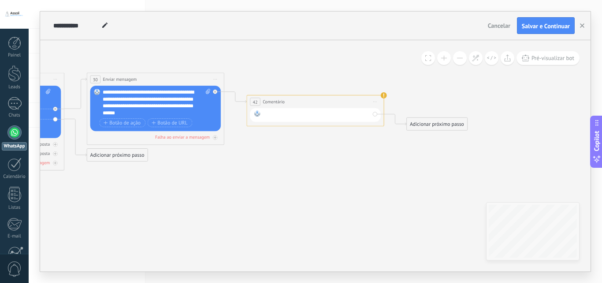
click at [294, 115] on div at bounding box center [316, 114] width 107 height 9
click at [283, 101] on span "Comentário" at bounding box center [274, 101] width 22 height 7
click at [368, 99] on div "**********" at bounding box center [315, 101] width 137 height 13
click at [373, 101] on span "Iniciar pré-visualização aqui [GEOGRAPHIC_DATA] Duplicar Excluir" at bounding box center [375, 102] width 11 height 10
click at [383, 144] on div "Excluir" at bounding box center [412, 147] width 78 height 12
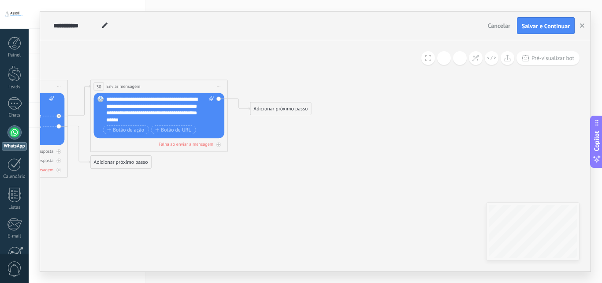
drag, startPoint x: 246, startPoint y: 127, endPoint x: 243, endPoint y: 137, distance: 9.6
click at [215, 123] on div "Substituir Remover Converter para mensagem de voz Arraste a imagem aqui para an…" at bounding box center [159, 115] width 131 height 45
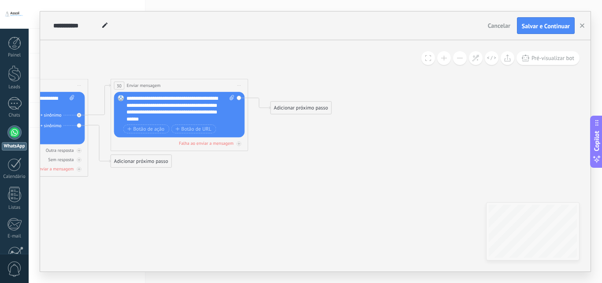
drag, startPoint x: 253, startPoint y: 189, endPoint x: 265, endPoint y: 187, distance: 12.0
click at [280, 108] on div "Adicionar próximo passo" at bounding box center [301, 107] width 60 height 11
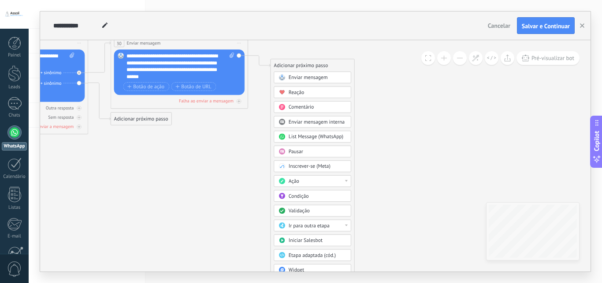
click at [304, 181] on div "Ação" at bounding box center [318, 181] width 58 height 7
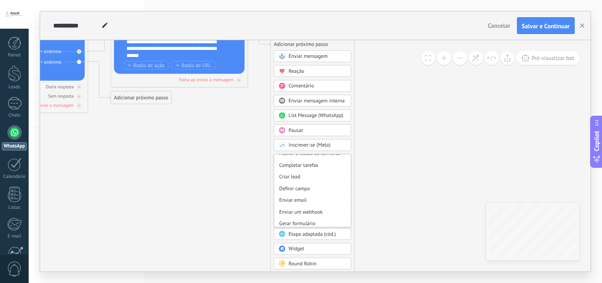
scroll to position [43, 0]
click at [320, 138] on div "Enviar mensagem Enviar mensagem Enviar mensagem Reação Comentário Enviar mensag…" at bounding box center [313, 166] width 78 height 232
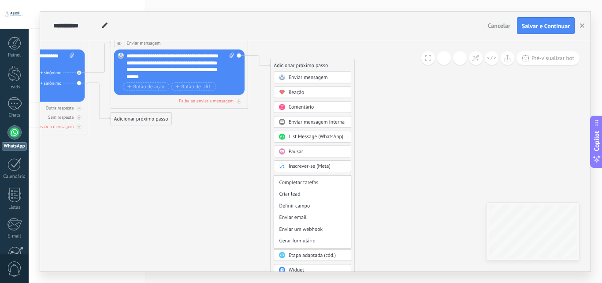
click at [301, 64] on div "Adicionar próximo passo" at bounding box center [313, 65] width 84 height 11
click at [494, 165] on div "**********" at bounding box center [315, 155] width 551 height 231
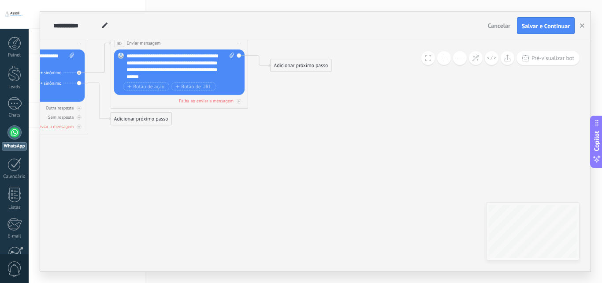
click at [304, 60] on div "Adicionar próximo passo" at bounding box center [301, 65] width 60 height 11
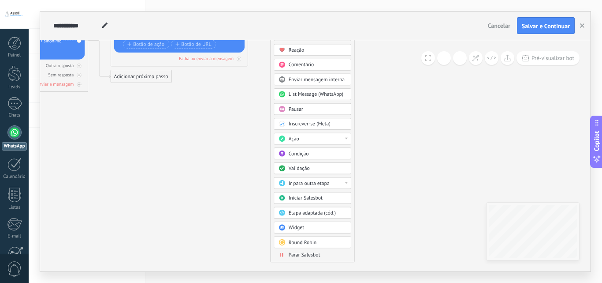
click at [320, 140] on div "Ação" at bounding box center [318, 138] width 58 height 7
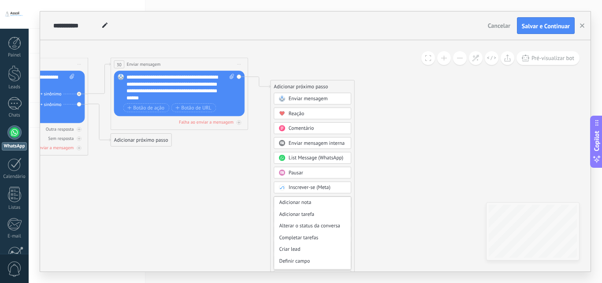
click at [310, 99] on span "Enviar mensagem" at bounding box center [308, 98] width 39 height 7
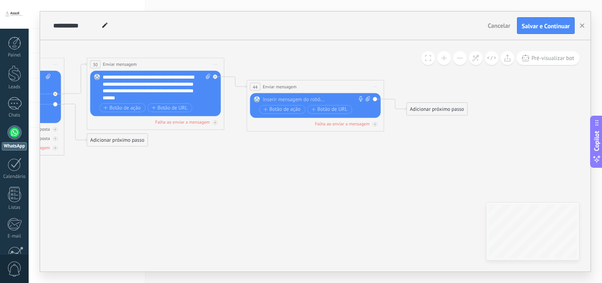
click at [379, 82] on span "Iniciar pré-visualização aqui [GEOGRAPHIC_DATA] Duplicar Excluir" at bounding box center [375, 87] width 11 height 10
click at [388, 131] on div "Excluir" at bounding box center [412, 132] width 78 height 12
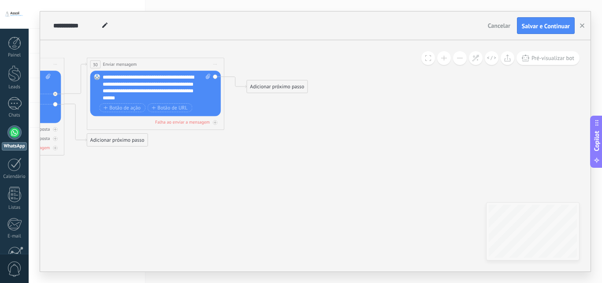
click at [598, 139] on span "Copilot" at bounding box center [597, 141] width 9 height 20
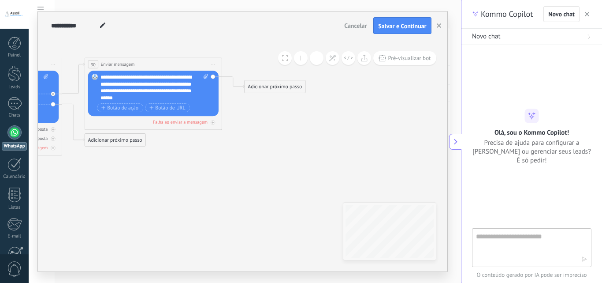
click at [535, 231] on textarea at bounding box center [525, 247] width 99 height 32
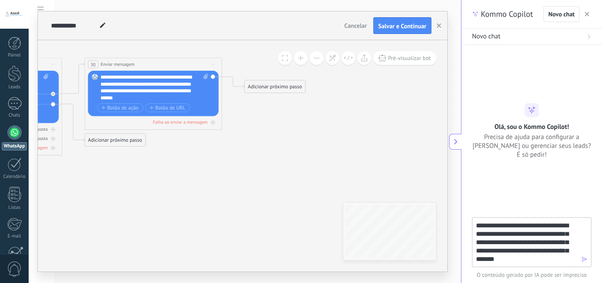
type textarea "**********"
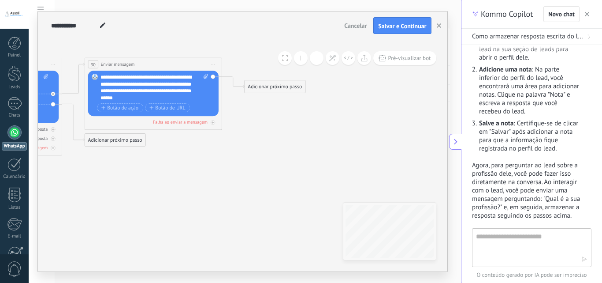
scroll to position [285, 0]
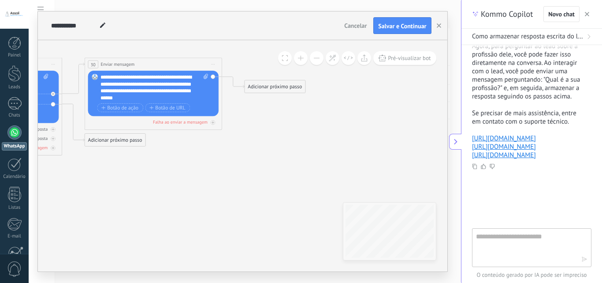
click at [527, 239] on textarea at bounding box center [525, 247] width 99 height 32
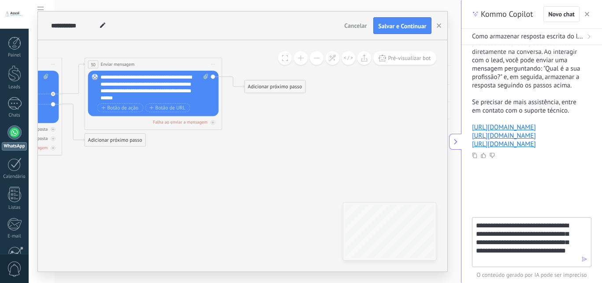
type textarea "**********"
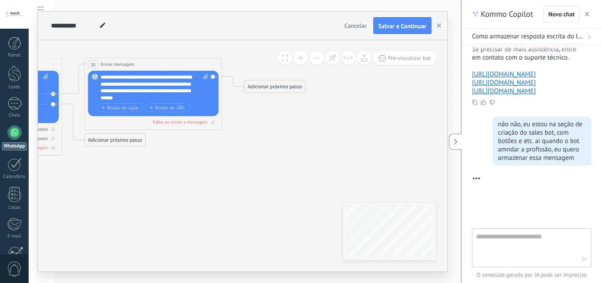
scroll to position [349, 0]
click at [270, 90] on div "Adicionar próximo passo" at bounding box center [275, 86] width 60 height 11
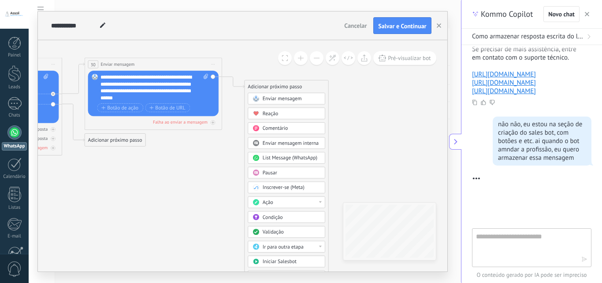
click at [283, 217] on span "Condição" at bounding box center [272, 217] width 20 height 7
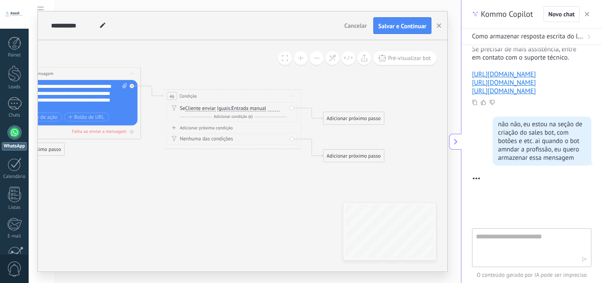
drag, startPoint x: 250, startPoint y: 171, endPoint x: 241, endPoint y: 161, distance: 13.7
click at [214, 110] on span "Cliente enviar" at bounding box center [199, 108] width 30 height 5
click at [216, 110] on button "Cliente enviar" at bounding box center [223, 109] width 86 height 12
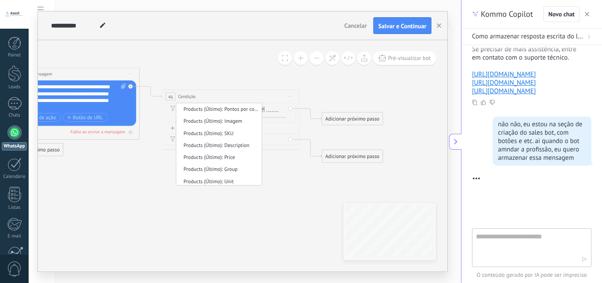
scroll to position [667, 0]
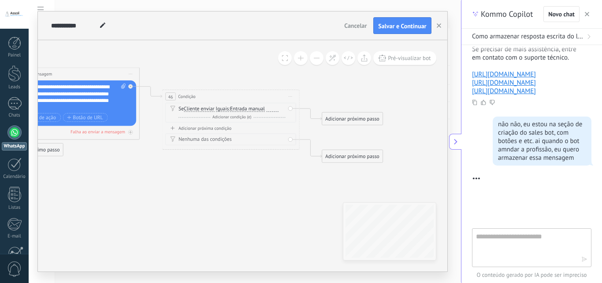
click at [234, 117] on span "Adicionar condição (e)" at bounding box center [232, 116] width 42 height 5
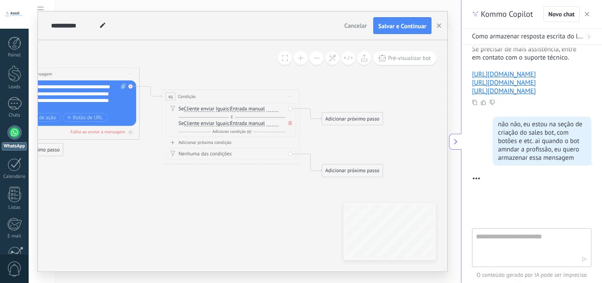
click at [288, 124] on span at bounding box center [290, 122] width 7 height 7
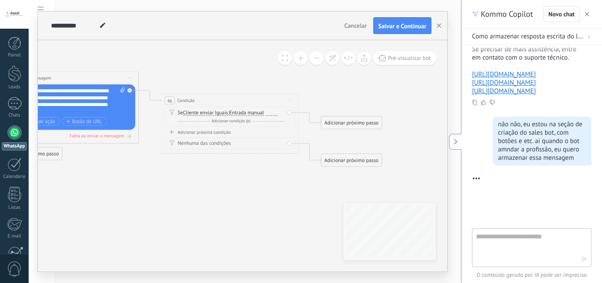
drag, startPoint x: 313, startPoint y: 97, endPoint x: 312, endPoint y: 102, distance: 4.5
click at [204, 145] on div "Nenhuma das condições" at bounding box center [230, 144] width 107 height 7
click at [219, 112] on span "Iguais" at bounding box center [221, 113] width 13 height 5
click at [219, 112] on button "Iguais" at bounding box center [254, 113] width 86 height 12
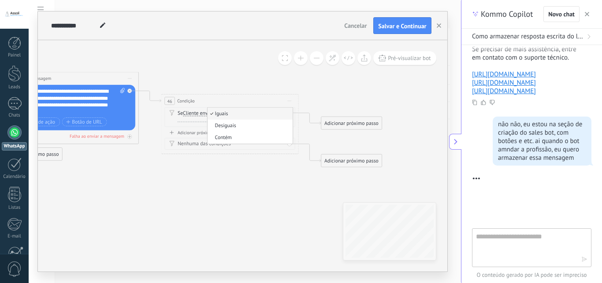
click at [197, 102] on div "46 Condição ******** Iniciar pré-visualização aqui [GEOGRAPHIC_DATA] Duplicar E…" at bounding box center [229, 100] width 137 height 13
click at [197, 113] on span "Cliente enviar" at bounding box center [198, 113] width 30 height 5
click at [197, 113] on button "Cliente enviar" at bounding box center [222, 113] width 86 height 12
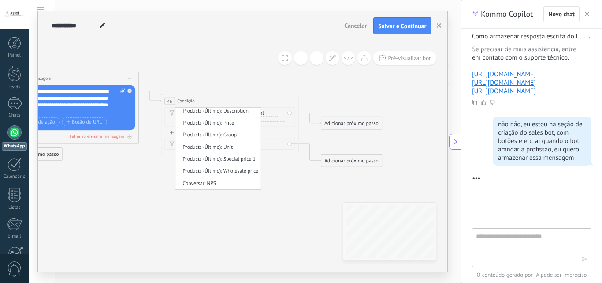
scroll to position [0, 0]
click at [205, 115] on span "Cliente enviar" at bounding box center [216, 113] width 83 height 7
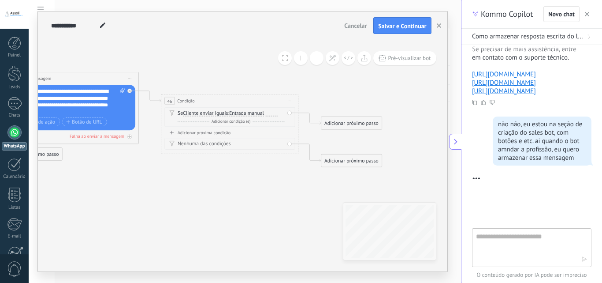
click at [225, 115] on span "Iguais" at bounding box center [221, 113] width 13 height 5
click at [225, 115] on button "Iguais" at bounding box center [254, 113] width 86 height 12
click at [226, 115] on span "Iguais" at bounding box center [248, 113] width 83 height 7
click at [241, 113] on span "Entrada manual" at bounding box center [246, 113] width 35 height 5
click at [241, 113] on button "Entrada manual" at bounding box center [269, 113] width 86 height 12
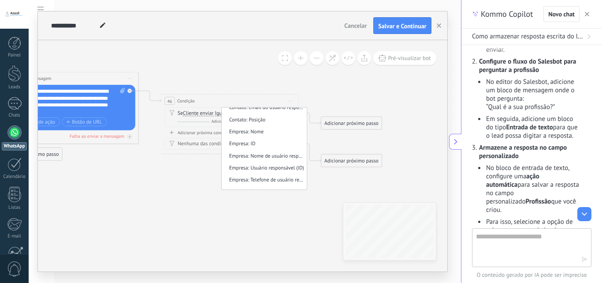
scroll to position [626, 0]
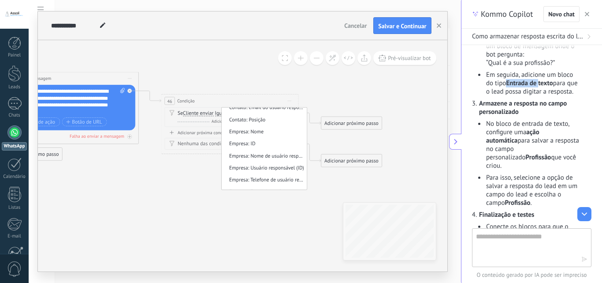
drag, startPoint x: 505, startPoint y: 116, endPoint x: 541, endPoint y: 116, distance: 35.3
click at [541, 96] on li "Em seguida, adicione um bloco do tipo Entrada de texto para que o lead possa di…" at bounding box center [533, 83] width 96 height 25
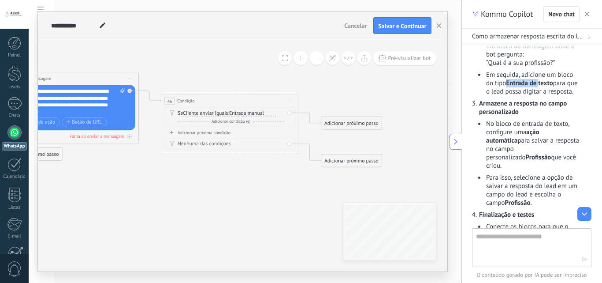
click at [541, 87] on strong "Entrada de texto" at bounding box center [529, 83] width 47 height 8
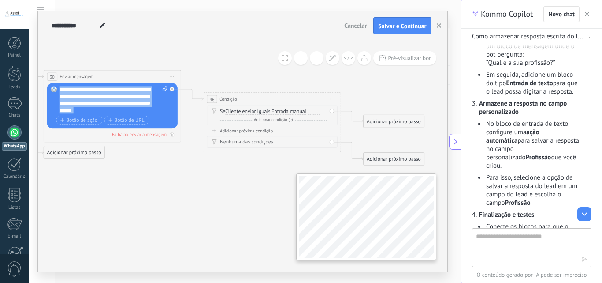
click at [353, 214] on div "**********" at bounding box center [243, 155] width 410 height 231
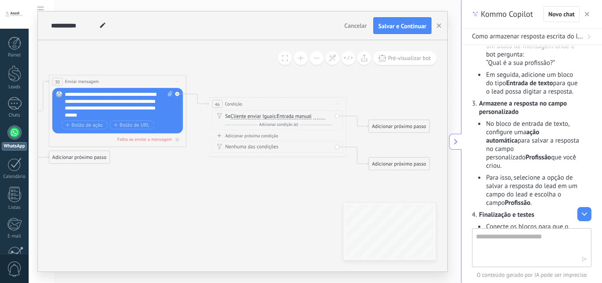
drag, startPoint x: 243, startPoint y: 201, endPoint x: 252, endPoint y: 208, distance: 11.2
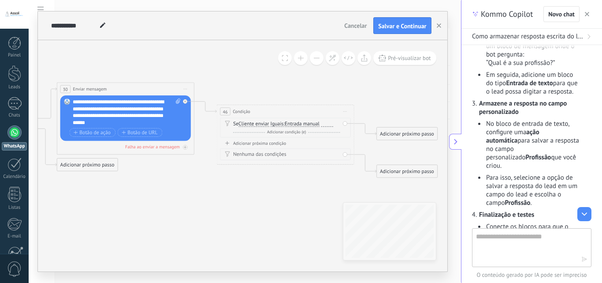
click at [346, 112] on span "Iniciar pré-visualização aqui [GEOGRAPHIC_DATA] Duplicar Excluir" at bounding box center [345, 111] width 11 height 10
drag, startPoint x: 356, startPoint y: 157, endPoint x: 343, endPoint y: 157, distance: 12.8
click at [357, 157] on div "Excluir" at bounding box center [382, 156] width 78 height 12
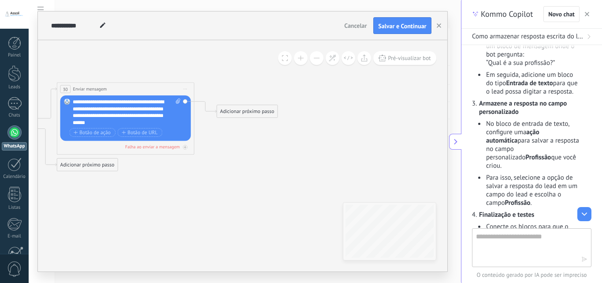
click at [270, 110] on div "Adicionar próximo passo" at bounding box center [247, 111] width 60 height 11
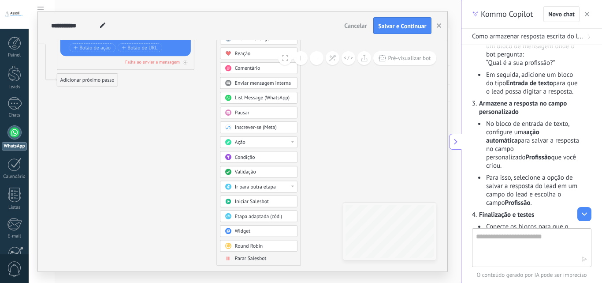
click at [252, 143] on div "Ação" at bounding box center [264, 142] width 58 height 7
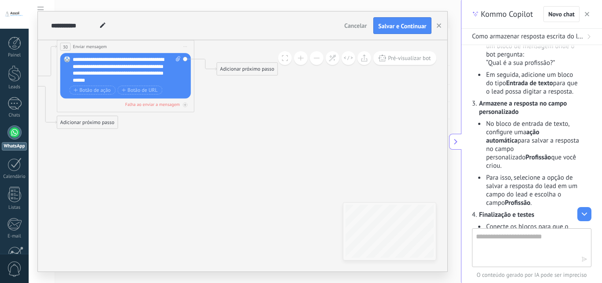
click at [246, 72] on div "Adicionar próximo passo" at bounding box center [247, 68] width 60 height 11
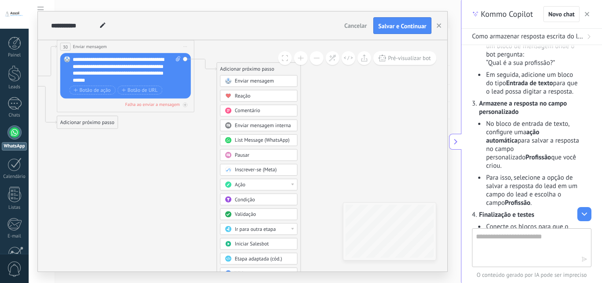
click at [255, 95] on div "Reação" at bounding box center [264, 96] width 58 height 7
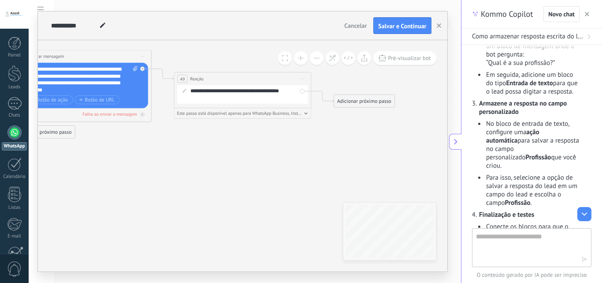
click at [227, 94] on div "**********" at bounding box center [247, 94] width 114 height 14
click at [227, 88] on div "**********" at bounding box center [247, 94] width 114 height 14
click at [205, 94] on div "**********" at bounding box center [247, 94] width 114 height 14
click at [269, 117] on div "Este passo está disponível apenas para WhatsApp Business, Instagram e Telegram" at bounding box center [243, 113] width 138 height 11
click at [272, 112] on span "Este passo está disponível apenas para WhatsApp Business, Instagram e Telegram" at bounding box center [240, 113] width 126 height 5
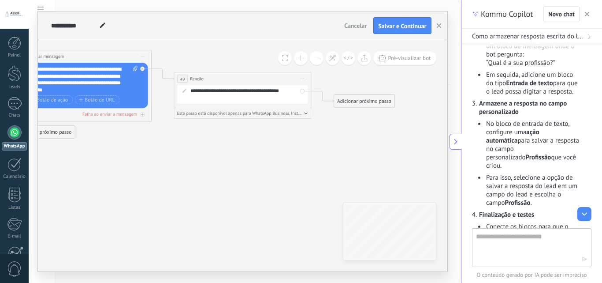
drag, startPoint x: 305, startPoint y: 112, endPoint x: 313, endPoint y: 112, distance: 7.9
click at [306, 112] on icon "button" at bounding box center [306, 113] width 4 height 2
click at [302, 79] on icon at bounding box center [303, 78] width 4 height 1
click at [317, 121] on div "Excluir" at bounding box center [339, 124] width 78 height 12
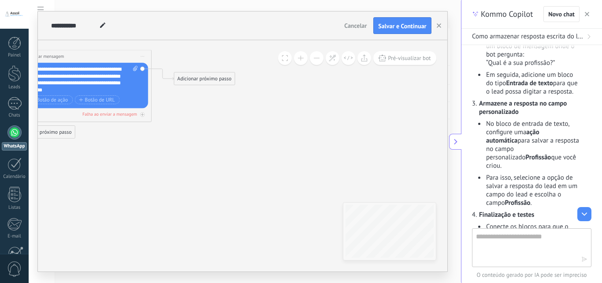
click at [203, 82] on div "Adicionar próximo passo" at bounding box center [204, 78] width 60 height 11
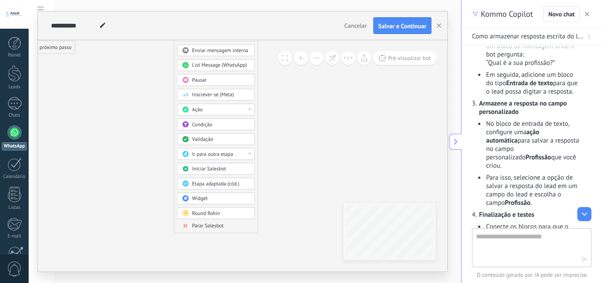
click at [222, 106] on div "Ação" at bounding box center [216, 110] width 78 height 12
click at [234, 216] on div "Round Robin" at bounding box center [221, 213] width 58 height 7
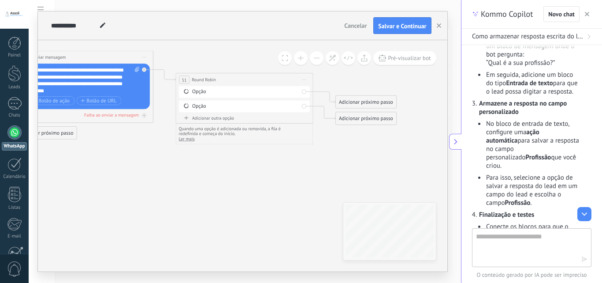
drag, startPoint x: 254, startPoint y: 176, endPoint x: 255, endPoint y: 209, distance: 32.2
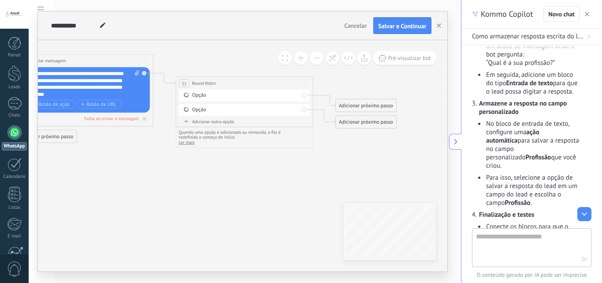
click at [287, 91] on div "Opção" at bounding box center [244, 96] width 131 height 12
click at [288, 95] on div "Opção" at bounding box center [245, 95] width 107 height 7
click at [187, 97] on icon at bounding box center [186, 94] width 5 height 5
click at [194, 95] on div "Opção" at bounding box center [245, 95] width 107 height 7
click at [187, 97] on icon at bounding box center [186, 94] width 6 height 7
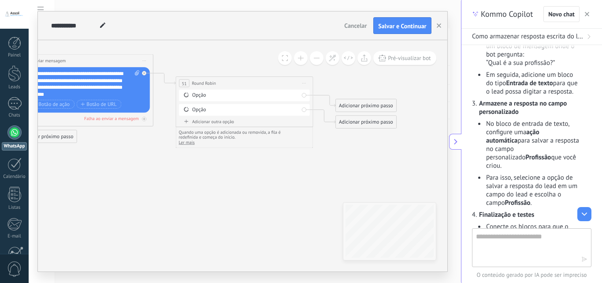
click at [187, 97] on icon at bounding box center [186, 94] width 6 height 7
click at [312, 81] on div "**********" at bounding box center [244, 83] width 137 height 13
click at [307, 83] on span "Iniciar pré-visualização aqui [GEOGRAPHIC_DATA] Duplicar Excluir" at bounding box center [304, 83] width 11 height 10
click at [312, 126] on div "Excluir" at bounding box center [341, 128] width 78 height 12
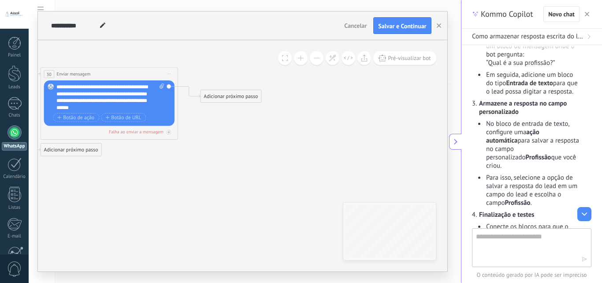
drag, startPoint x: 198, startPoint y: 123, endPoint x: 224, endPoint y: 133, distance: 28.0
click at [254, 96] on div "Adicionar próximo passo" at bounding box center [231, 96] width 60 height 11
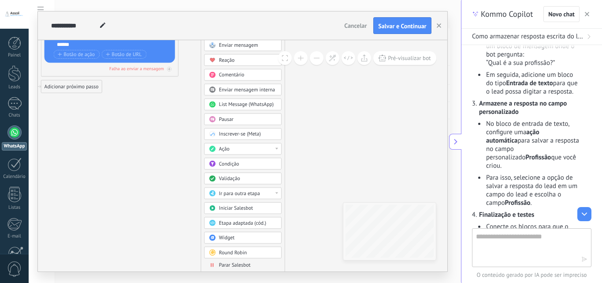
click at [244, 166] on div "Condição" at bounding box center [248, 163] width 58 height 7
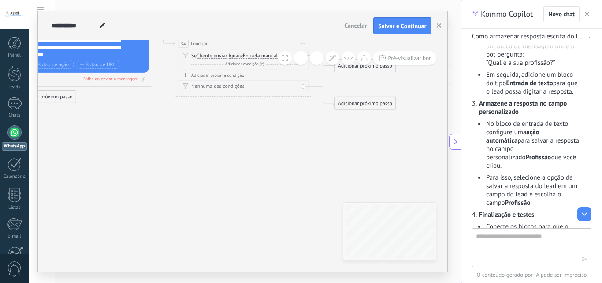
drag, startPoint x: 251, startPoint y: 155, endPoint x: 254, endPoint y: 200, distance: 45.0
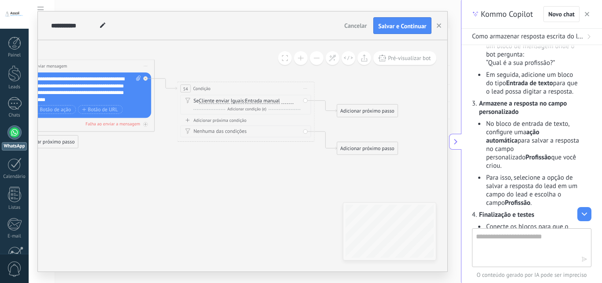
click at [367, 106] on div "Adicionar próximo passo" at bounding box center [367, 110] width 60 height 11
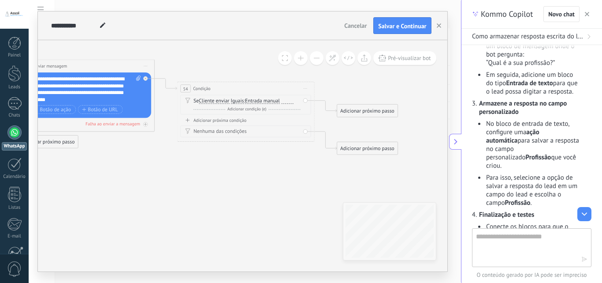
click at [308, 93] on div "54 Condição ******** Iniciar pré-visualização aqui [GEOGRAPHIC_DATA] Duplicar E…" at bounding box center [245, 88] width 137 height 13
click at [305, 86] on span "Iniciar pré-visualização aqui [GEOGRAPHIC_DATA] Duplicar Excluir" at bounding box center [305, 88] width 11 height 10
click at [318, 133] on div "Excluir" at bounding box center [342, 133] width 78 height 12
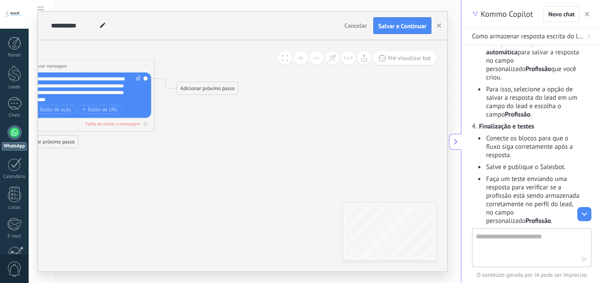
scroll to position [582, 0]
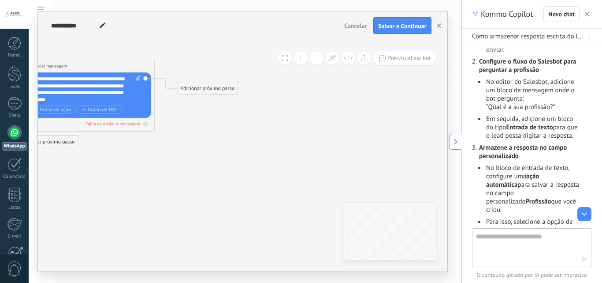
click at [502, 240] on textarea at bounding box center [525, 247] width 99 height 32
type textarea "**********"
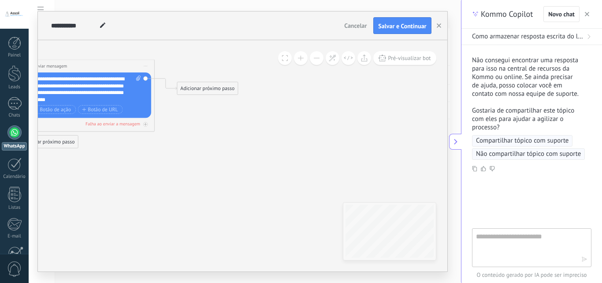
scroll to position [1192, 0]
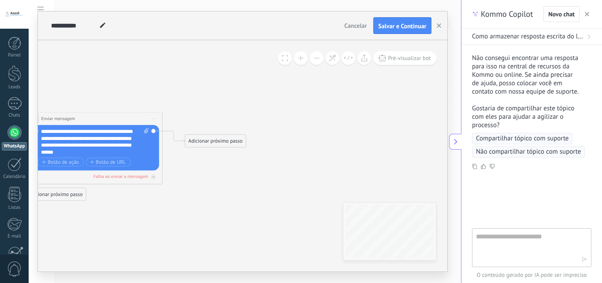
drag, startPoint x: 373, startPoint y: 137, endPoint x: 381, endPoint y: 190, distance: 53.5
click at [233, 138] on div "Adicionar próximo passo" at bounding box center [215, 141] width 60 height 11
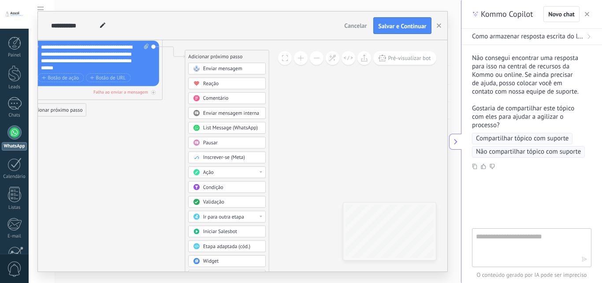
click at [590, 17] on button "button" at bounding box center [587, 14] width 9 height 11
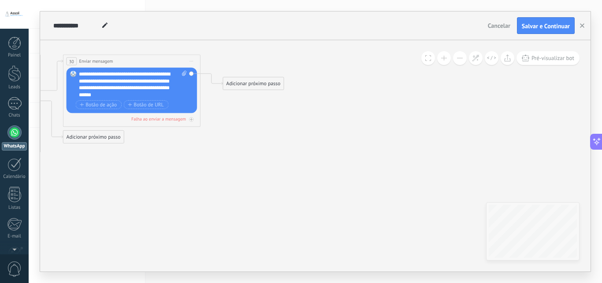
click at [239, 89] on div "Adicionar próximo passo" at bounding box center [253, 83] width 60 height 11
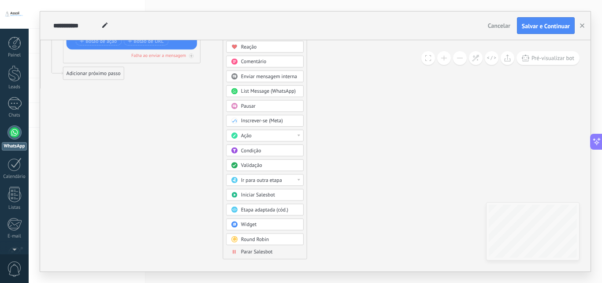
click at [254, 166] on span "Validação" at bounding box center [251, 165] width 21 height 7
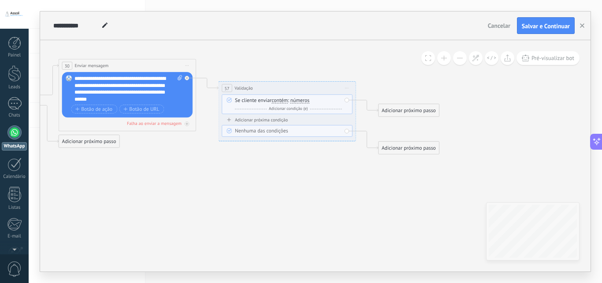
drag, startPoint x: 267, startPoint y: 142, endPoint x: 239, endPoint y: 210, distance: 73.5
click at [305, 102] on span "números" at bounding box center [300, 100] width 19 height 5
click at [305, 102] on button "números" at bounding box center [330, 100] width 86 height 12
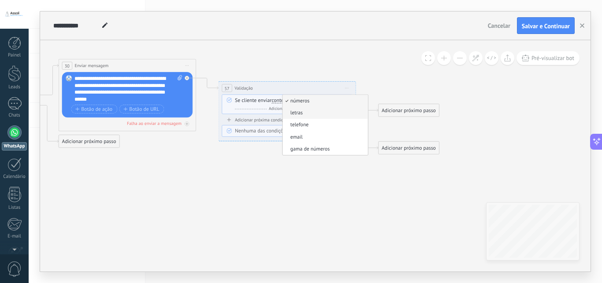
click at [295, 111] on span "letras" at bounding box center [324, 112] width 83 height 7
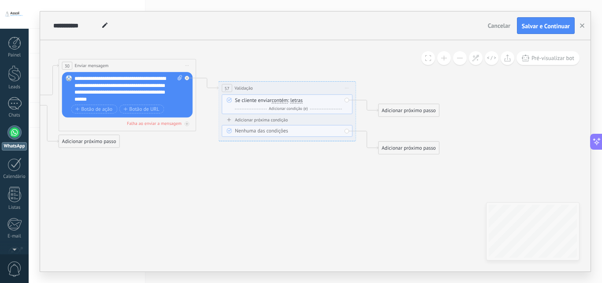
click at [282, 102] on span "contém" at bounding box center [280, 100] width 16 height 5
click at [282, 102] on button "contém" at bounding box center [311, 100] width 86 height 12
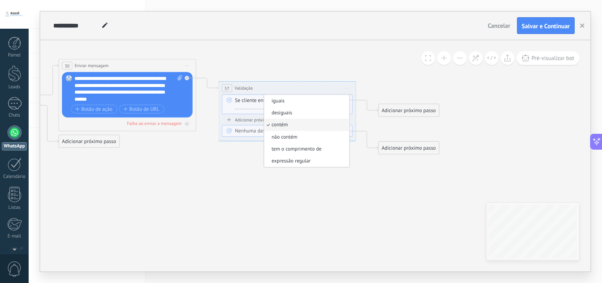
click at [281, 128] on span "contém" at bounding box center [305, 124] width 83 height 7
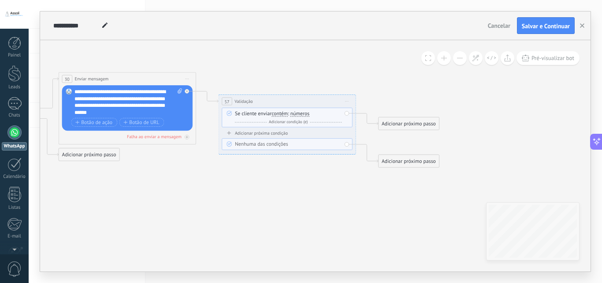
drag, startPoint x: 343, startPoint y: 164, endPoint x: 330, endPoint y: 150, distance: 19.0
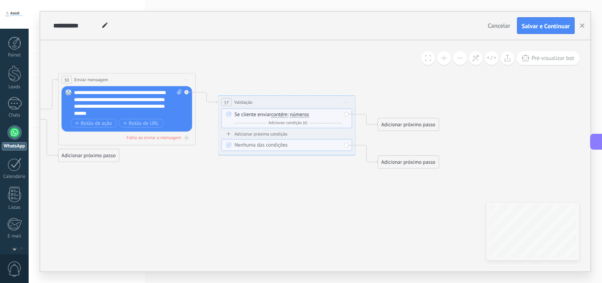
click at [309, 115] on span "números" at bounding box center [299, 114] width 19 height 5
click at [309, 115] on button "números" at bounding box center [330, 114] width 86 height 12
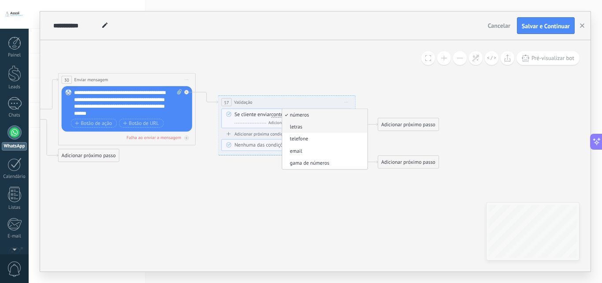
click at [307, 129] on span "letras" at bounding box center [324, 126] width 83 height 7
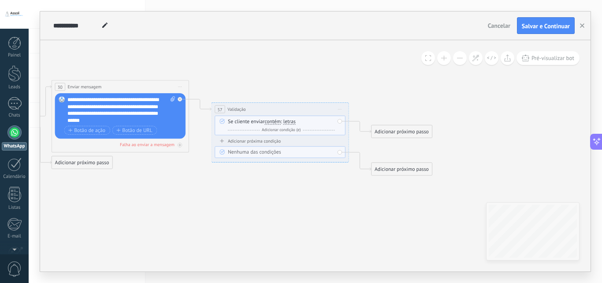
drag, startPoint x: 318, startPoint y: 207, endPoint x: 297, endPoint y: 214, distance: 22.3
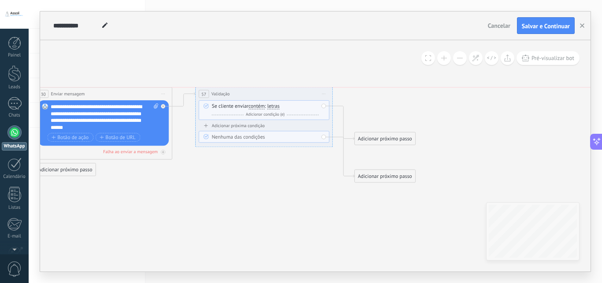
drag, startPoint x: 272, startPoint y: 119, endPoint x: 274, endPoint y: 98, distance: 21.6
click at [274, 98] on div "57 Validação ********* Iniciar pré-visualização aqui [GEOGRAPHIC_DATA] Duplicar…" at bounding box center [264, 93] width 137 height 13
drag, startPoint x: 370, startPoint y: 133, endPoint x: 373, endPoint y: 88, distance: 45.1
click at [373, 88] on div "Adicionar próximo passo" at bounding box center [385, 93] width 60 height 11
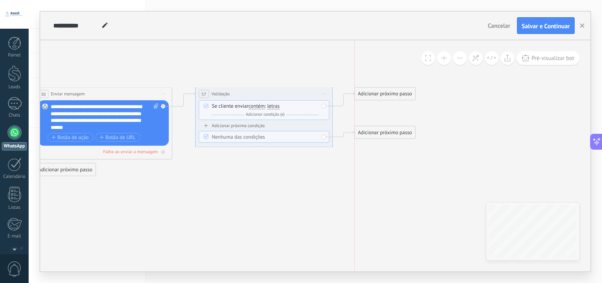
drag, startPoint x: 380, startPoint y: 156, endPoint x: 380, endPoint y: 132, distance: 23.8
click at [380, 132] on div "Adicionar próximo passo" at bounding box center [385, 132] width 60 height 11
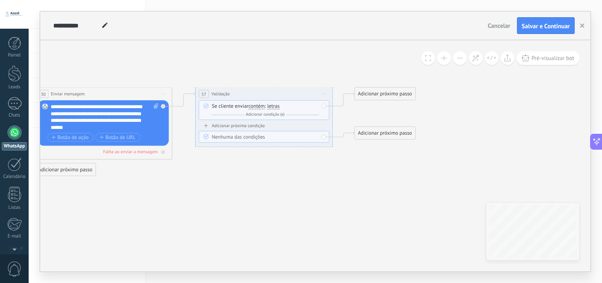
click at [227, 129] on div "Adicionar próxima condição Nenhuma das condições" at bounding box center [264, 133] width 131 height 20
click at [234, 127] on div "Adicionar próxima condição" at bounding box center [264, 126] width 131 height 6
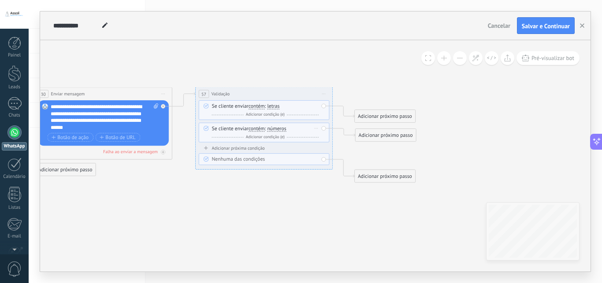
click at [319, 129] on div "Excluir" at bounding box center [316, 128] width 7 height 10
click at [321, 142] on div "Excluir" at bounding box center [328, 138] width 32 height 12
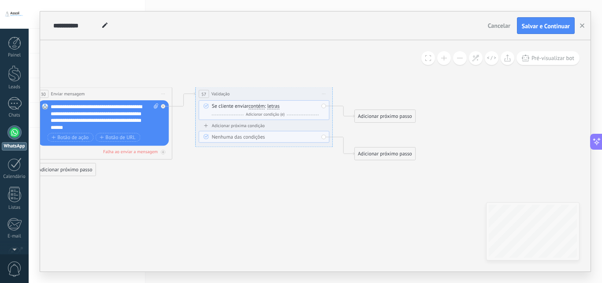
click at [208, 135] on icon at bounding box center [207, 135] width 4 height 3
click at [239, 138] on div "Nenhuma das condições" at bounding box center [265, 137] width 107 height 7
drag, startPoint x: 403, startPoint y: 156, endPoint x: 400, endPoint y: 166, distance: 10.5
click at [400, 166] on div "Adicionar próximo passo" at bounding box center [385, 160] width 60 height 11
click at [379, 163] on div "Adicionar próximo passo" at bounding box center [385, 160] width 60 height 11
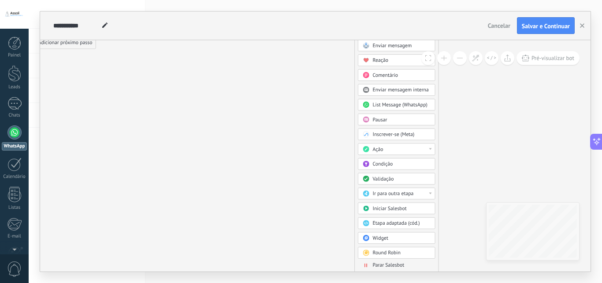
click at [373, 198] on div "Ir para outra etapa" at bounding box center [397, 193] width 78 height 12
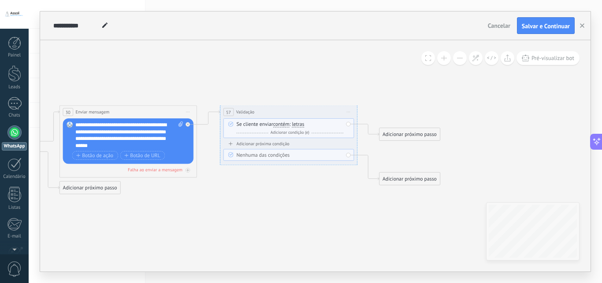
drag, startPoint x: 306, startPoint y: 197, endPoint x: 328, endPoint y: 212, distance: 26.4
click at [421, 184] on div "Adicionar próximo passo" at bounding box center [410, 178] width 60 height 11
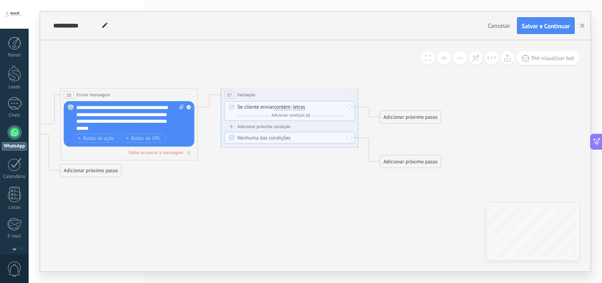
click at [400, 118] on div "Adicionar próximo passo" at bounding box center [411, 117] width 60 height 11
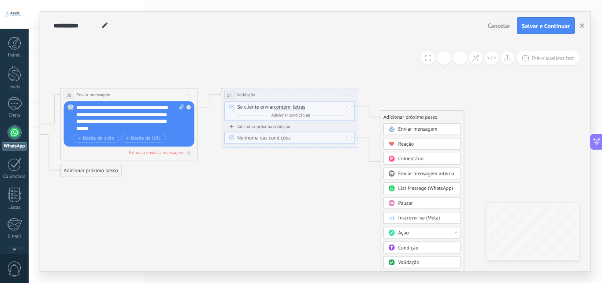
click at [405, 132] on span "Enviar mensagem" at bounding box center [418, 129] width 39 height 7
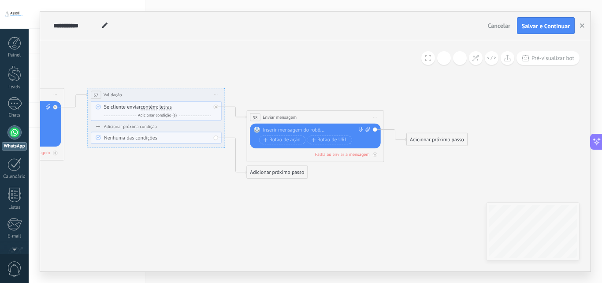
click at [328, 133] on div at bounding box center [314, 130] width 102 height 7
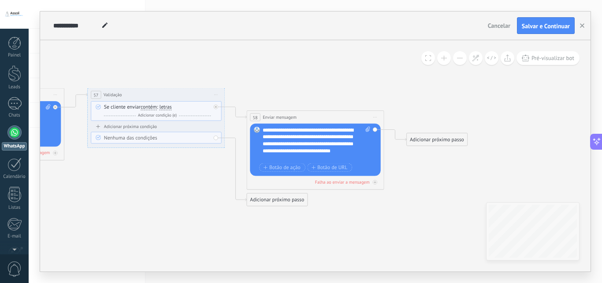
click at [448, 144] on div "Adicionar próximo passo" at bounding box center [437, 139] width 60 height 11
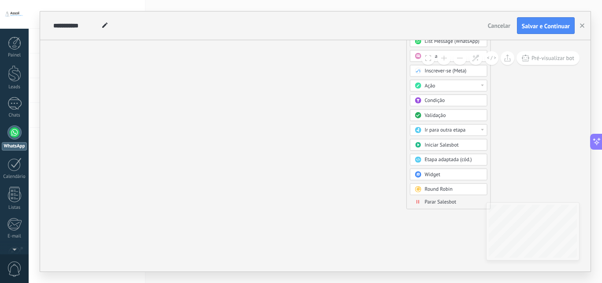
click at [440, 201] on span "Parar Salesbot" at bounding box center [441, 201] width 32 height 7
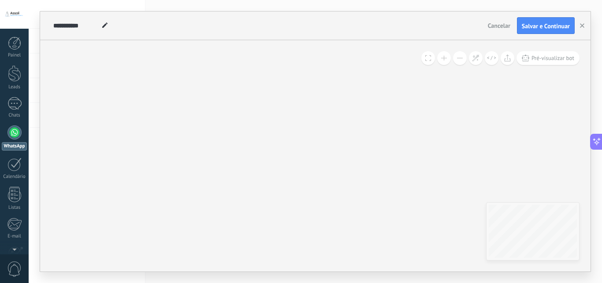
drag, startPoint x: 432, startPoint y: 161, endPoint x: 425, endPoint y: 268, distance: 106.9
click at [431, 282] on html ".abecls-1,.abecls-2{fill-rule:evenodd}.abecls-2{fill:#fff} .abhcls-1{fill:none}…" at bounding box center [301, 141] width 602 height 283
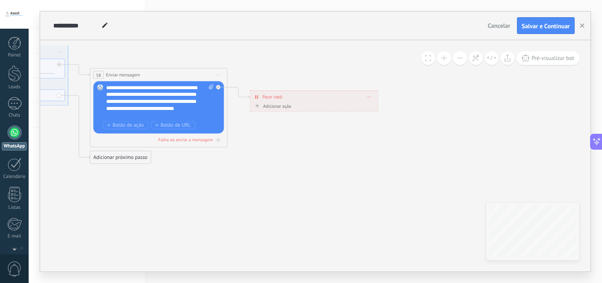
drag, startPoint x: 425, startPoint y: 145, endPoint x: 440, endPoint y: 181, distance: 39.5
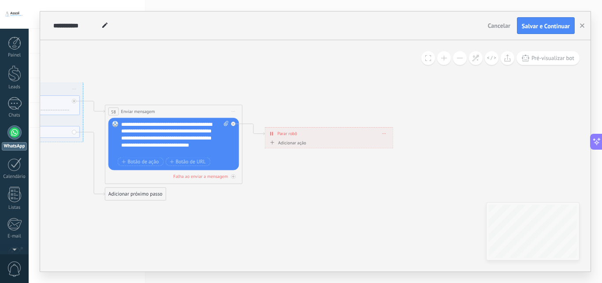
click at [287, 141] on div "Adicionar ação" at bounding box center [287, 142] width 38 height 5
click at [287, 141] on button "Marcar como conversa fechada" at bounding box center [308, 142] width 86 height 12
click at [303, 147] on li "Marcar como conversa fechada" at bounding box center [307, 143] width 85 height 12
drag, startPoint x: 301, startPoint y: 175, endPoint x: 343, endPoint y: 185, distance: 43.0
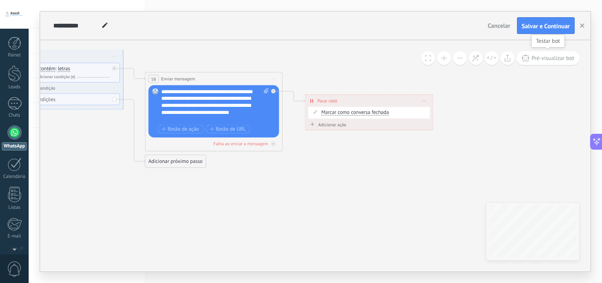
click at [542, 55] on span "Pré-visualizar bot" at bounding box center [553, 57] width 43 height 7
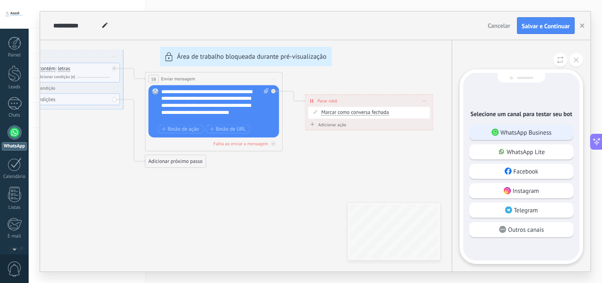
click at [509, 135] on p "WhatsApp Business" at bounding box center [526, 132] width 51 height 8
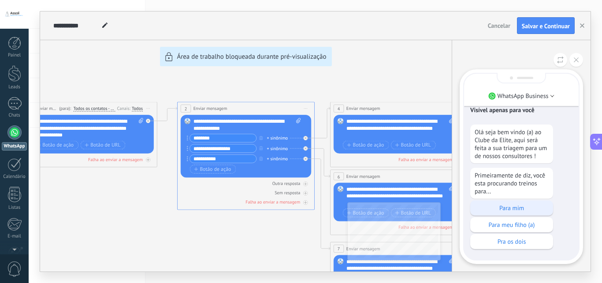
click at [499, 208] on p "Para mim" at bounding box center [512, 208] width 74 height 8
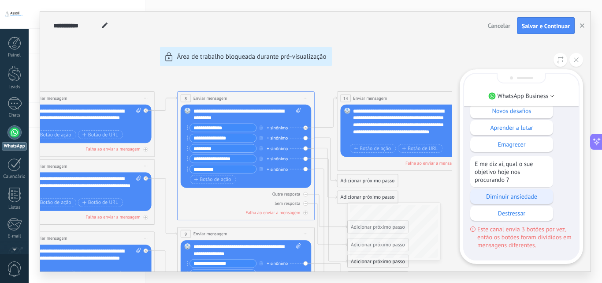
click at [524, 199] on p "Diminuir ansiedade" at bounding box center [512, 196] width 74 height 8
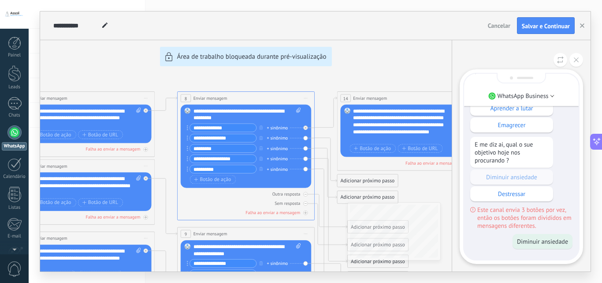
drag, startPoint x: 425, startPoint y: 186, endPoint x: 401, endPoint y: 154, distance: 39.7
click at [403, 155] on div "**********" at bounding box center [315, 141] width 551 height 260
click at [513, 193] on p "Destressar" at bounding box center [512, 194] width 74 height 8
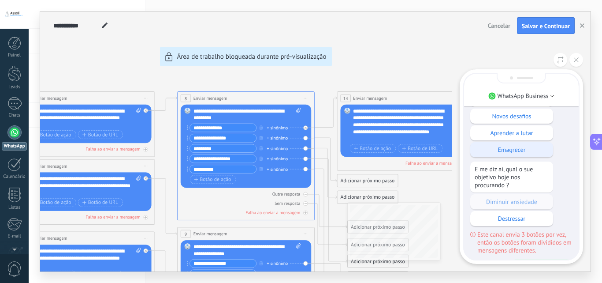
click at [510, 152] on p "Emagrecer" at bounding box center [512, 150] width 74 height 8
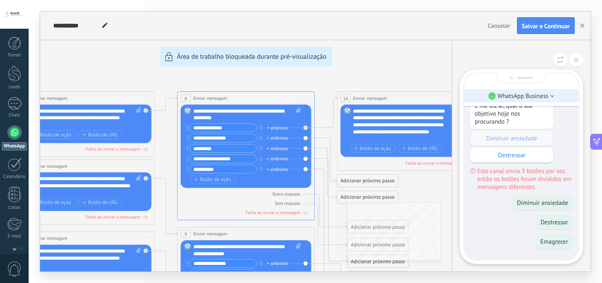
click at [550, 93] on li "WhatsApp Business" at bounding box center [521, 95] width 115 height 13
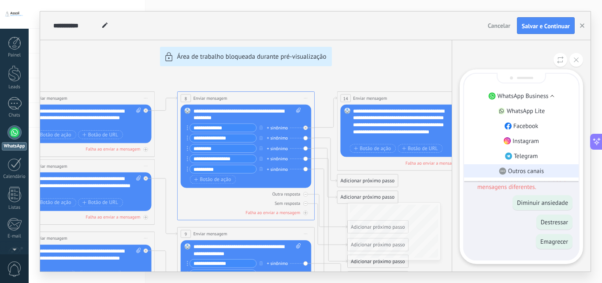
click at [535, 173] on p "Outros canais" at bounding box center [526, 171] width 36 height 8
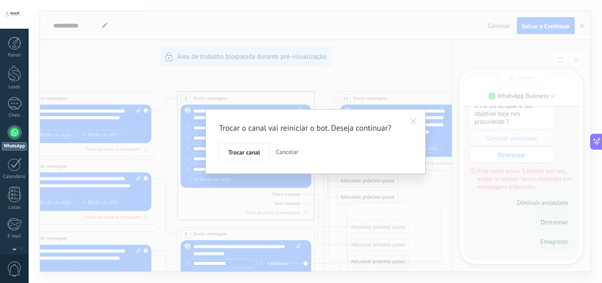
click at [411, 116] on span at bounding box center [414, 121] width 15 height 15
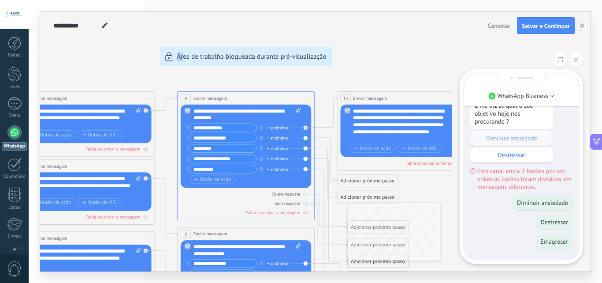
drag, startPoint x: 170, startPoint y: 158, endPoint x: 182, endPoint y: 158, distance: 12.3
click at [182, 158] on div "**********" at bounding box center [315, 141] width 551 height 260
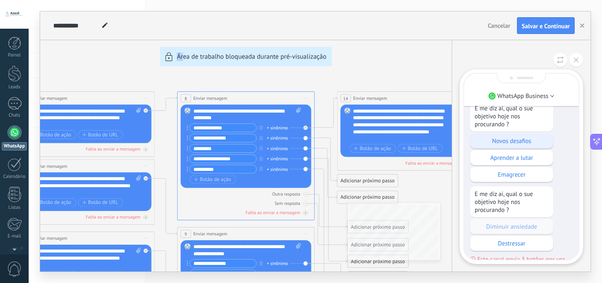
click at [519, 144] on p "Novos desafios" at bounding box center [512, 141] width 74 height 8
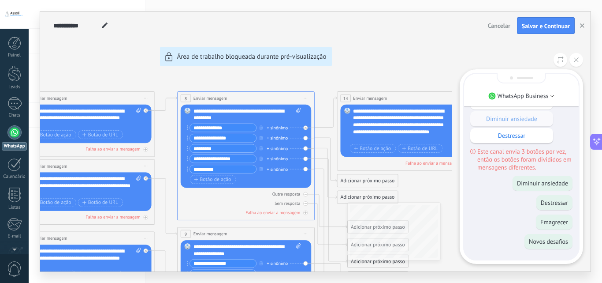
click at [577, 65] on button at bounding box center [577, 60] width 14 height 14
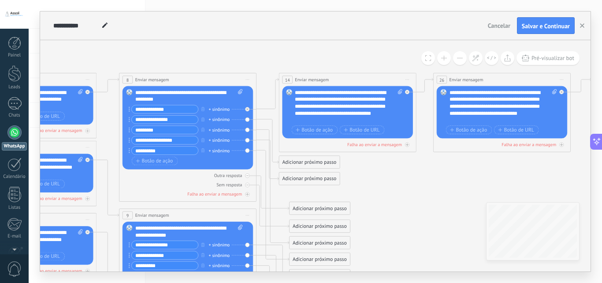
drag, startPoint x: 456, startPoint y: 80, endPoint x: 398, endPoint y: 61, distance: 61.1
click at [398, 61] on icon at bounding box center [497, 214] width 2221 height 626
click at [200, 150] on button "button" at bounding box center [202, 150] width 7 height 9
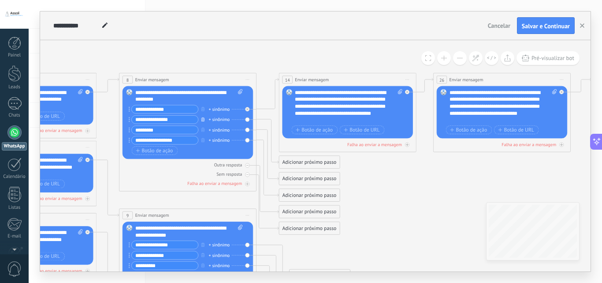
click at [205, 123] on button "button" at bounding box center [202, 119] width 7 height 9
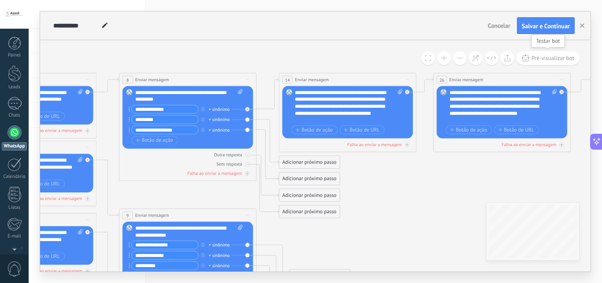
click at [538, 56] on span "Pré-visualizar bot" at bounding box center [553, 57] width 43 height 7
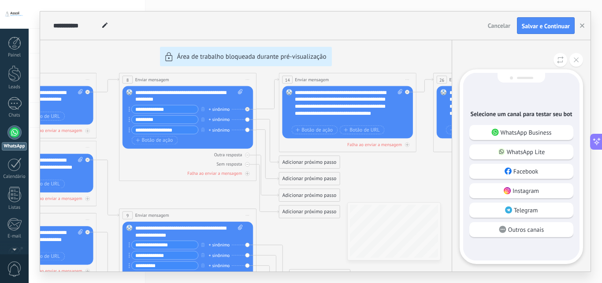
click at [527, 123] on div "Selecione um canal para testar seu bot WhatsApp Business WhatsApp Lite Facebook…" at bounding box center [521, 166] width 116 height 187
click at [526, 131] on p "WhatsApp Business" at bounding box center [526, 132] width 51 height 8
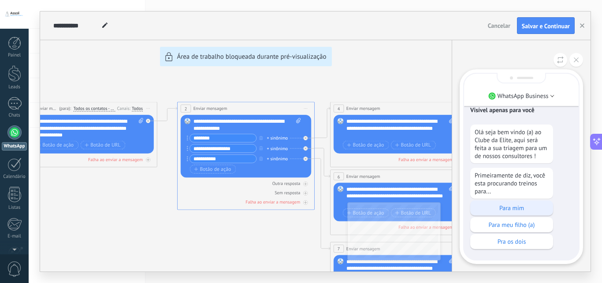
click at [509, 205] on p "Para mim" at bounding box center [512, 208] width 74 height 8
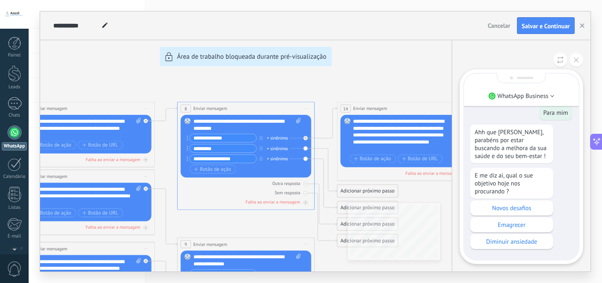
click at [509, 205] on p "Novos desafios" at bounding box center [512, 208] width 74 height 8
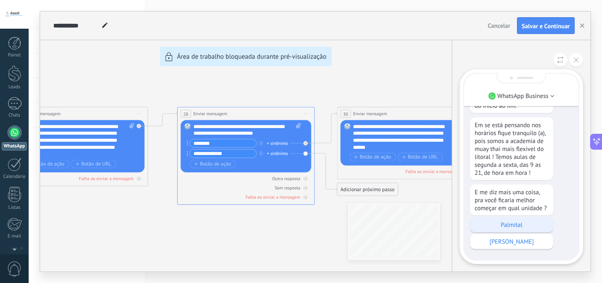
click at [500, 228] on p "Palmital" at bounding box center [512, 224] width 74 height 8
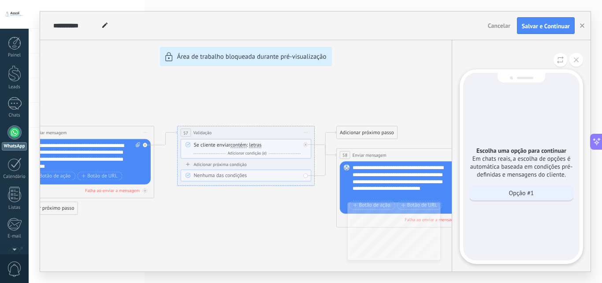
click at [518, 187] on div "Opção #1" at bounding box center [522, 192] width 104 height 15
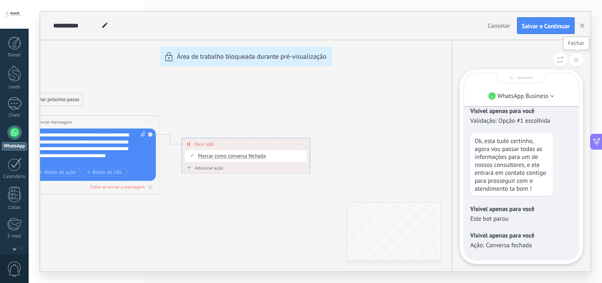
click at [575, 60] on icon at bounding box center [576, 59] width 5 height 5
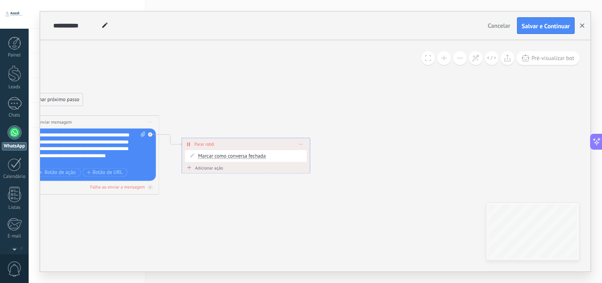
click at [579, 30] on button "button" at bounding box center [582, 25] width 13 height 17
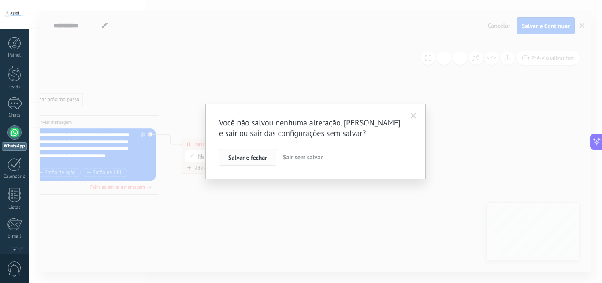
click at [265, 162] on button "Salvar e fechar" at bounding box center [247, 157] width 57 height 17
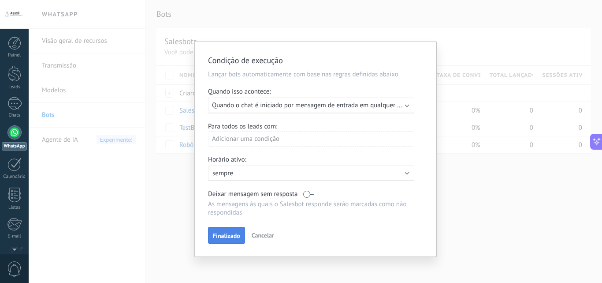
click at [234, 236] on span "Finalizado" at bounding box center [226, 235] width 27 height 6
